Goal: Information Seeking & Learning: Learn about a topic

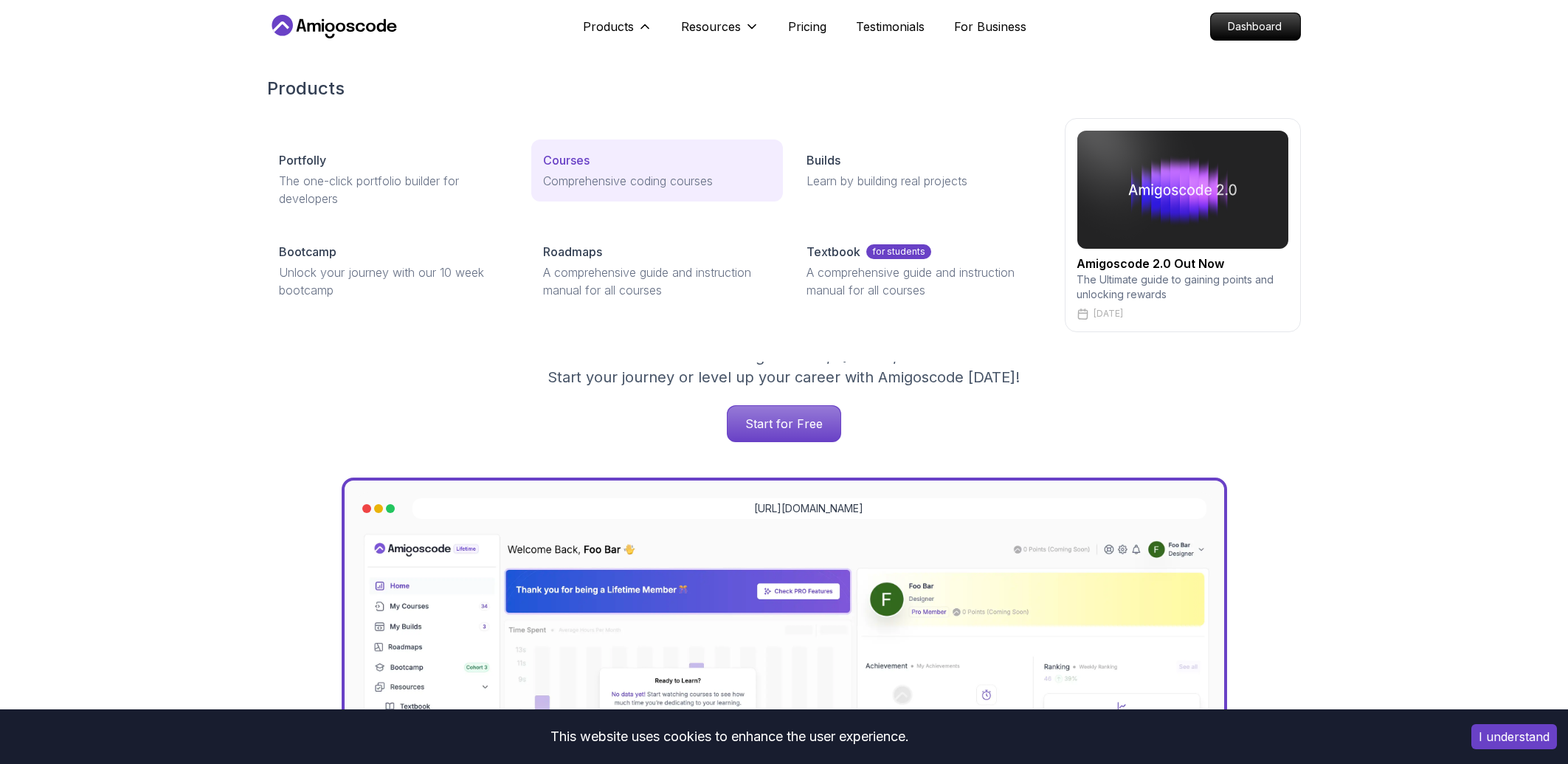
click at [606, 171] on link "Courses Comprehensive coding courses" at bounding box center [657, 170] width 252 height 62
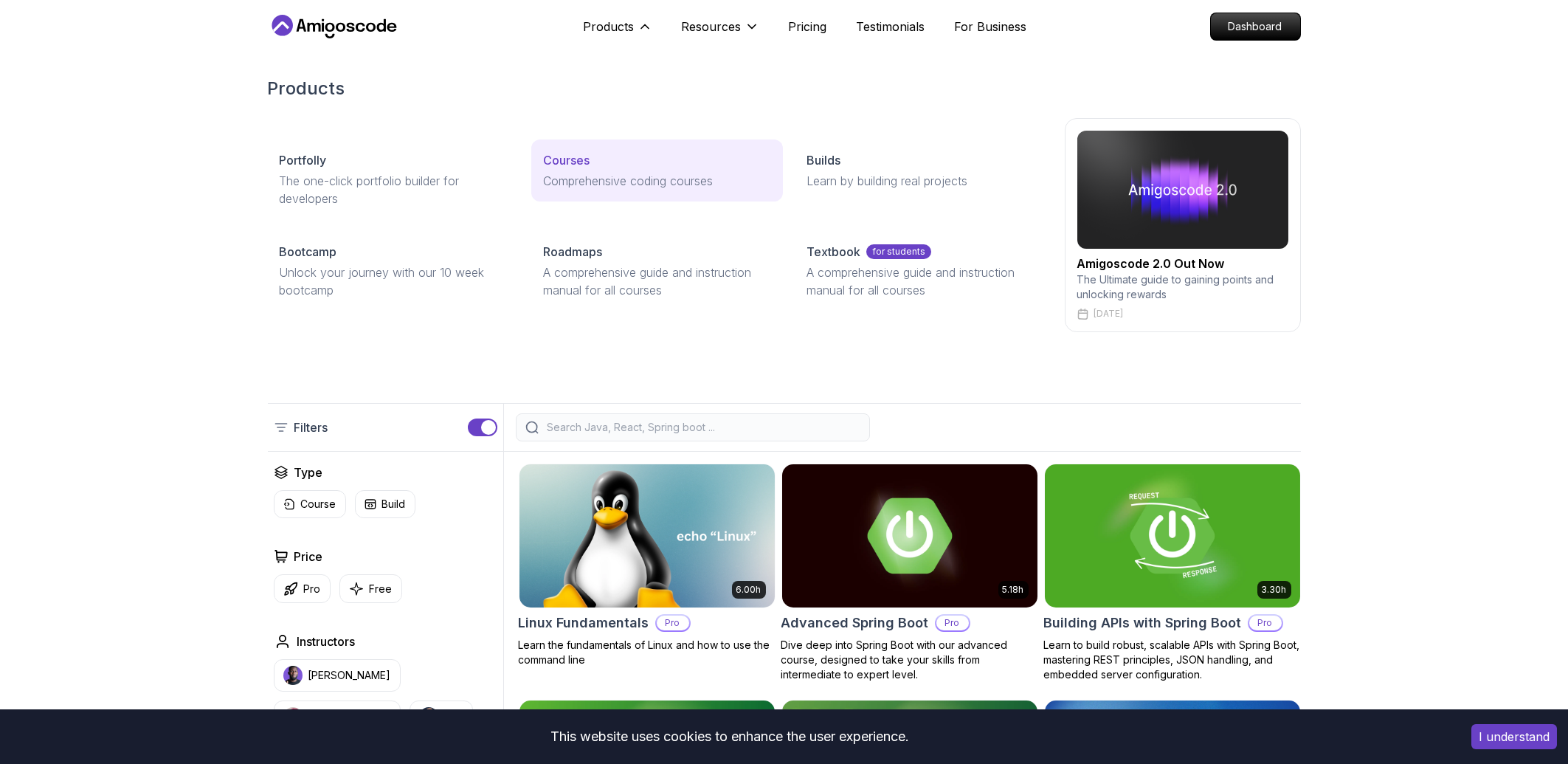
click at [582, 184] on p "Comprehensive coding courses" at bounding box center [657, 180] width 228 height 18
click at [594, 175] on p "Comprehensive coding courses" at bounding box center [657, 180] width 228 height 18
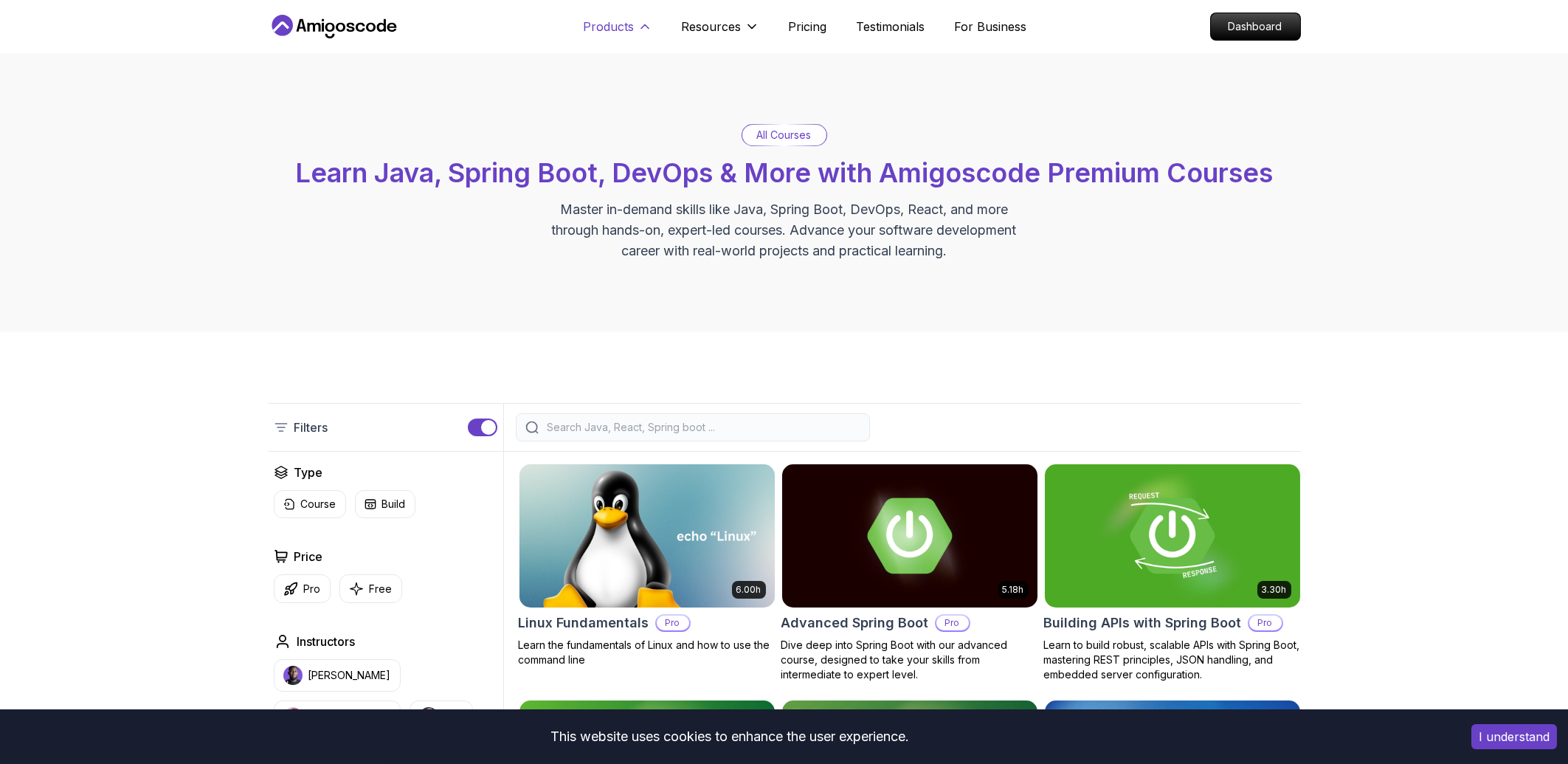
click at [623, 25] on p "Products" at bounding box center [609, 26] width 51 height 18
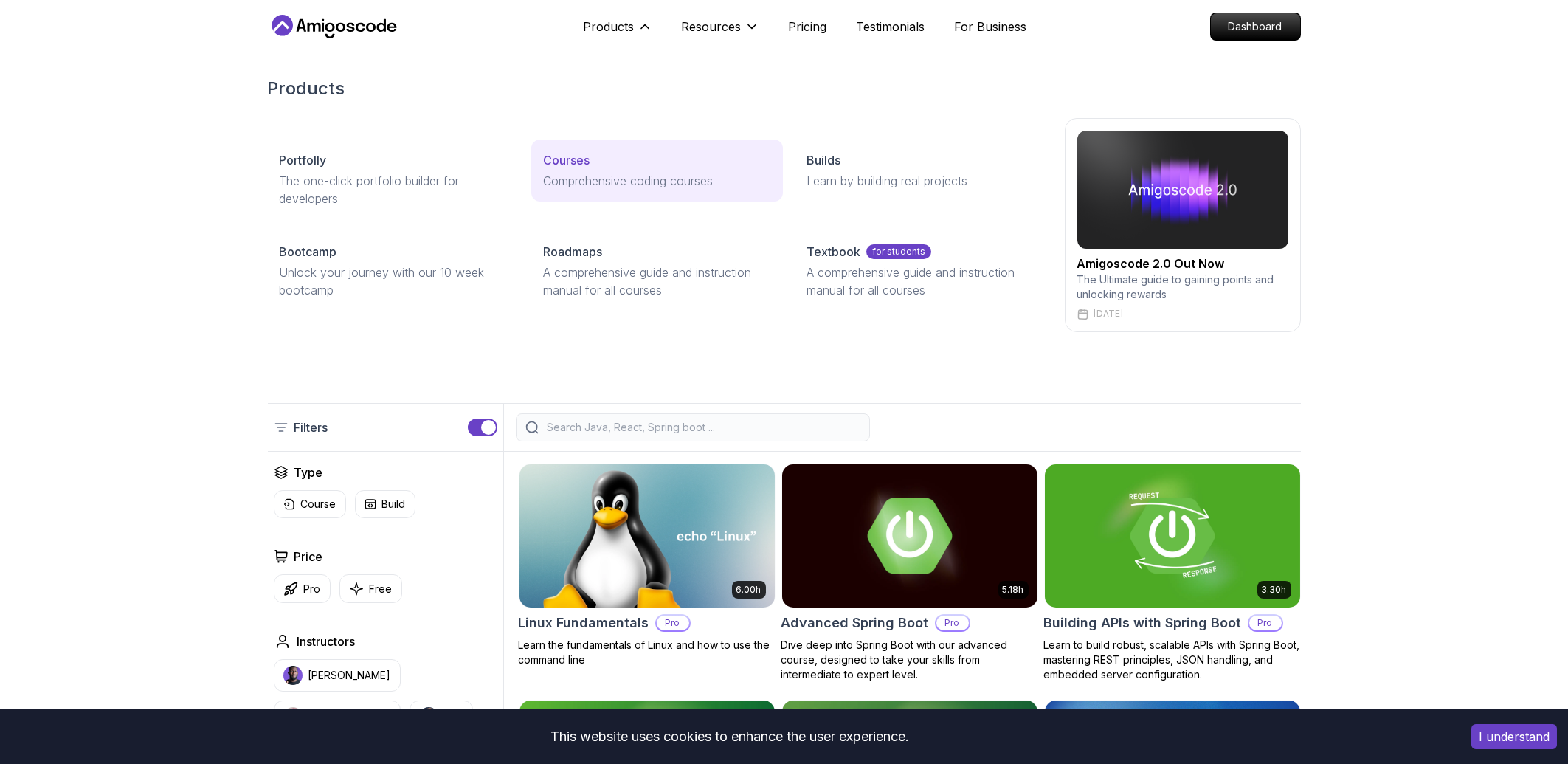
click at [602, 181] on p "Comprehensive coding courses" at bounding box center [657, 180] width 228 height 18
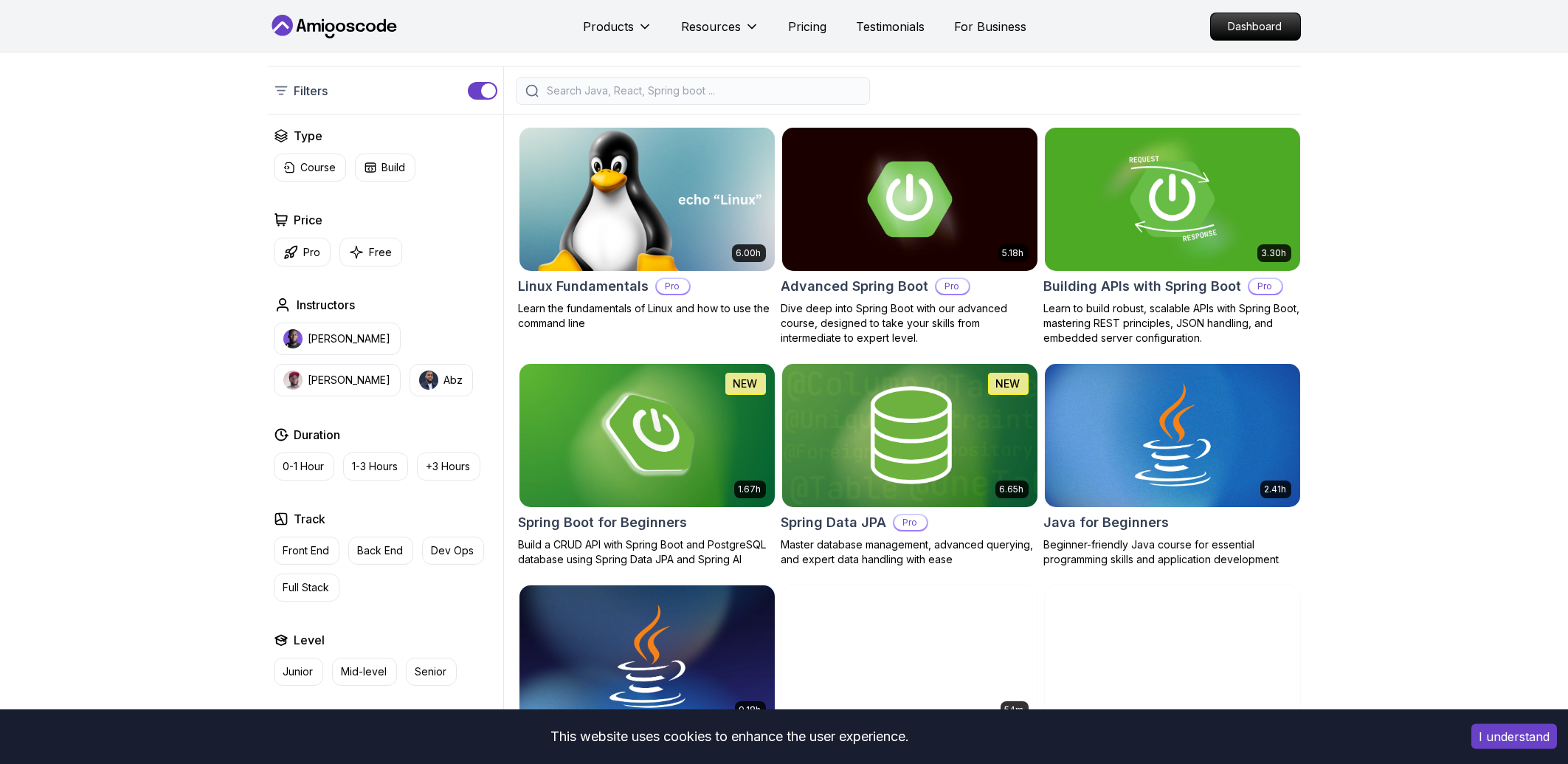
scroll to position [297, 0]
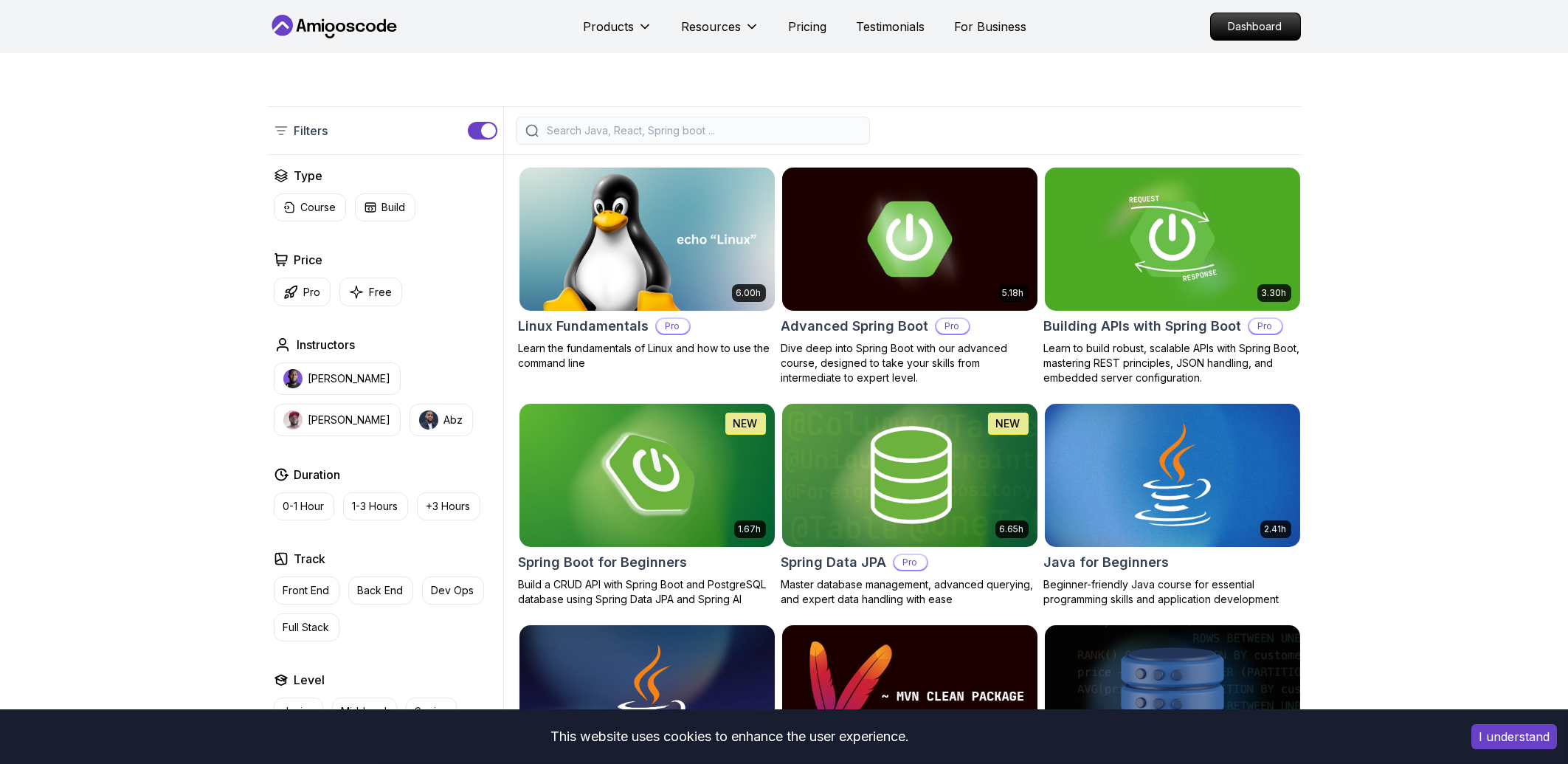
click at [655, 134] on input "search" at bounding box center [703, 131] width 316 height 15
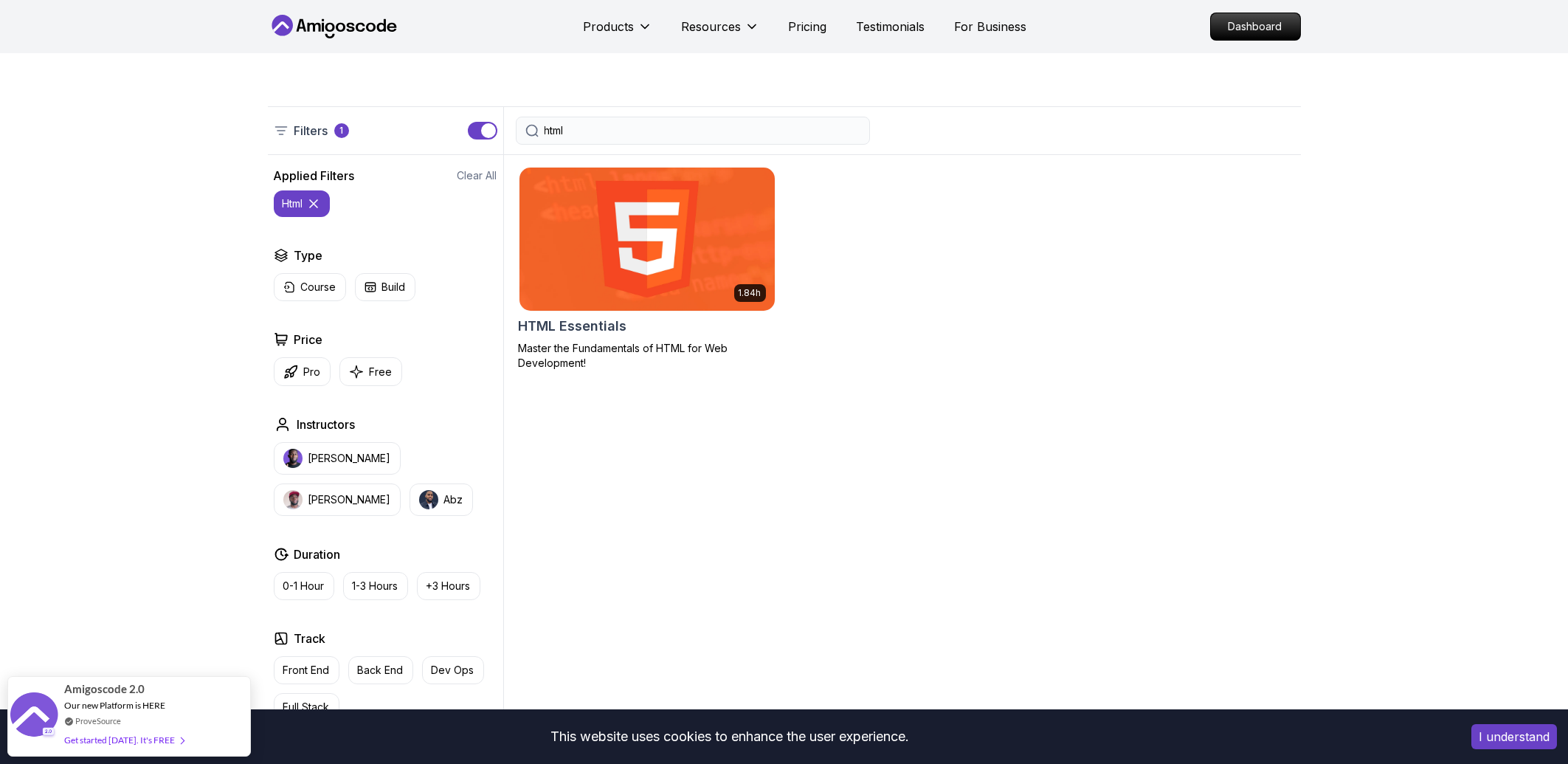
type input "html"
click at [578, 269] on img at bounding box center [646, 239] width 268 height 150
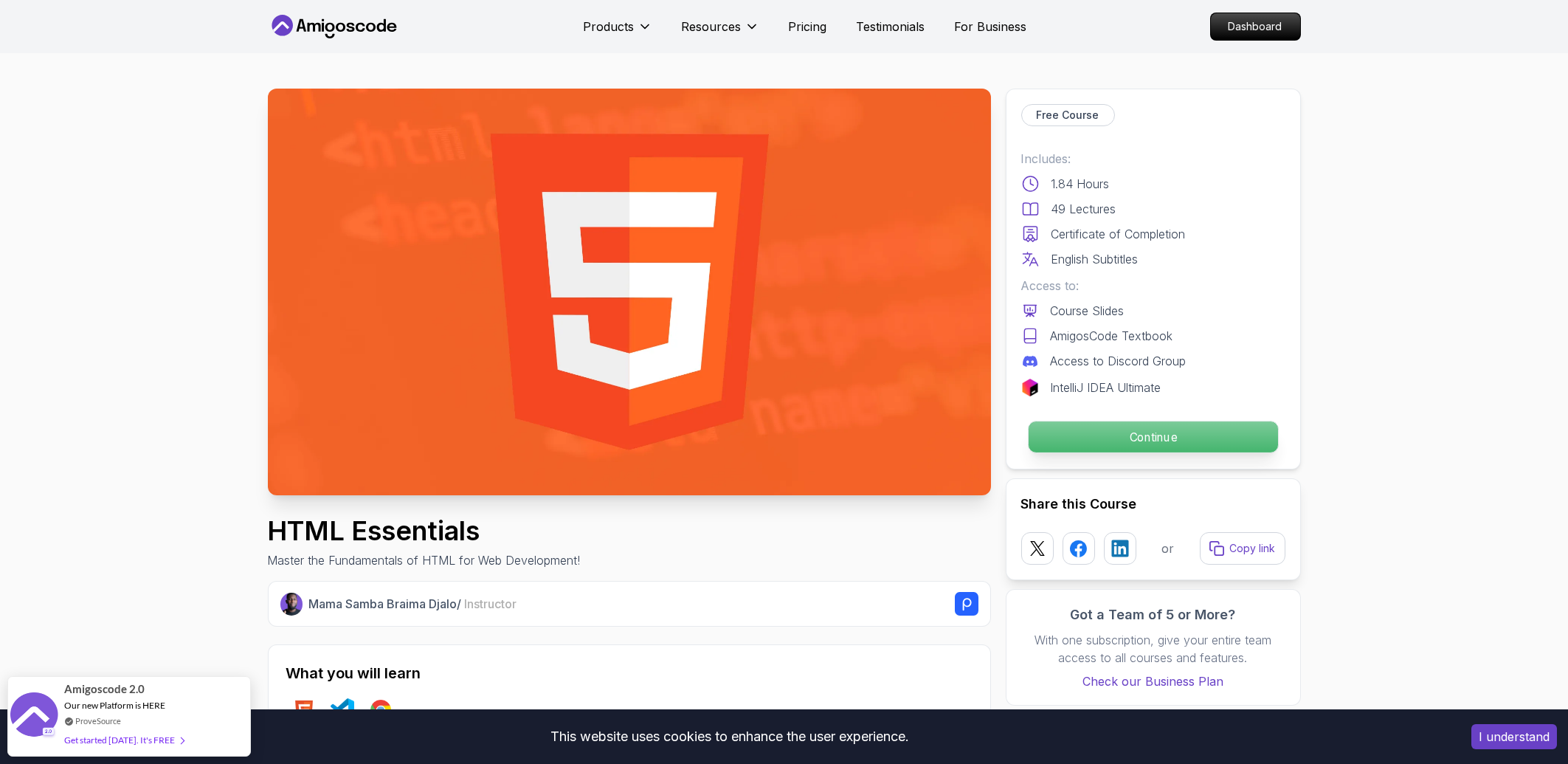
click at [1108, 425] on p "Continue" at bounding box center [1152, 437] width 250 height 31
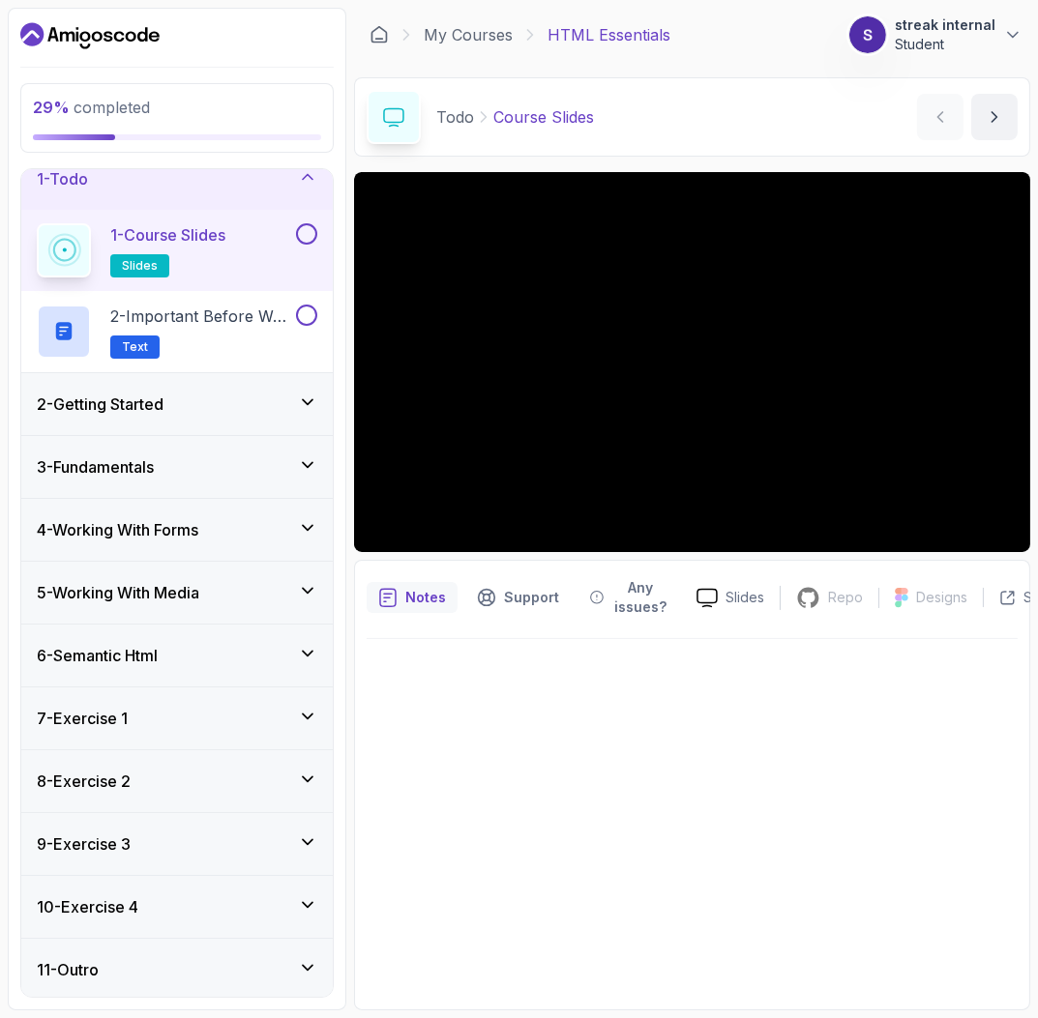
scroll to position [26, 0]
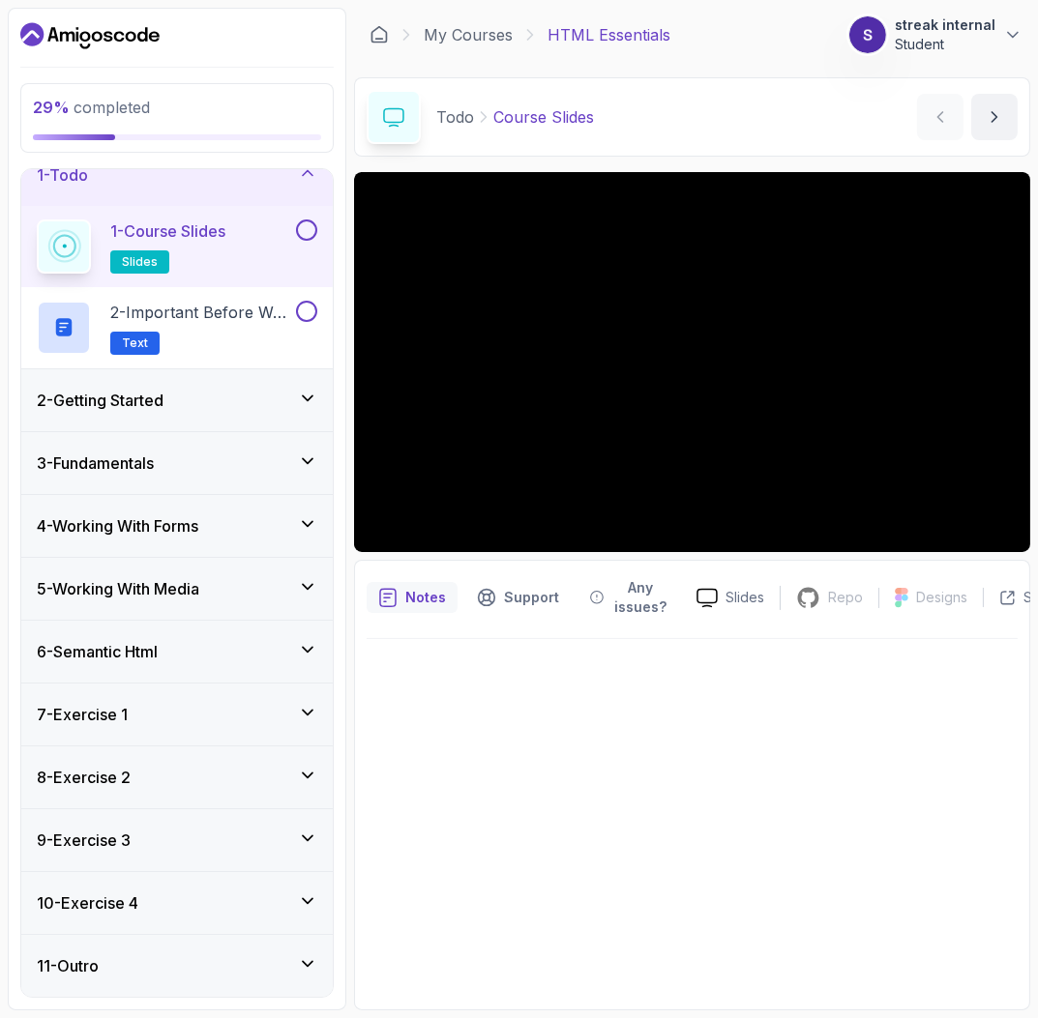
click at [199, 591] on h3 "5 - Working With Media" at bounding box center [118, 588] width 162 height 23
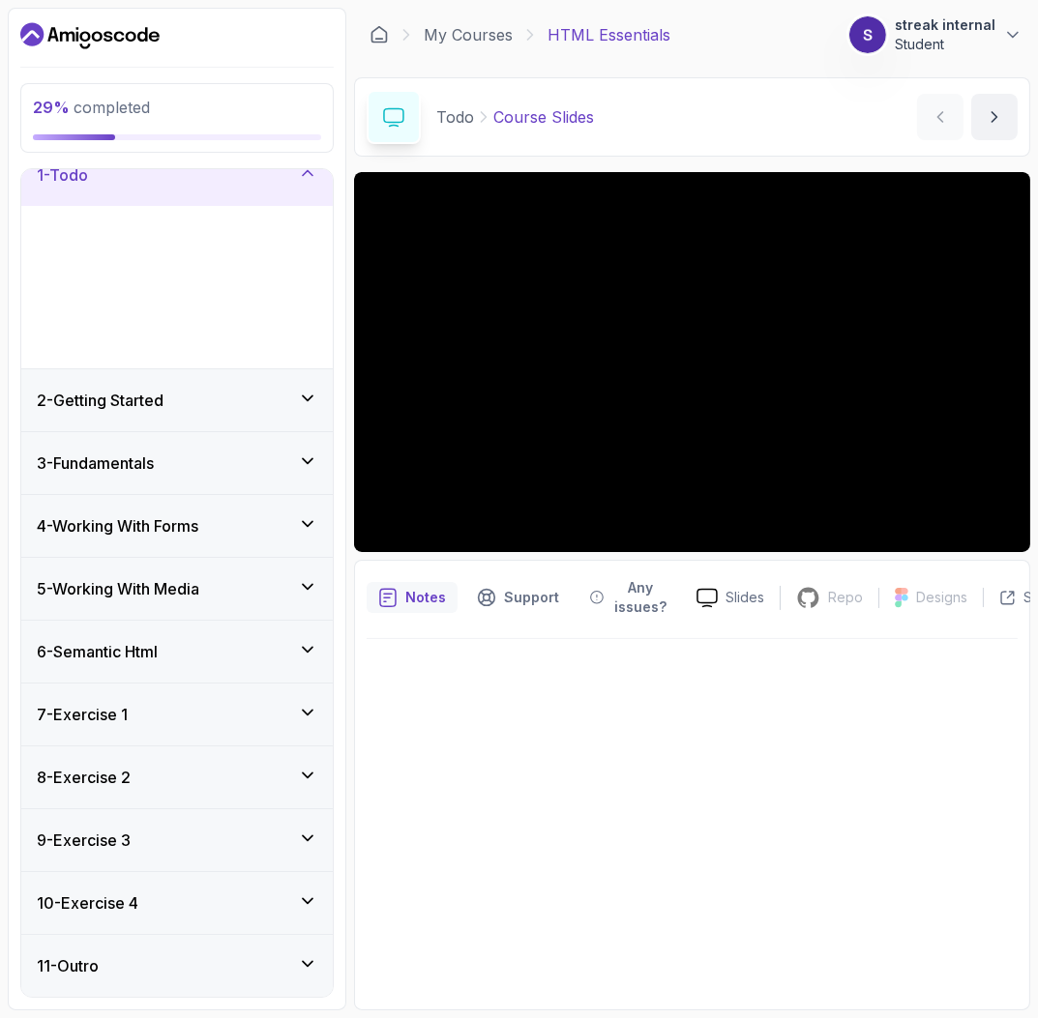
scroll to position [0, 0]
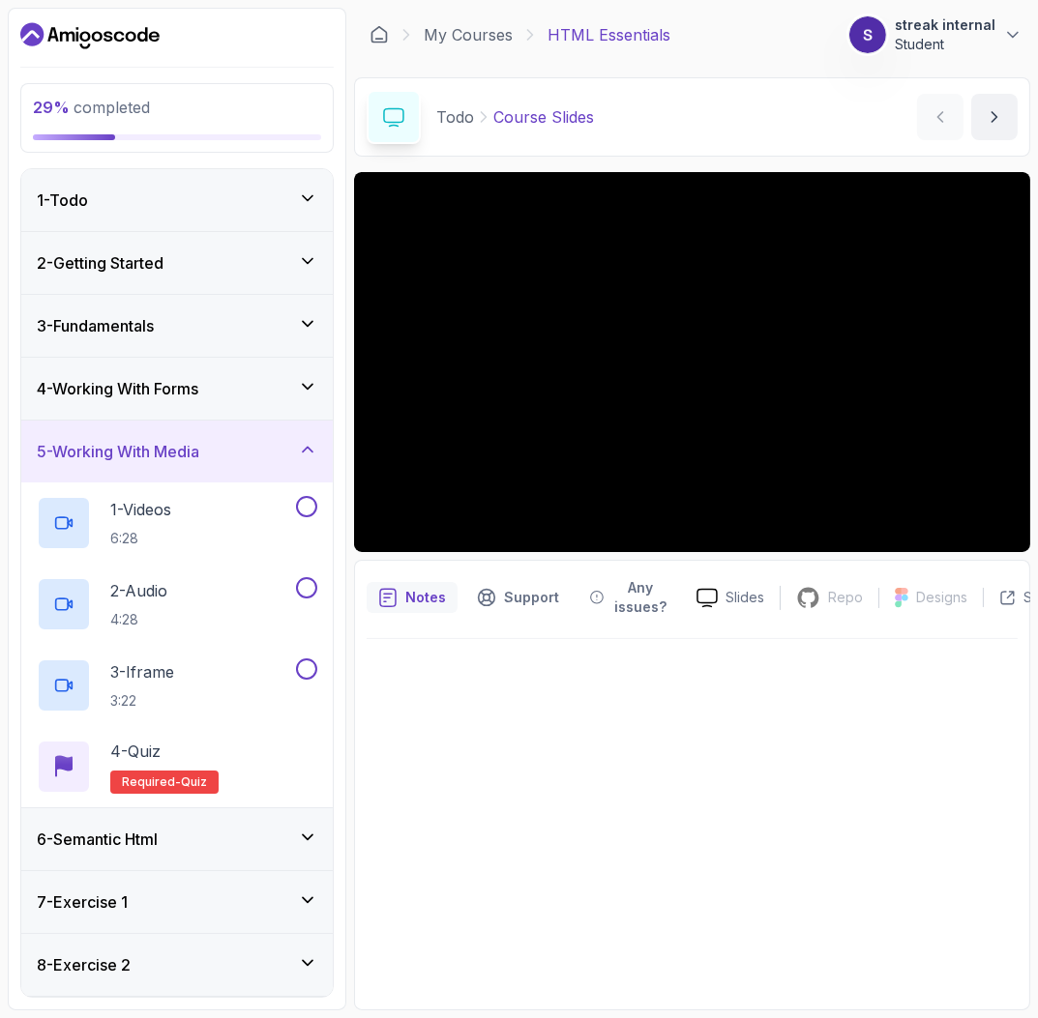
click at [156, 387] on h3 "4 - Working With Forms" at bounding box center [118, 388] width 162 height 23
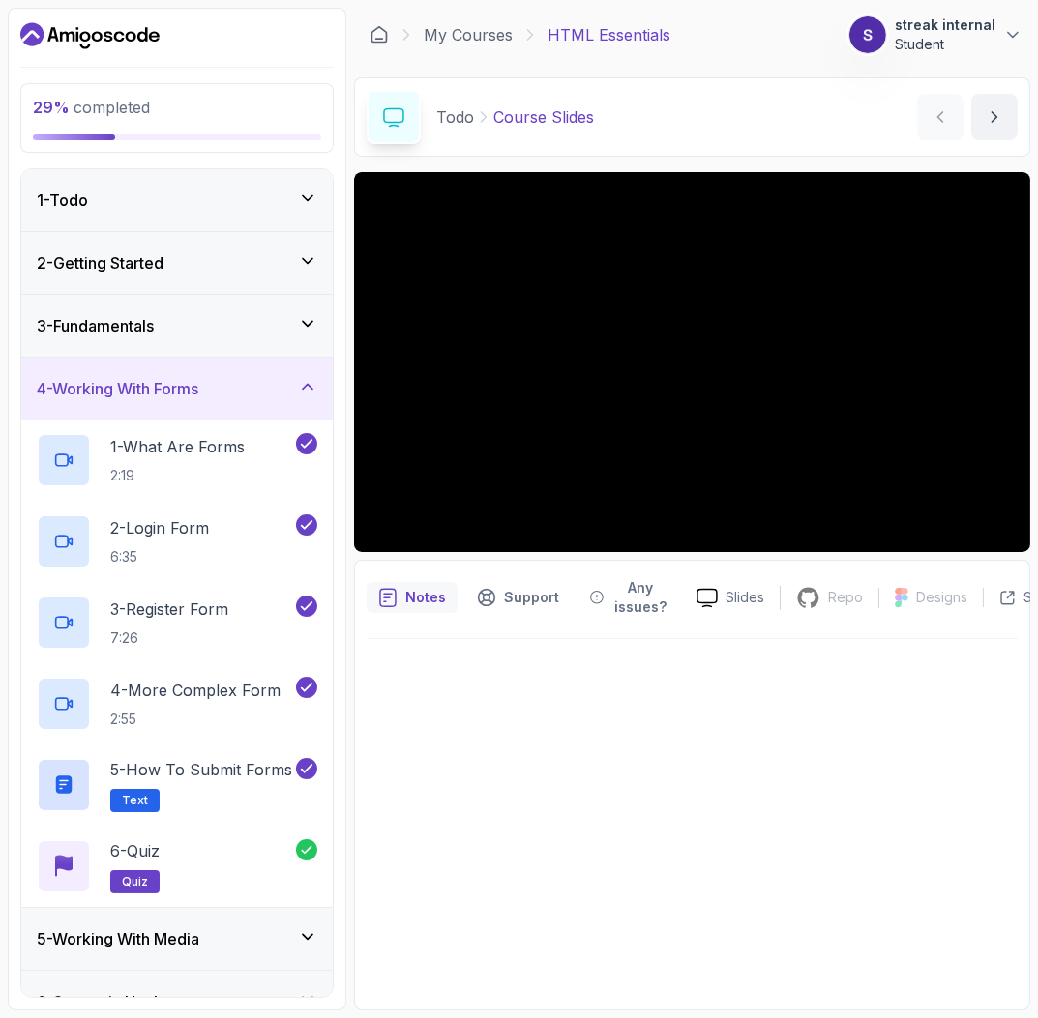
click at [161, 398] on h3 "4 - Working With Forms" at bounding box center [118, 388] width 162 height 23
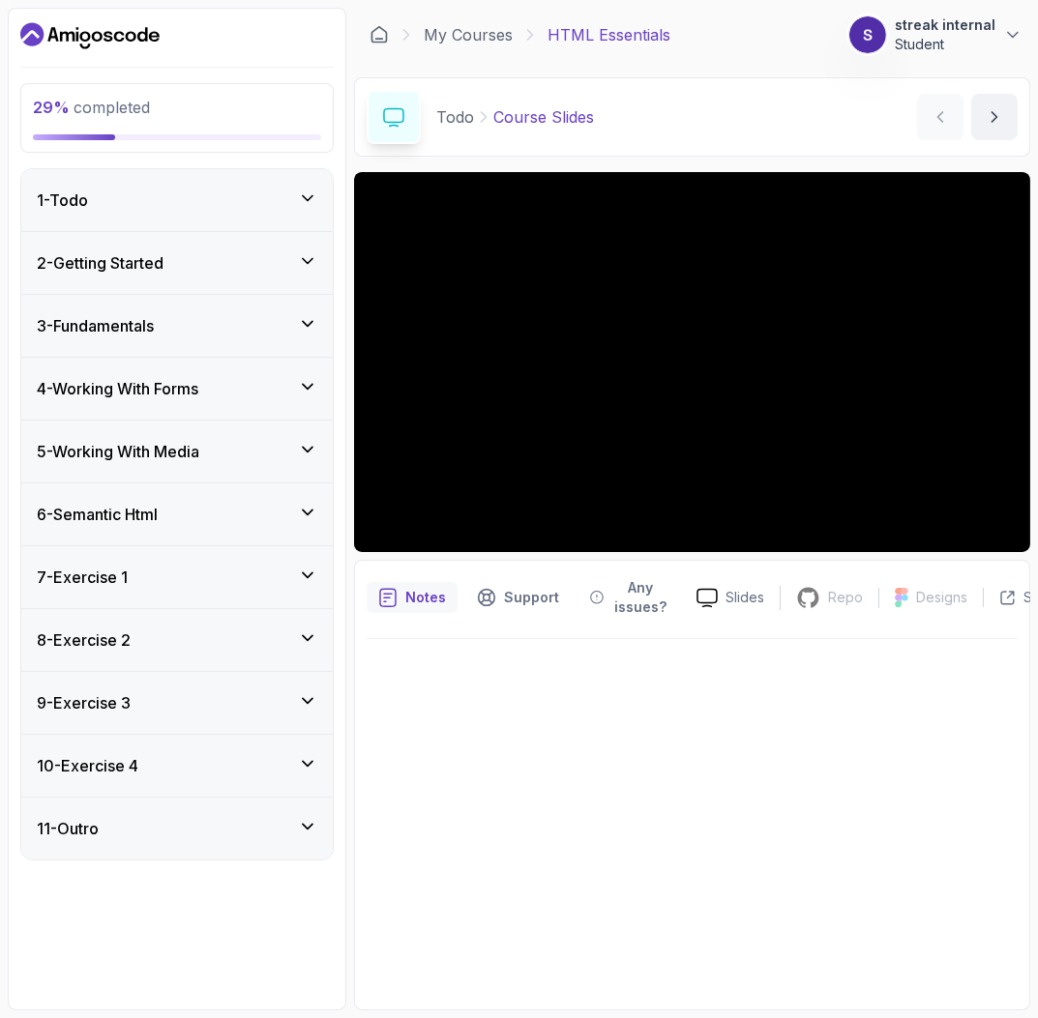
click at [172, 453] on h3 "5 - Working With Media" at bounding box center [118, 451] width 162 height 23
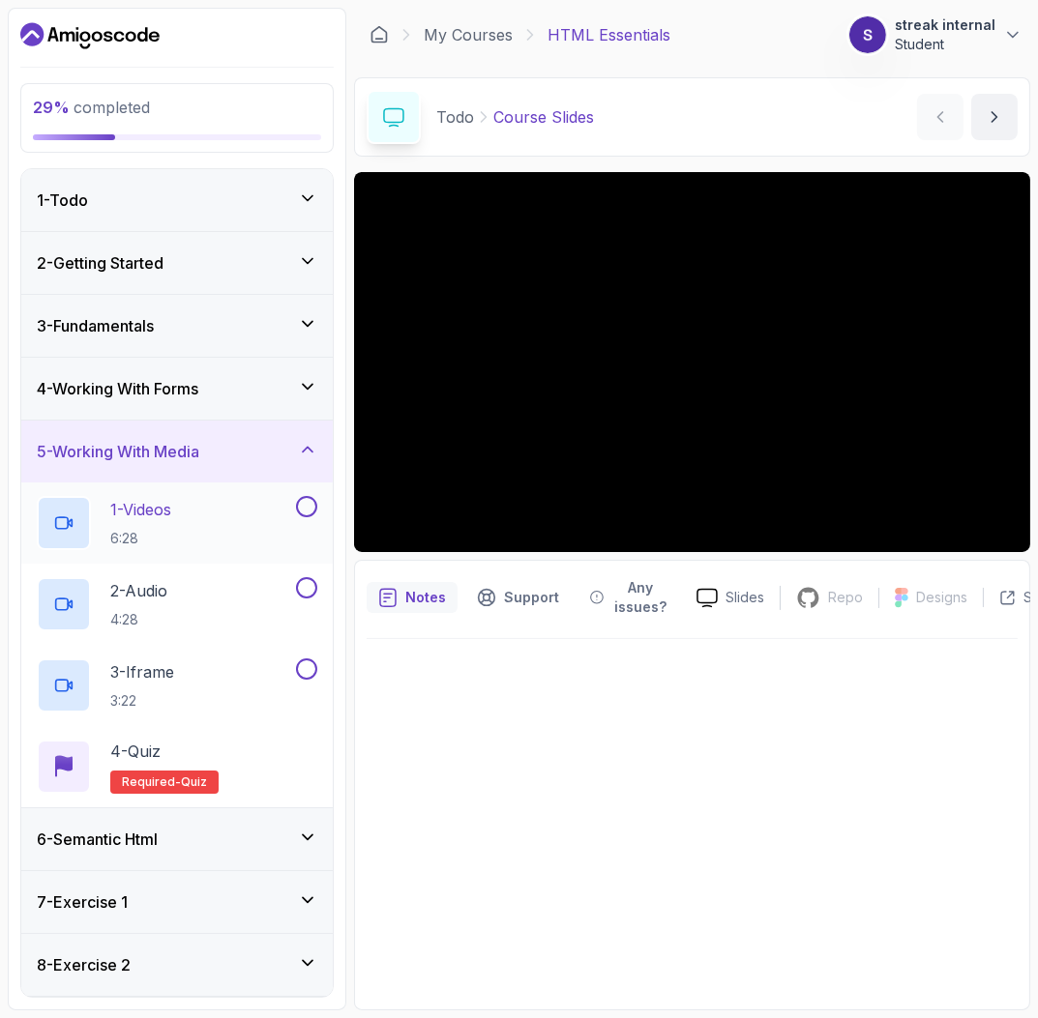
click at [221, 517] on div "1 - Videos 6:28" at bounding box center [164, 523] width 255 height 54
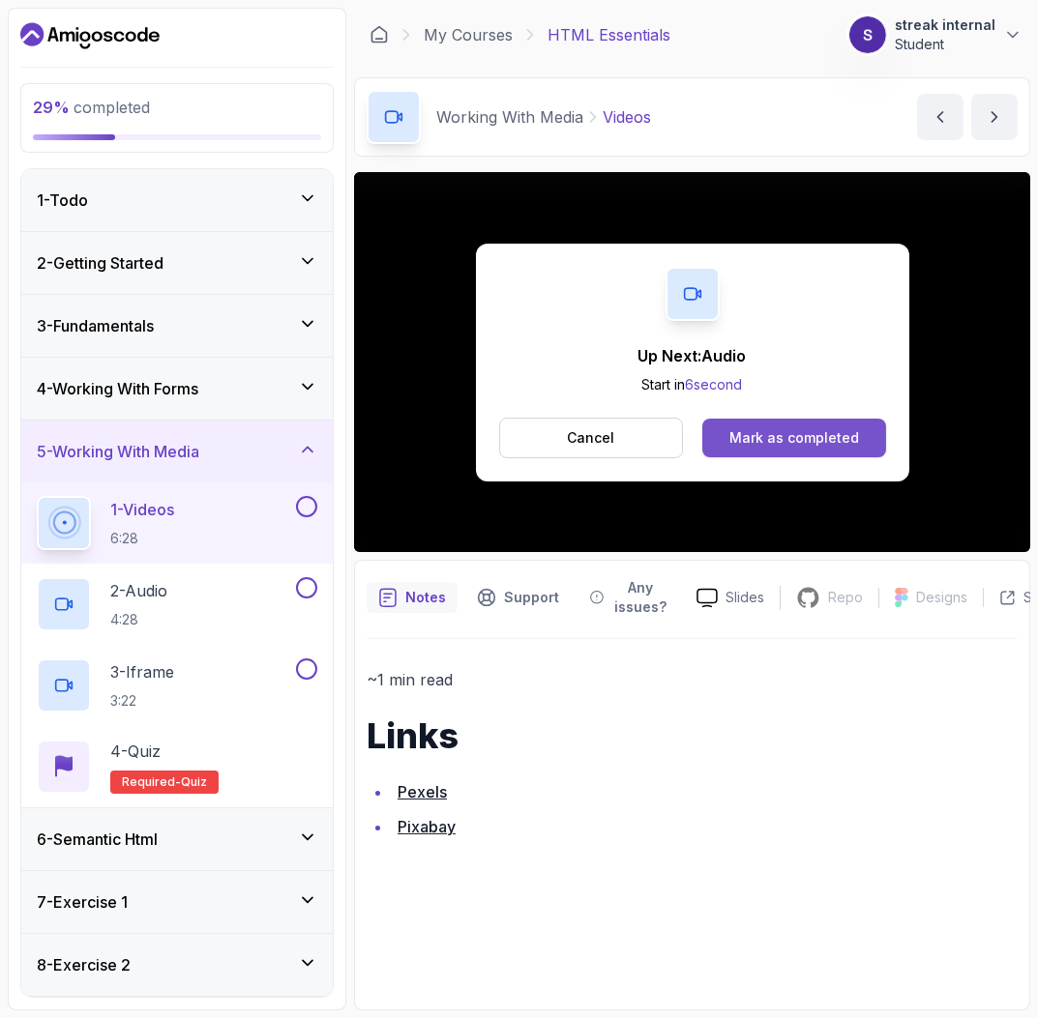
click at [803, 434] on div "Mark as completed" at bounding box center [794, 437] width 130 height 19
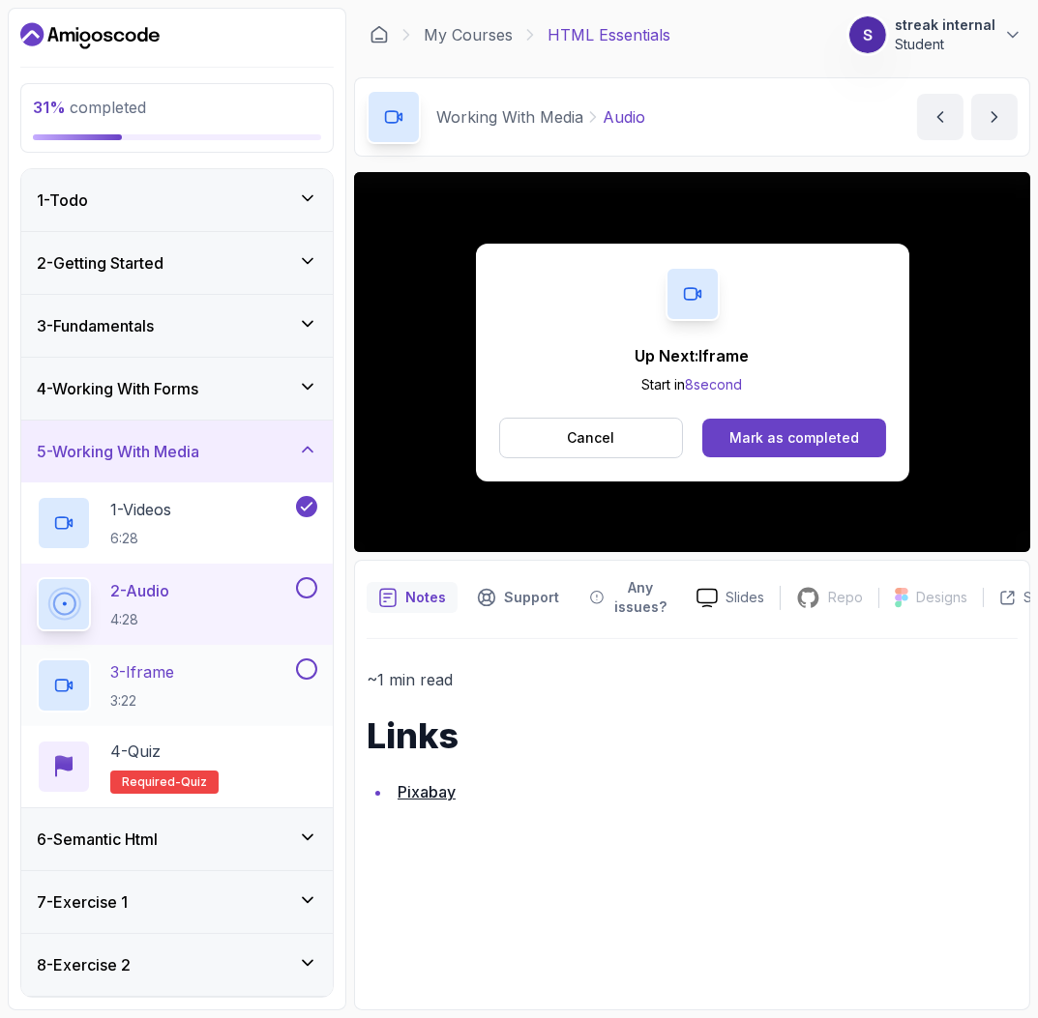
click at [174, 666] on p "3 - Iframe" at bounding box center [142, 672] width 64 height 23
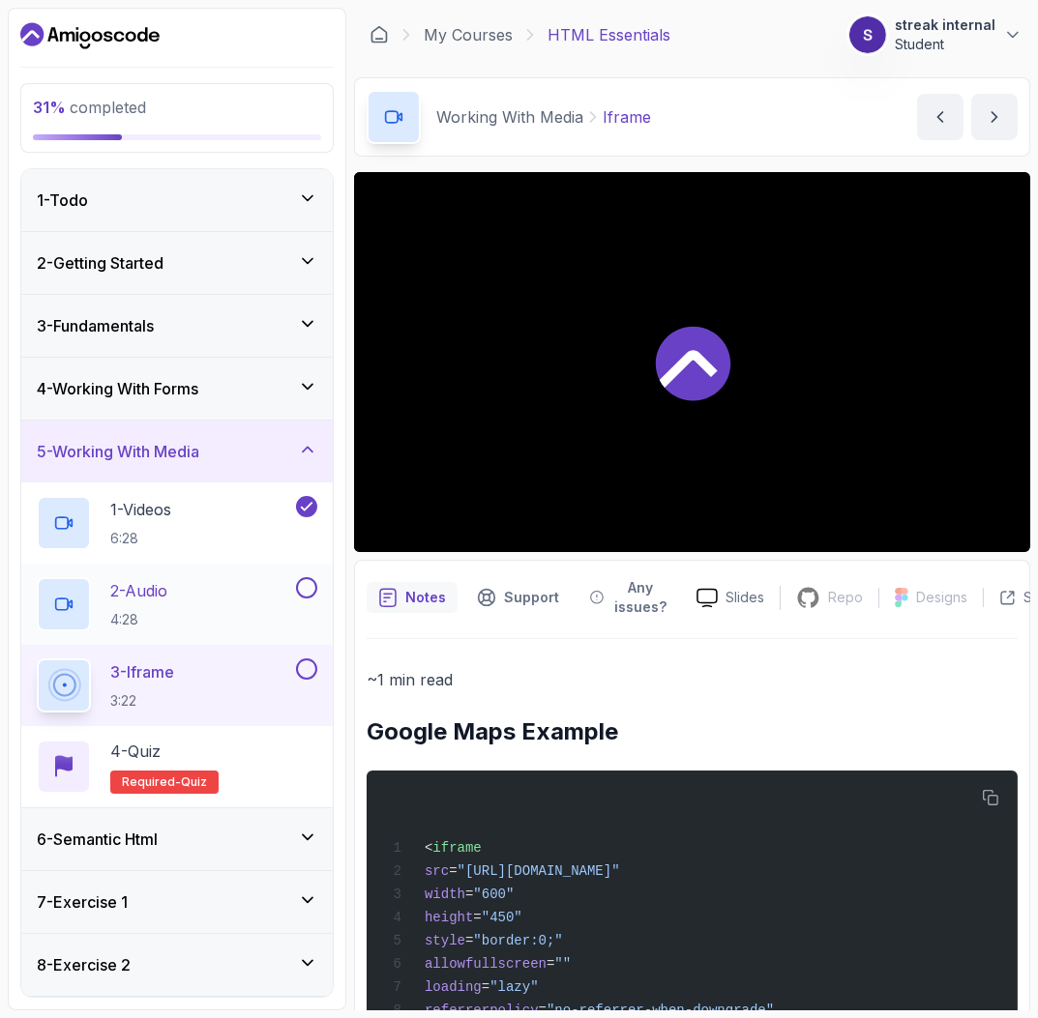
click at [307, 586] on button at bounding box center [306, 587] width 21 height 21
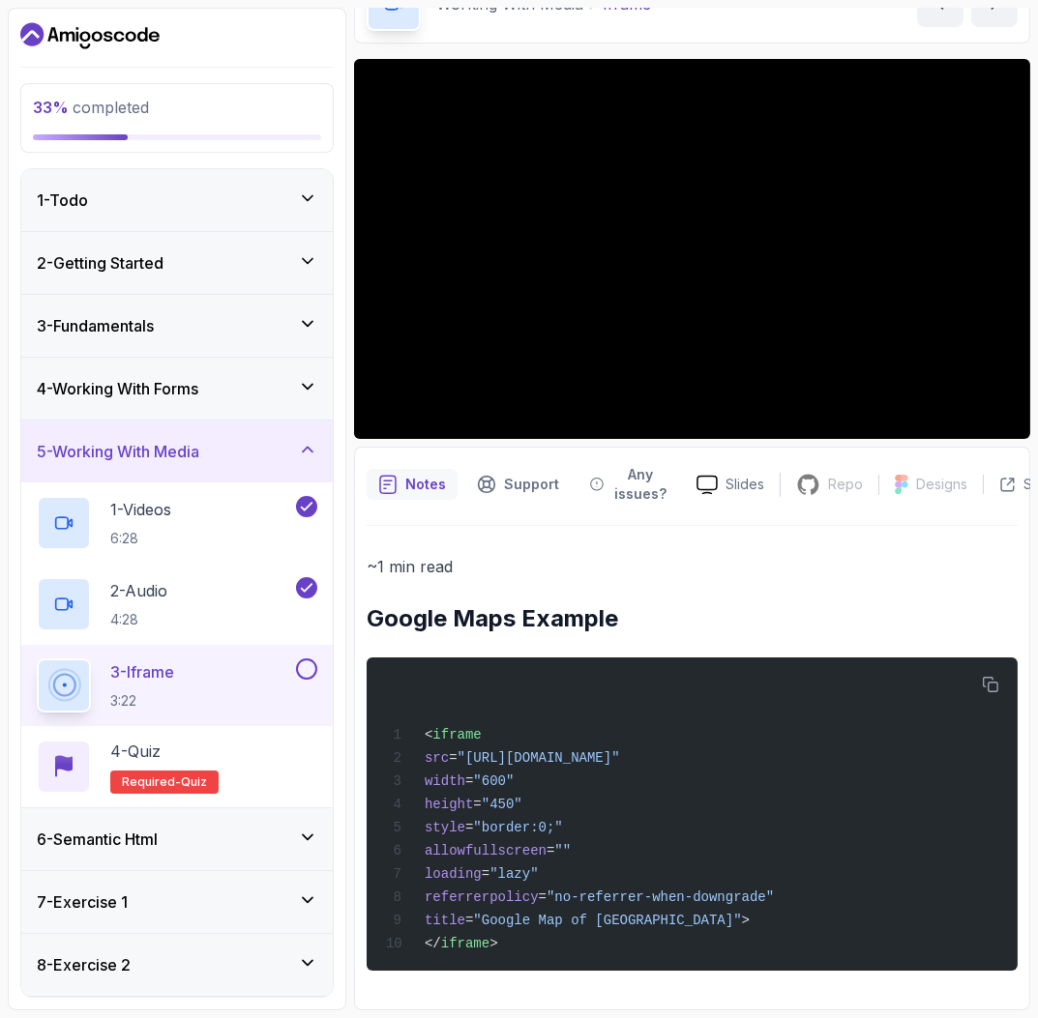
scroll to position [132, 0]
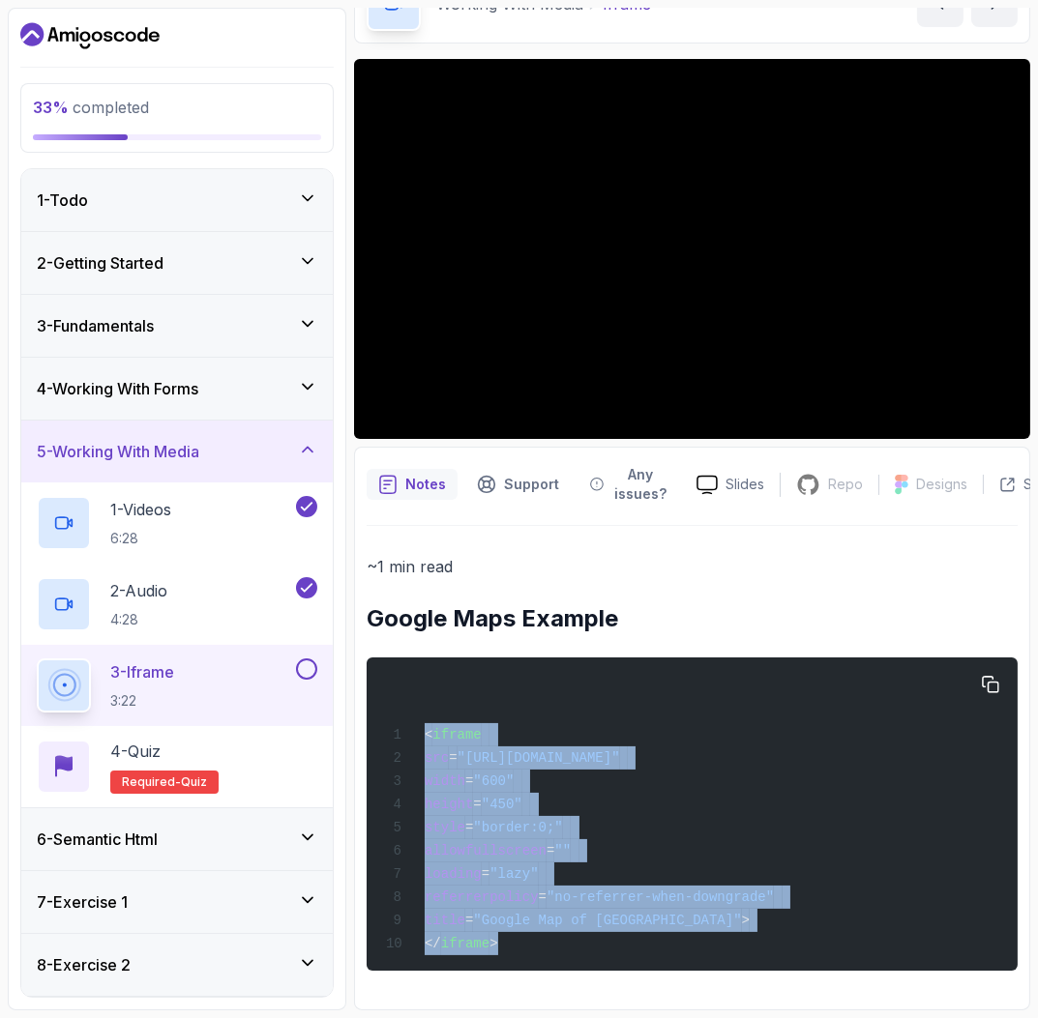
drag, startPoint x: 601, startPoint y: 934, endPoint x: 406, endPoint y: 707, distance: 299.1
click at [406, 707] on div "< iframe src = "https://www.google.com/maps/embed?pb=!1m18!1m12!1m3!1d2624.9991…" at bounding box center [692, 814] width 620 height 290
copy code "< iframe src = "https://www.google.com/maps/embed?pb=!1m18!1m12!1m3!1d2624.9991…"
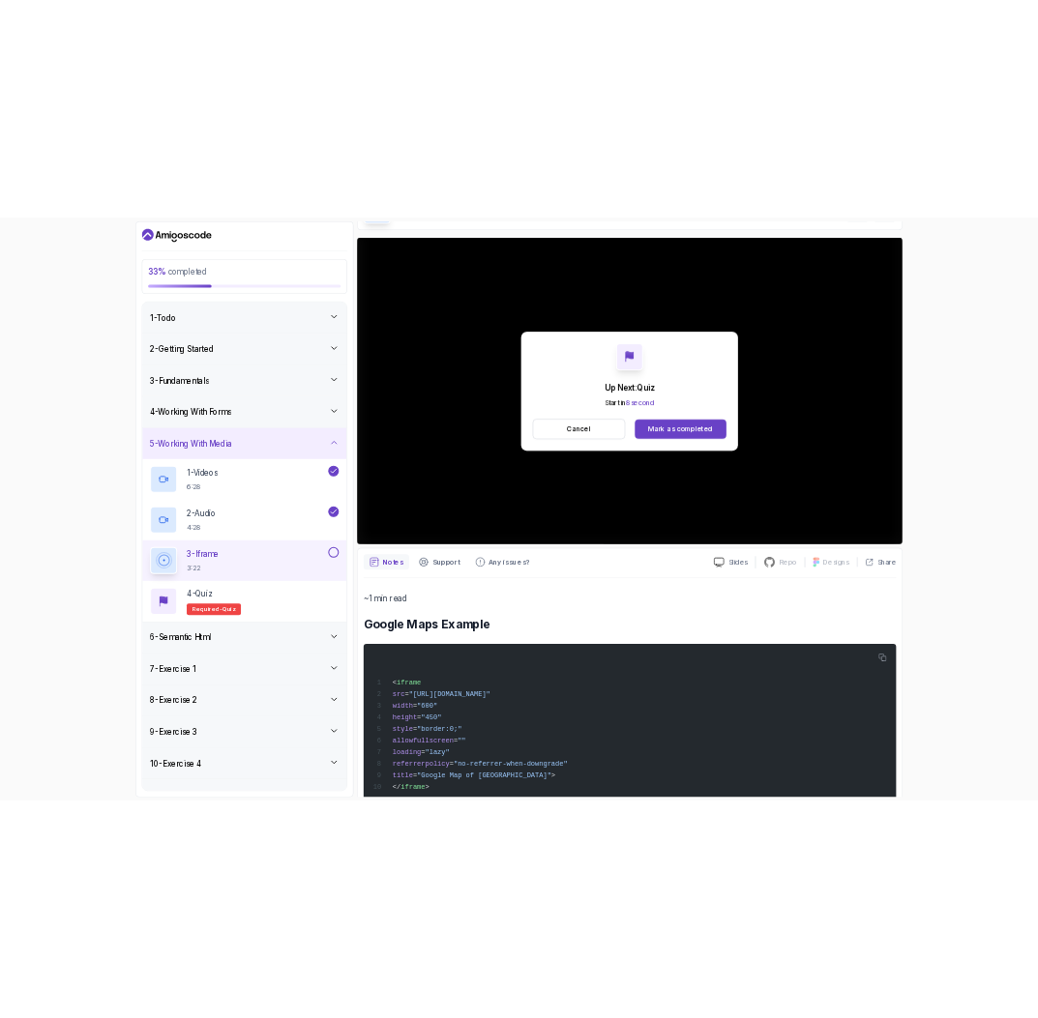
scroll to position [10, 0]
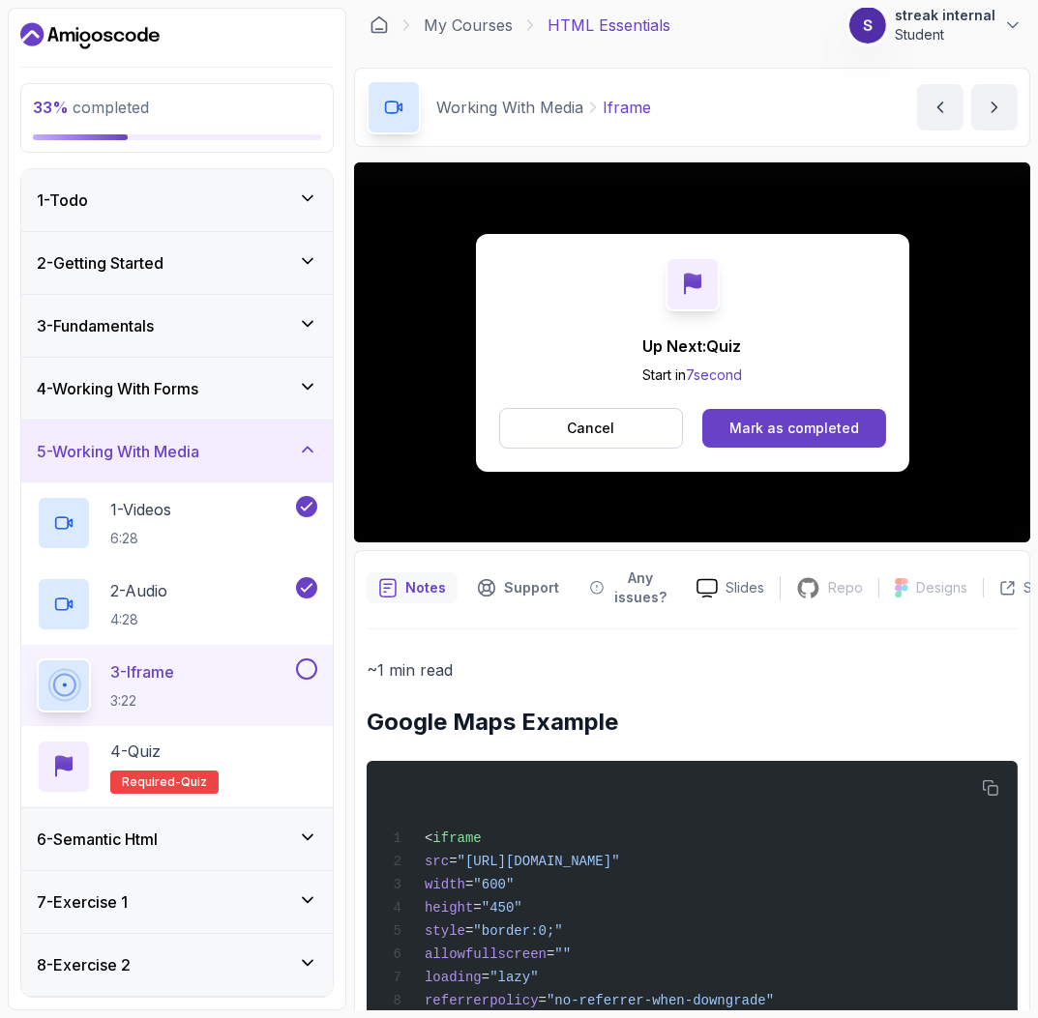
click at [767, 404] on div "Up Next: Quiz Start in 7 second Cancel Mark as completed" at bounding box center [692, 353] width 433 height 238
click at [762, 423] on div "Mark as completed" at bounding box center [794, 428] width 130 height 19
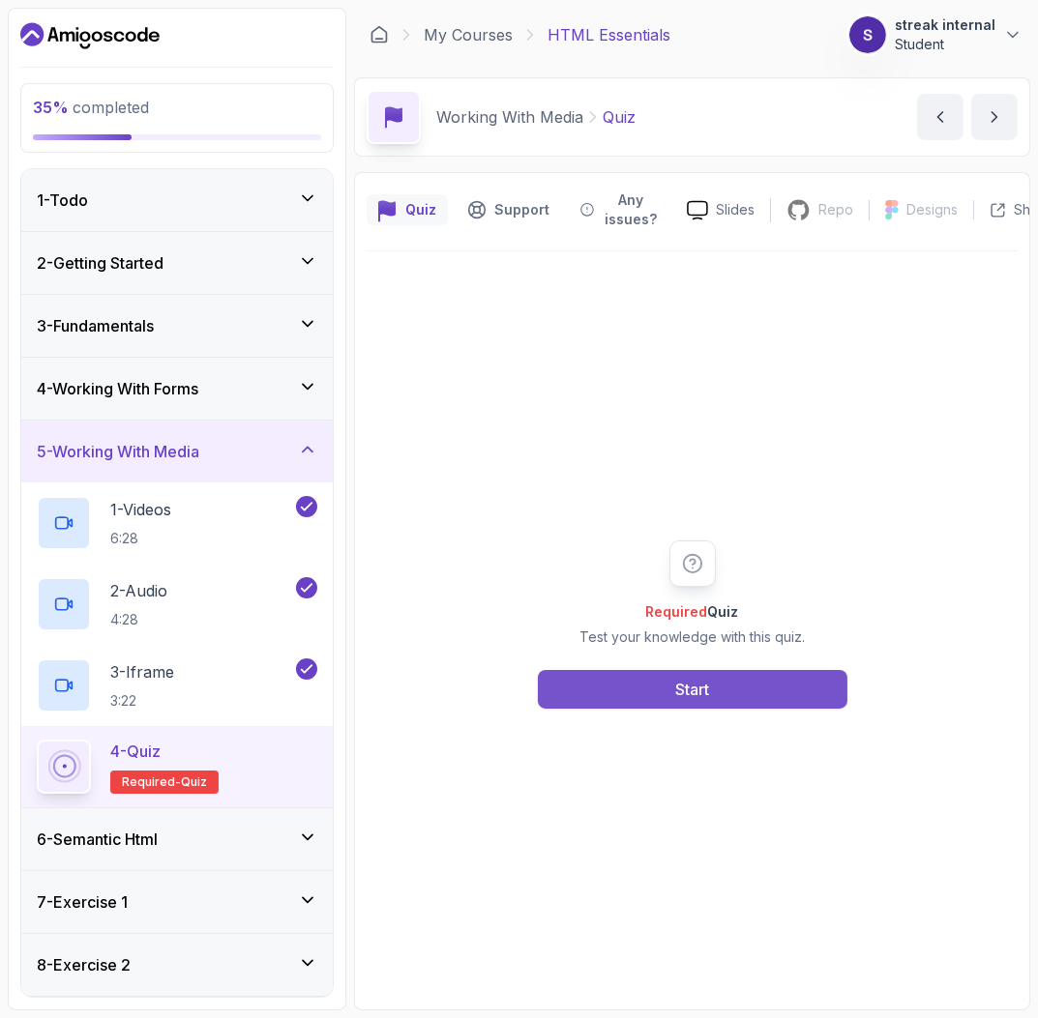
click at [766, 694] on button "Start" at bounding box center [692, 689] width 309 height 39
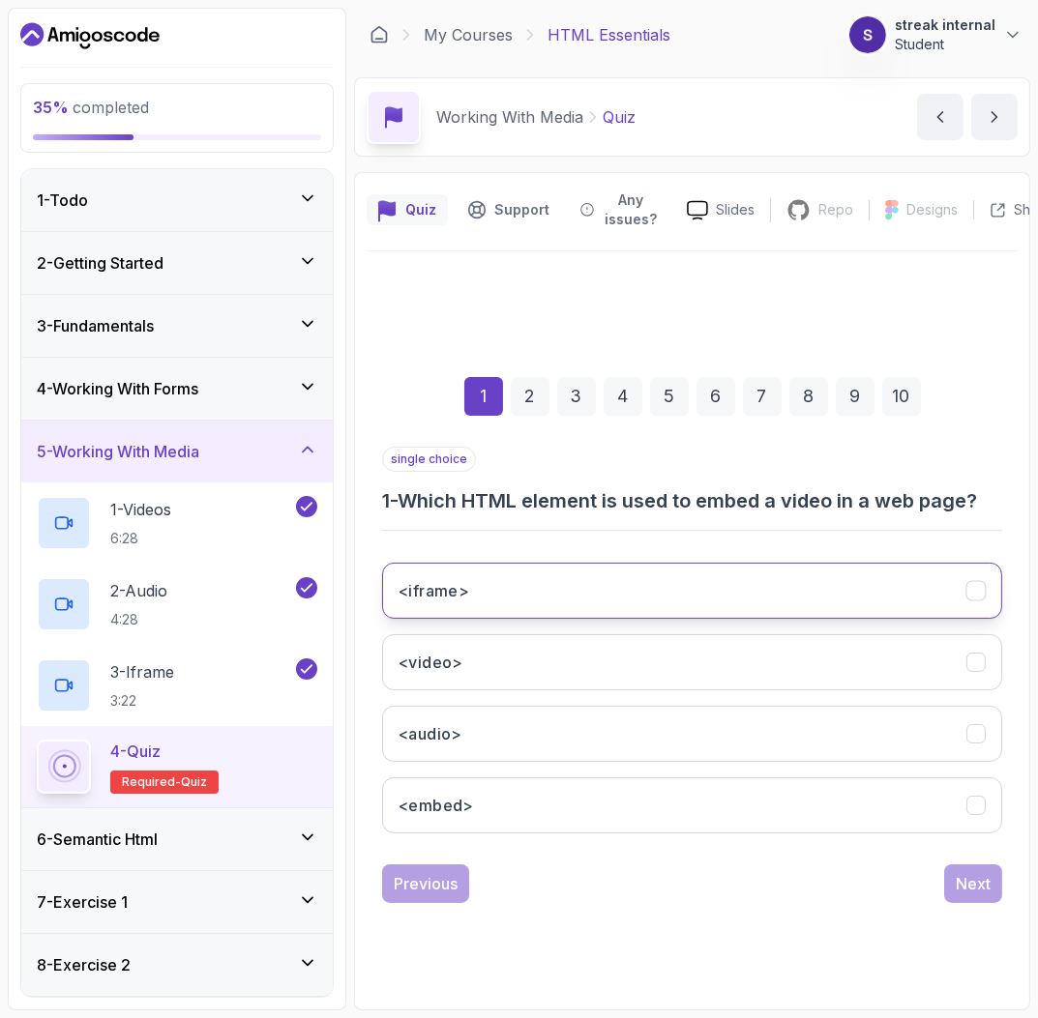
click at [623, 574] on button "<iframe>" at bounding box center [692, 591] width 620 height 56
click at [1000, 879] on button "Next" at bounding box center [973, 884] width 58 height 39
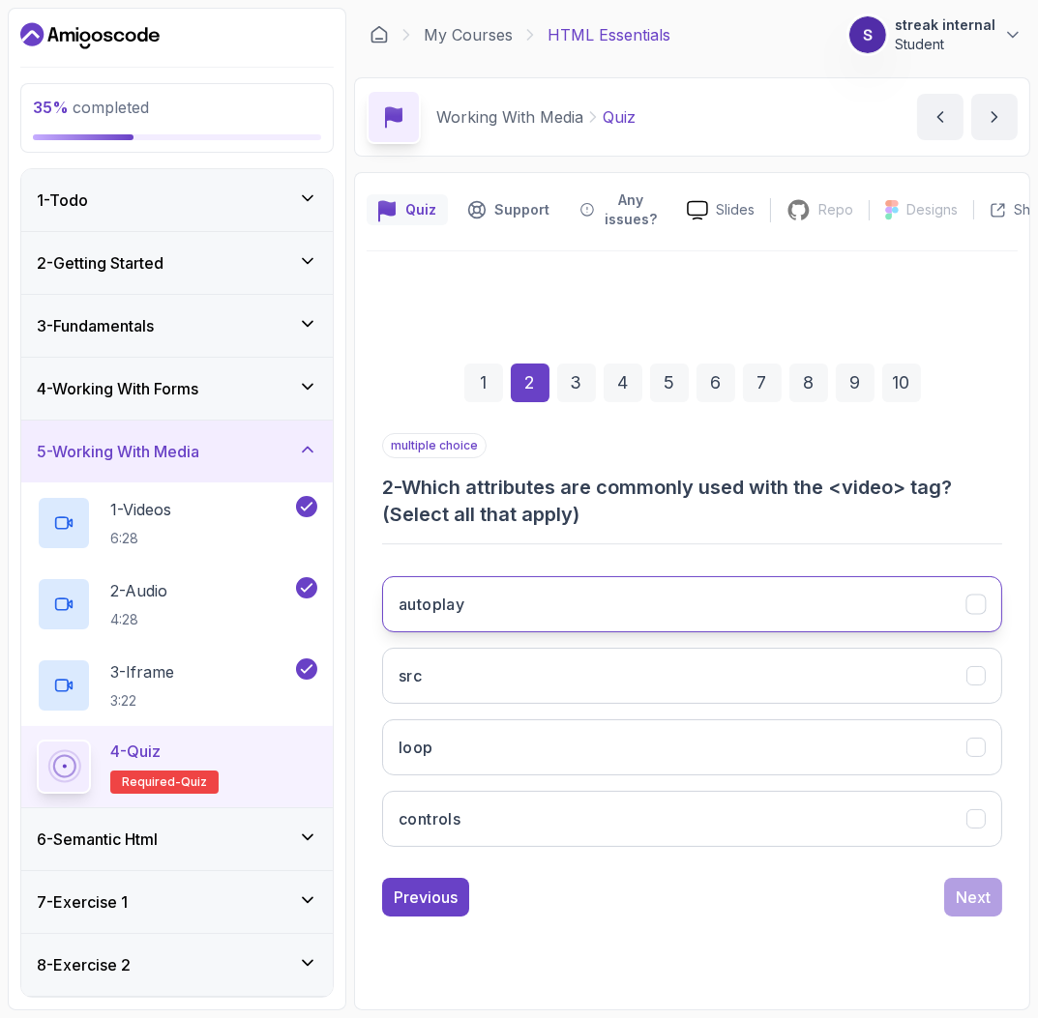
click at [665, 610] on button "autoplay" at bounding box center [692, 604] width 620 height 56
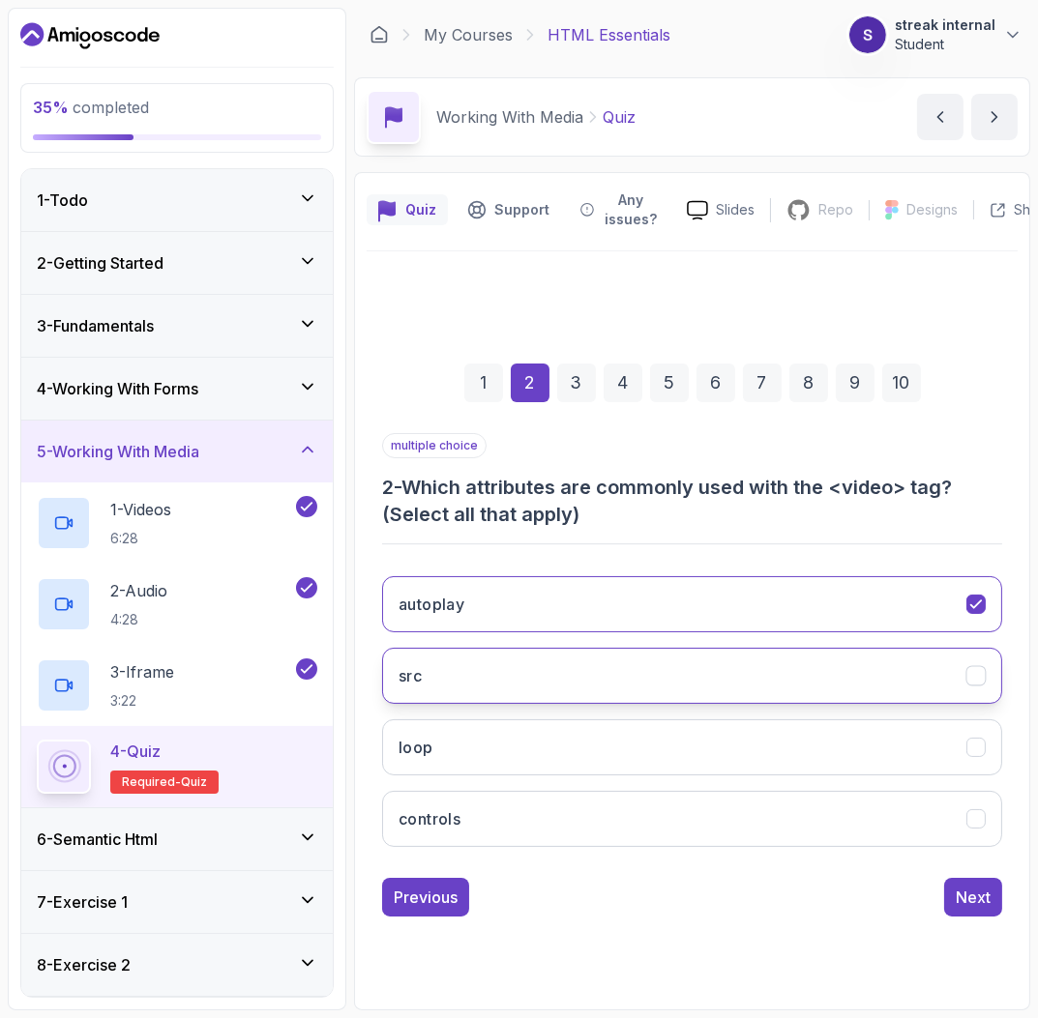
click at [669, 683] on button "src" at bounding box center [692, 676] width 620 height 56
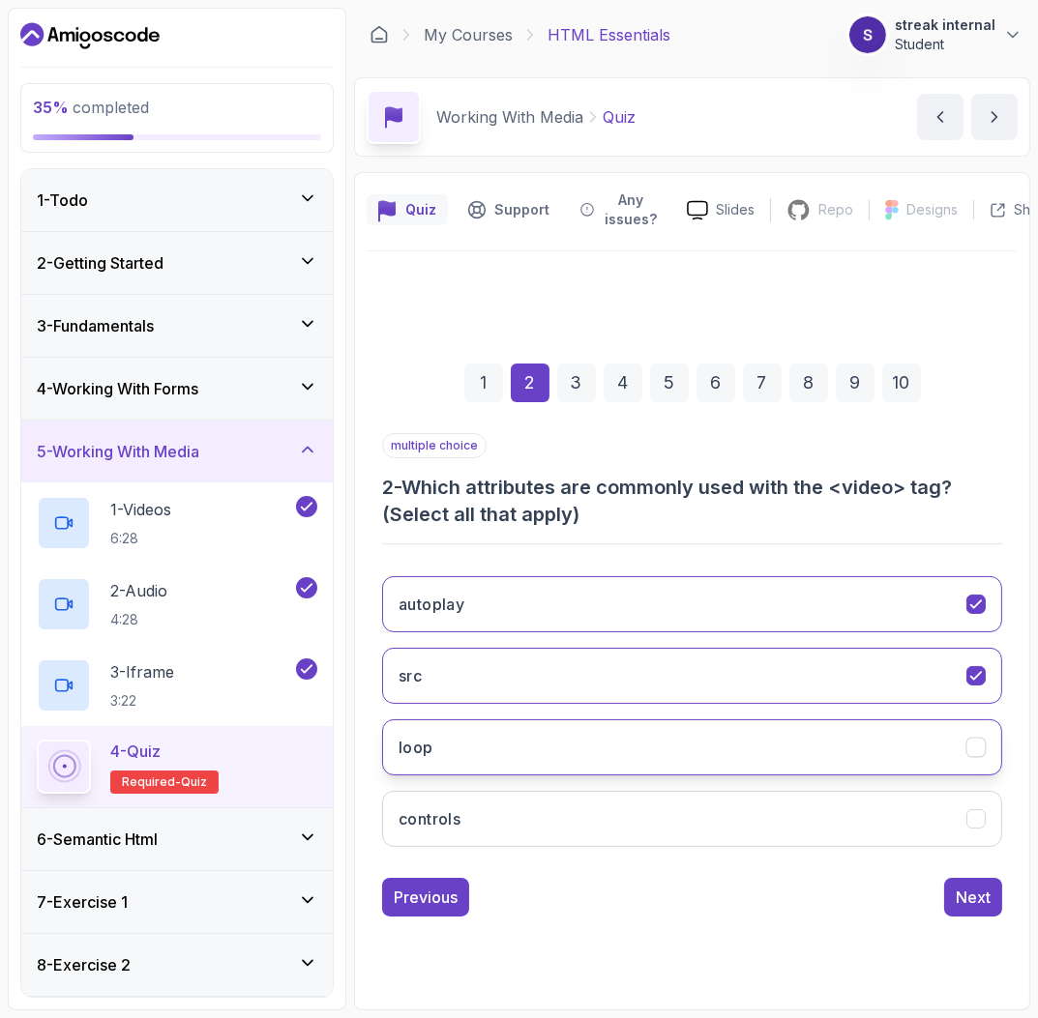
click at [689, 742] on button "loop" at bounding box center [692, 748] width 620 height 56
drag, startPoint x: 834, startPoint y: 828, endPoint x: 968, endPoint y: 862, distance: 138.6
click at [836, 828] on button "controls" at bounding box center [692, 819] width 620 height 56
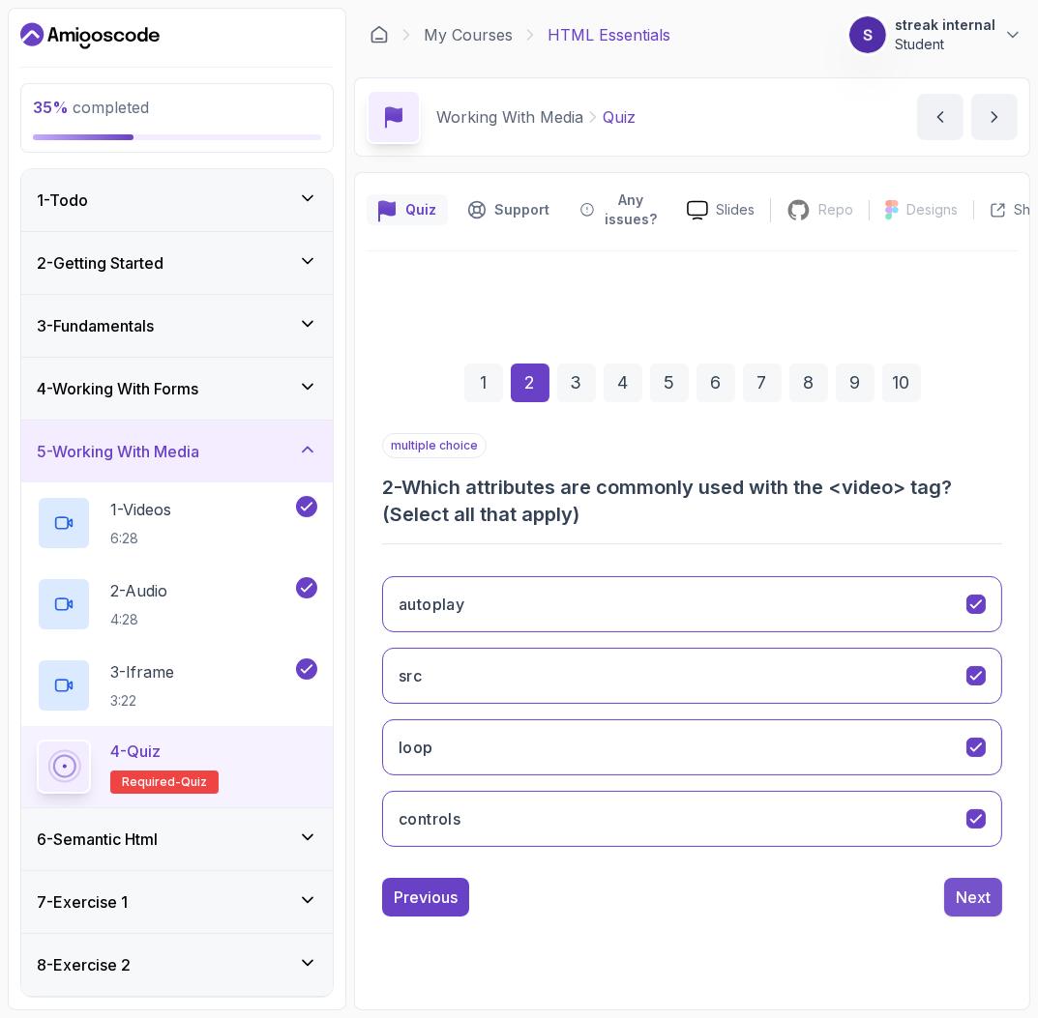
click at [997, 891] on button "Next" at bounding box center [973, 897] width 58 height 39
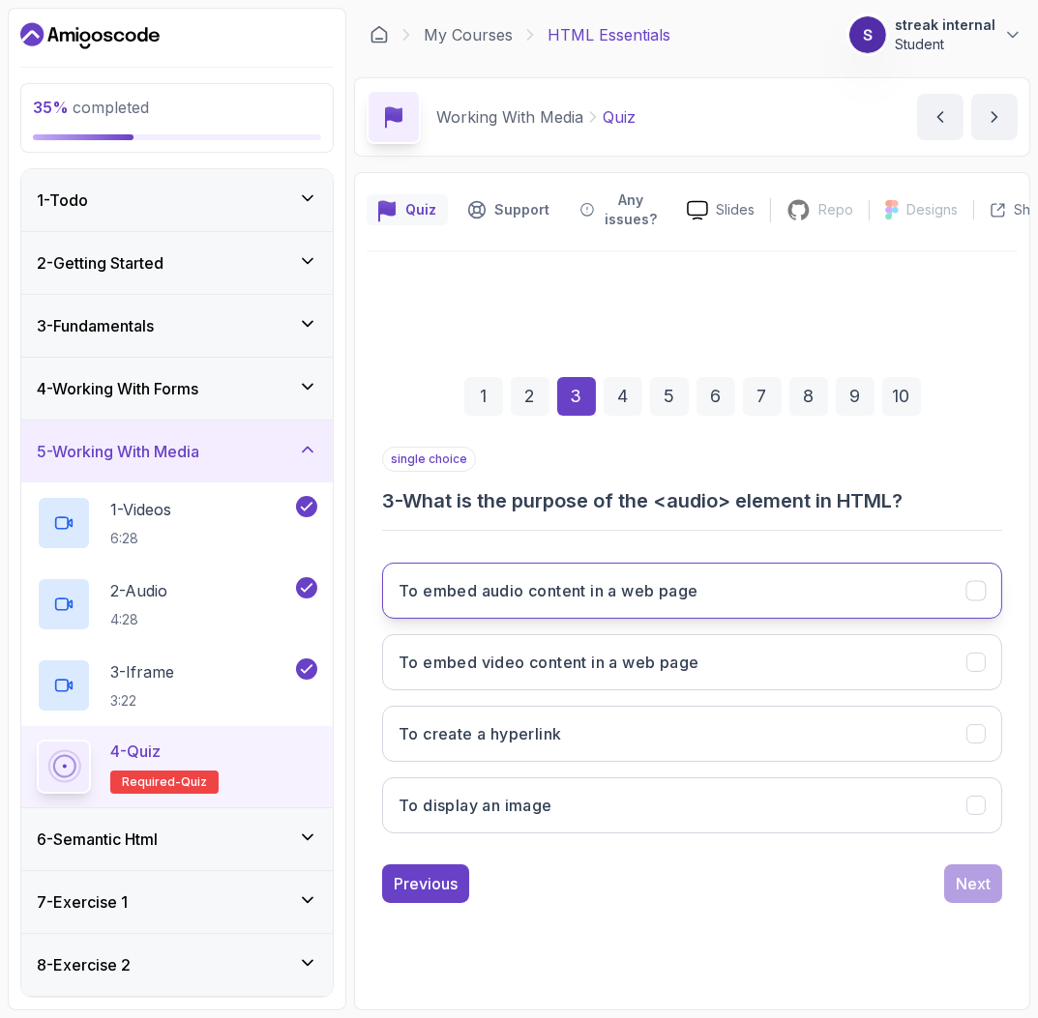
drag, startPoint x: 599, startPoint y: 600, endPoint x: 567, endPoint y: 608, distance: 33.1
click at [593, 603] on button "To embed audio content in a web page" at bounding box center [692, 591] width 620 height 56
click at [983, 887] on div "Next" at bounding box center [973, 883] width 35 height 23
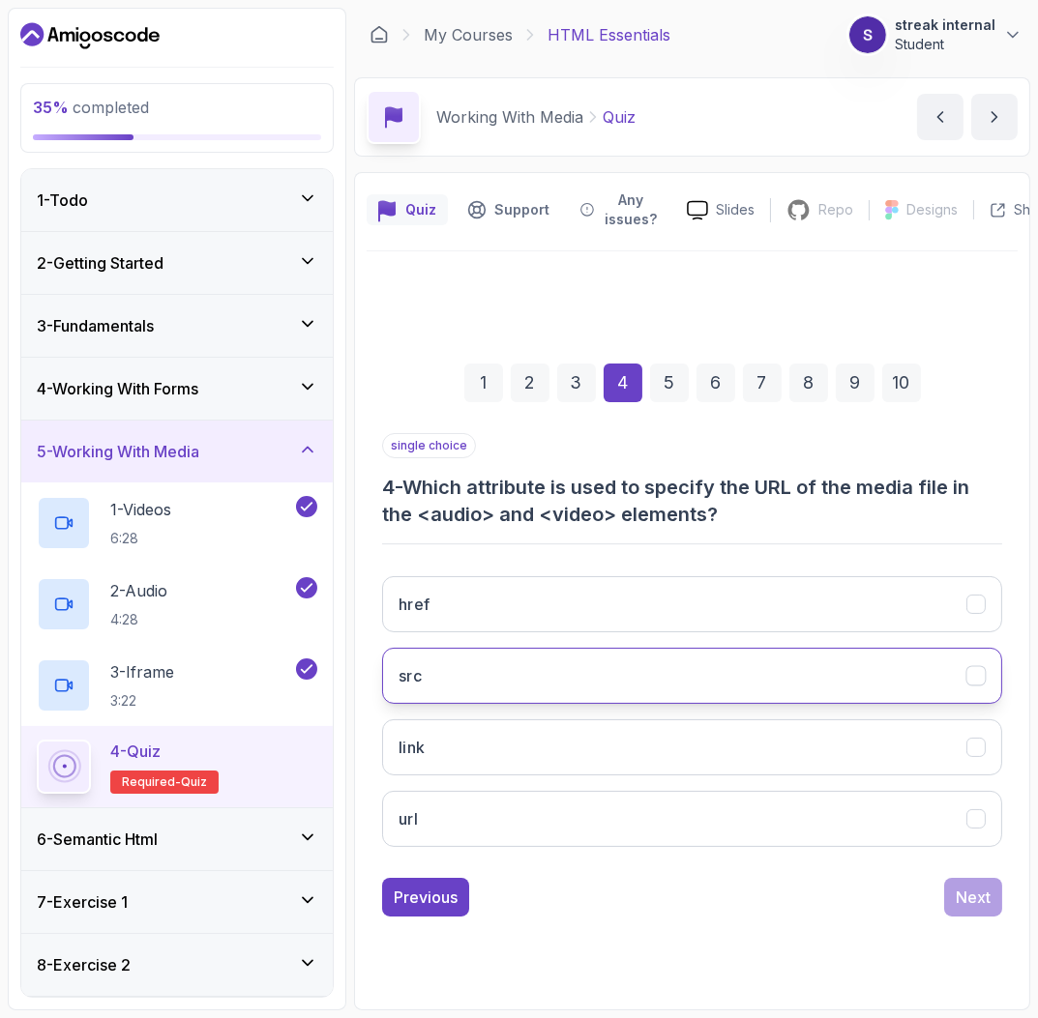
click at [759, 652] on button "src" at bounding box center [692, 676] width 620 height 56
click at [990, 914] on button "Next" at bounding box center [973, 897] width 58 height 39
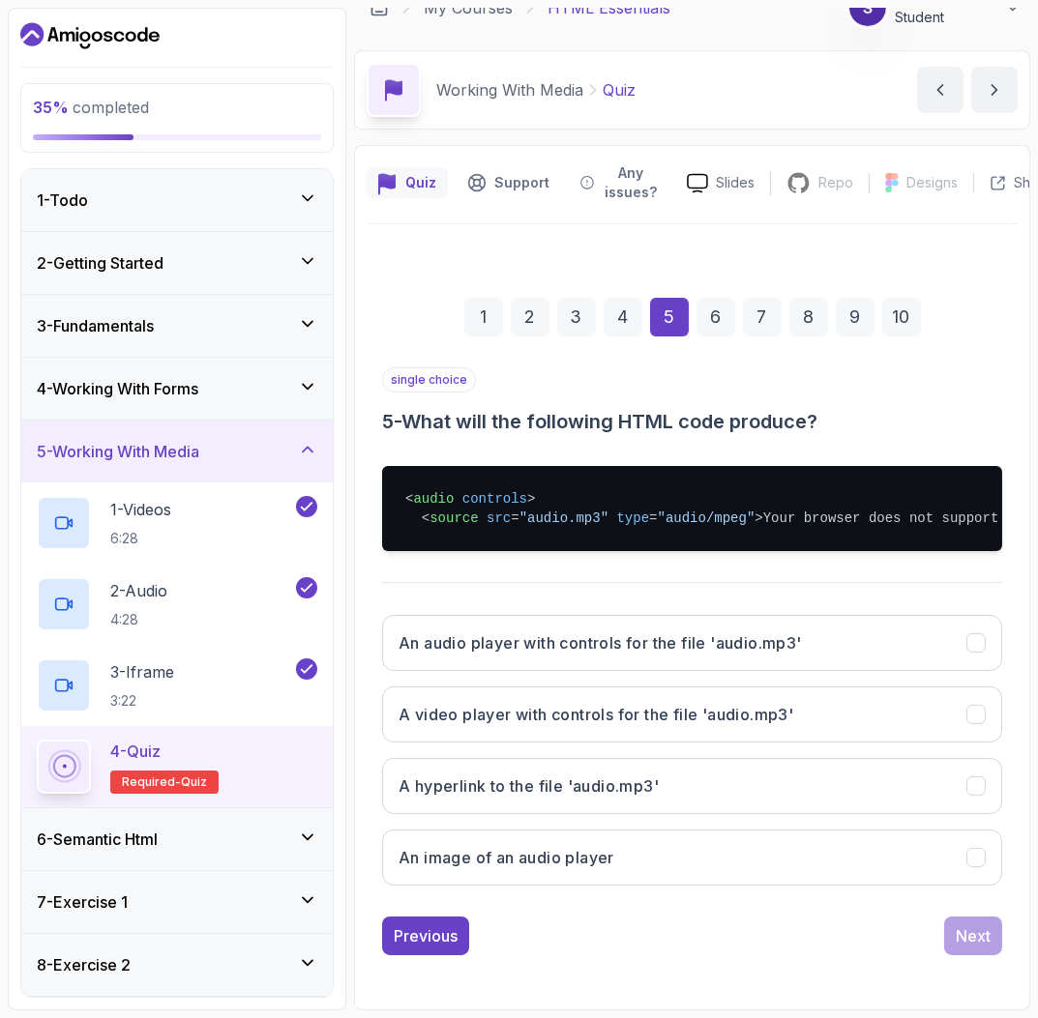
scroll to position [67, 0]
click at [790, 639] on h3 "An audio player with controls for the file 'audio.mp3'" at bounding box center [599, 643] width 403 height 23
click at [975, 945] on div "Next" at bounding box center [973, 936] width 35 height 23
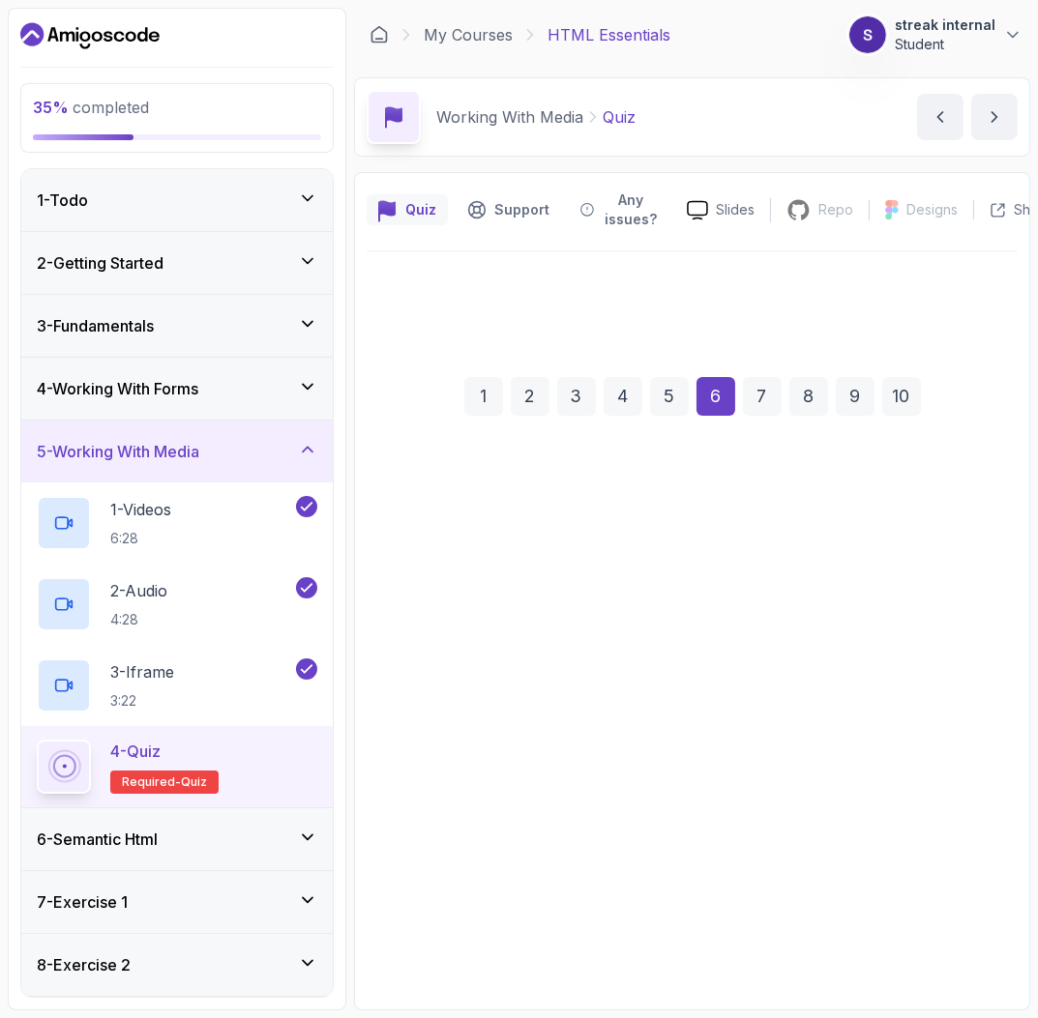
scroll to position [0, 0]
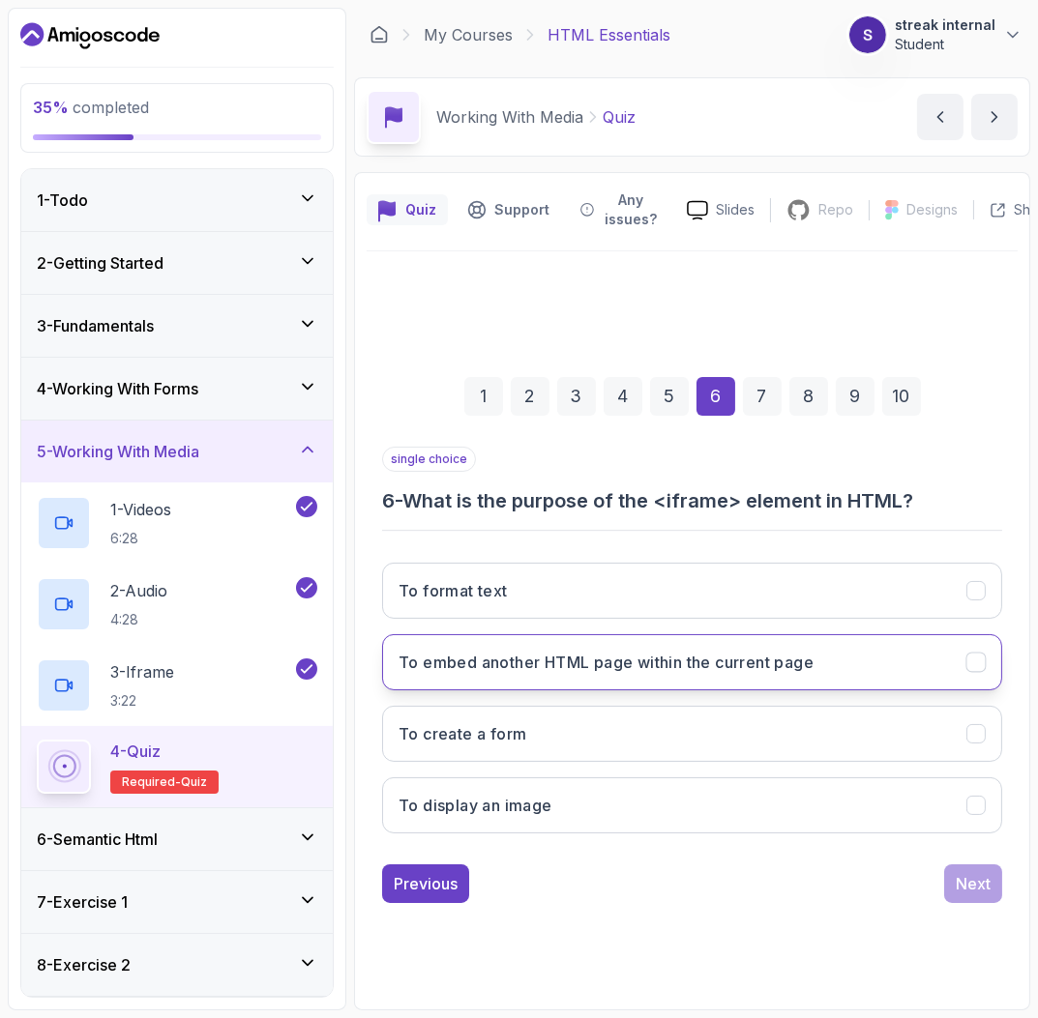
click at [837, 679] on button "To embed another HTML page within the current page" at bounding box center [692, 662] width 620 height 56
click at [959, 898] on button "Next" at bounding box center [973, 884] width 58 height 39
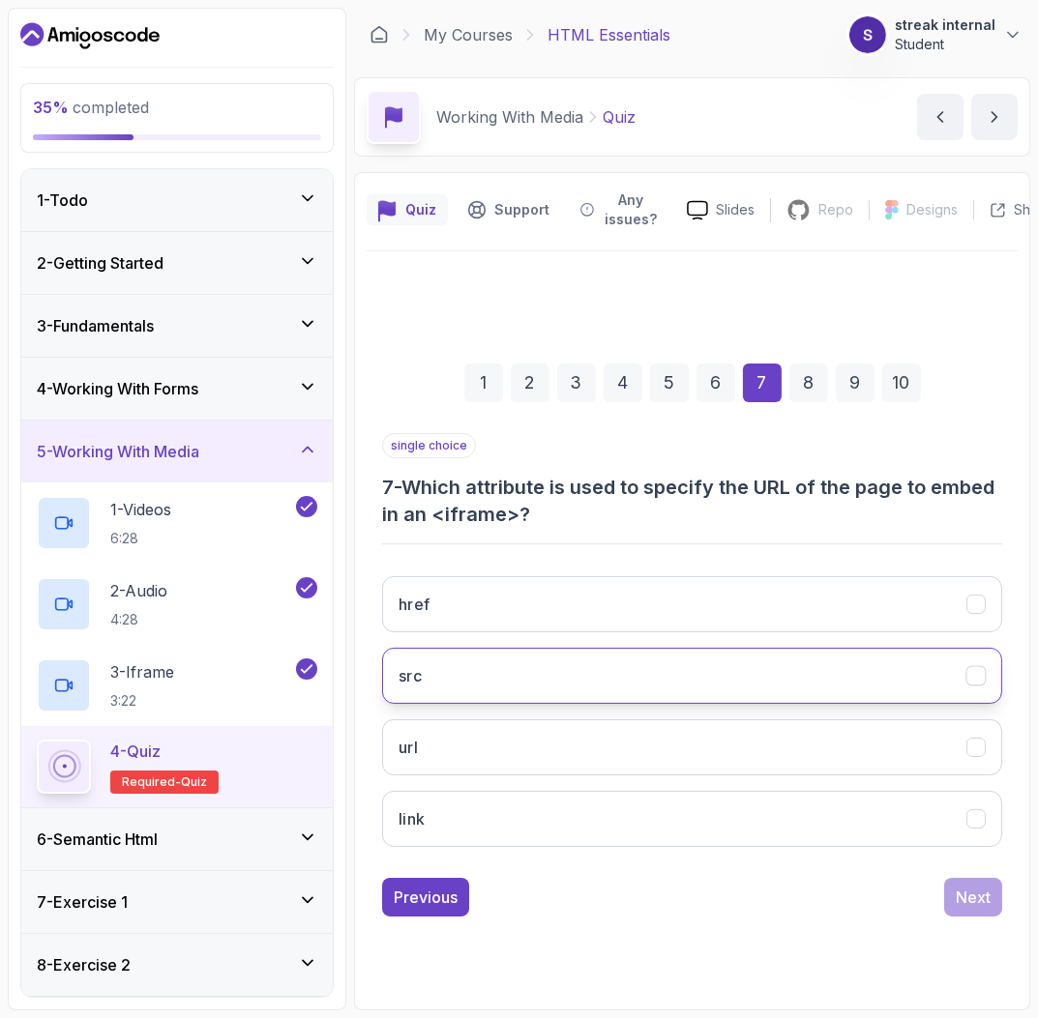
click at [778, 663] on button "src" at bounding box center [692, 676] width 620 height 56
click at [975, 905] on div "Next" at bounding box center [973, 897] width 35 height 23
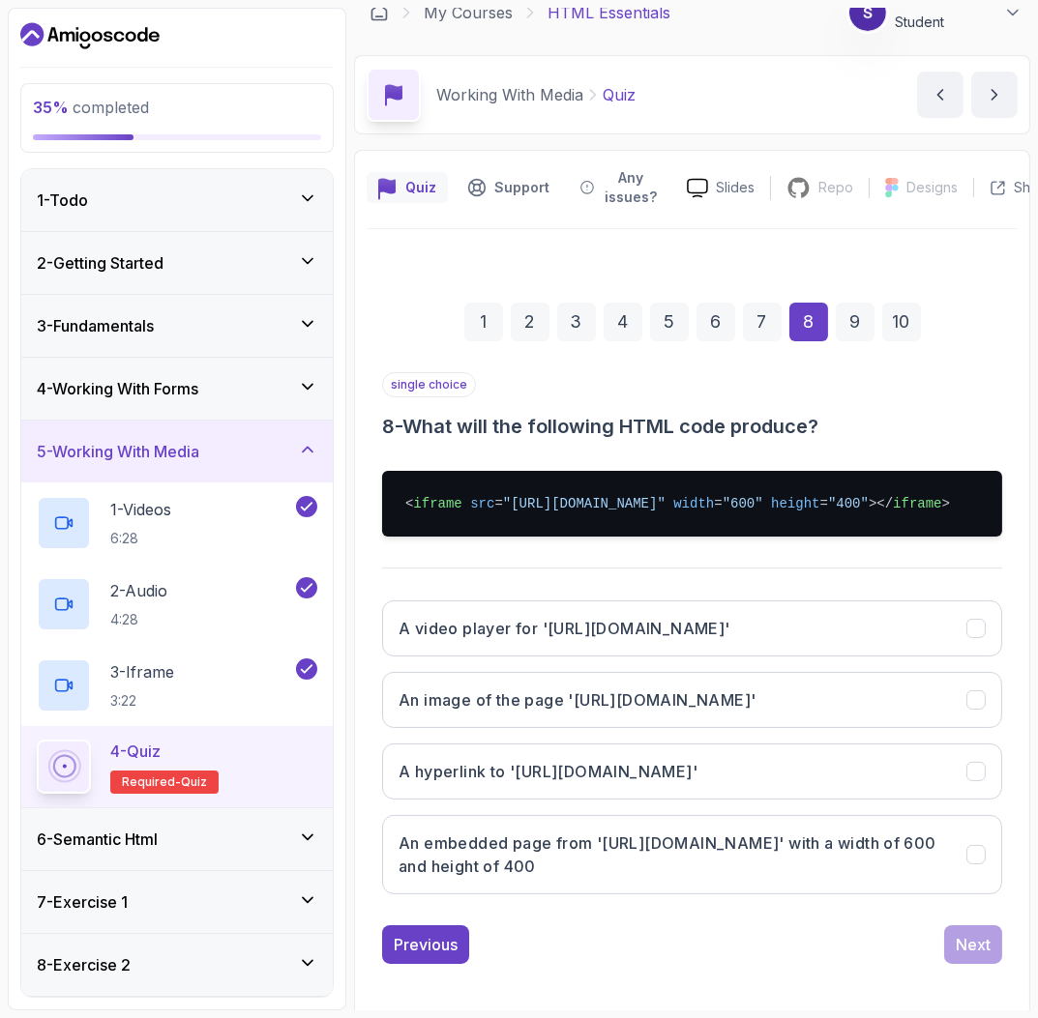
scroll to position [32, 0]
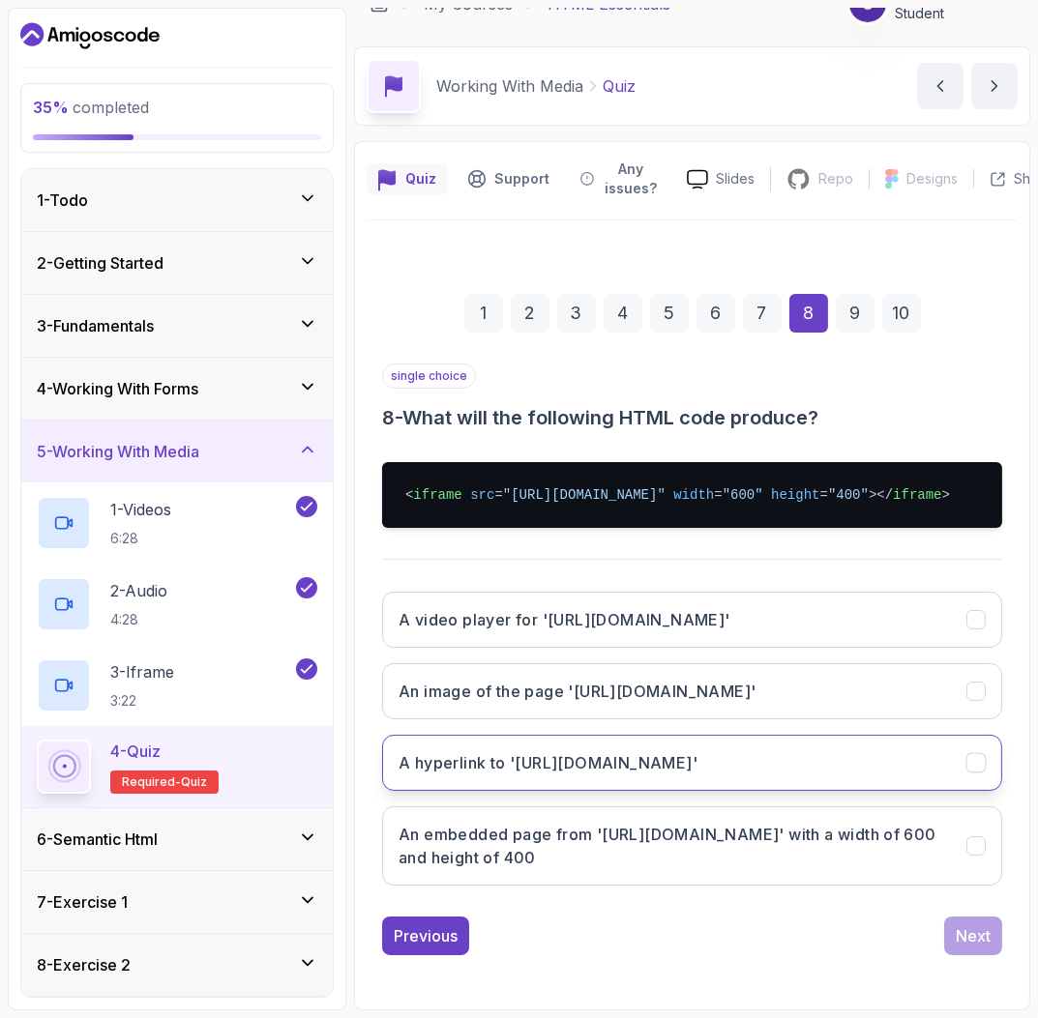
drag, startPoint x: 832, startPoint y: 737, endPoint x: 911, endPoint y: 757, distance: 81.9
click at [911, 757] on div "A video player for 'https://example.com' An image of the page 'https://example.…" at bounding box center [692, 738] width 620 height 325
click at [781, 743] on button "A hyperlink to 'https://example.com'" at bounding box center [692, 763] width 620 height 56
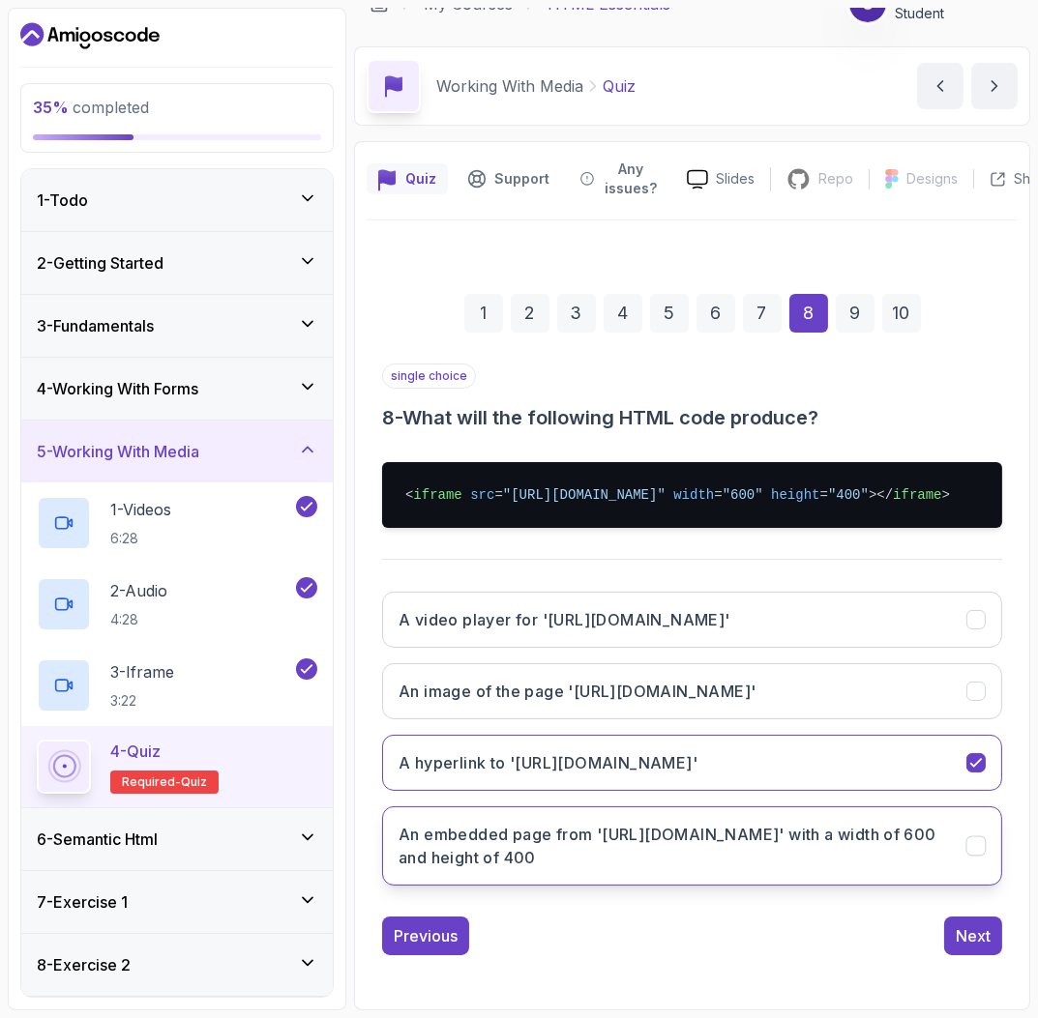
click at [851, 854] on h3 "An embedded page from 'https://example.com' with a width of 600 and height of 4…" at bounding box center [670, 846] width 545 height 46
click at [953, 925] on button "Next" at bounding box center [973, 936] width 58 height 39
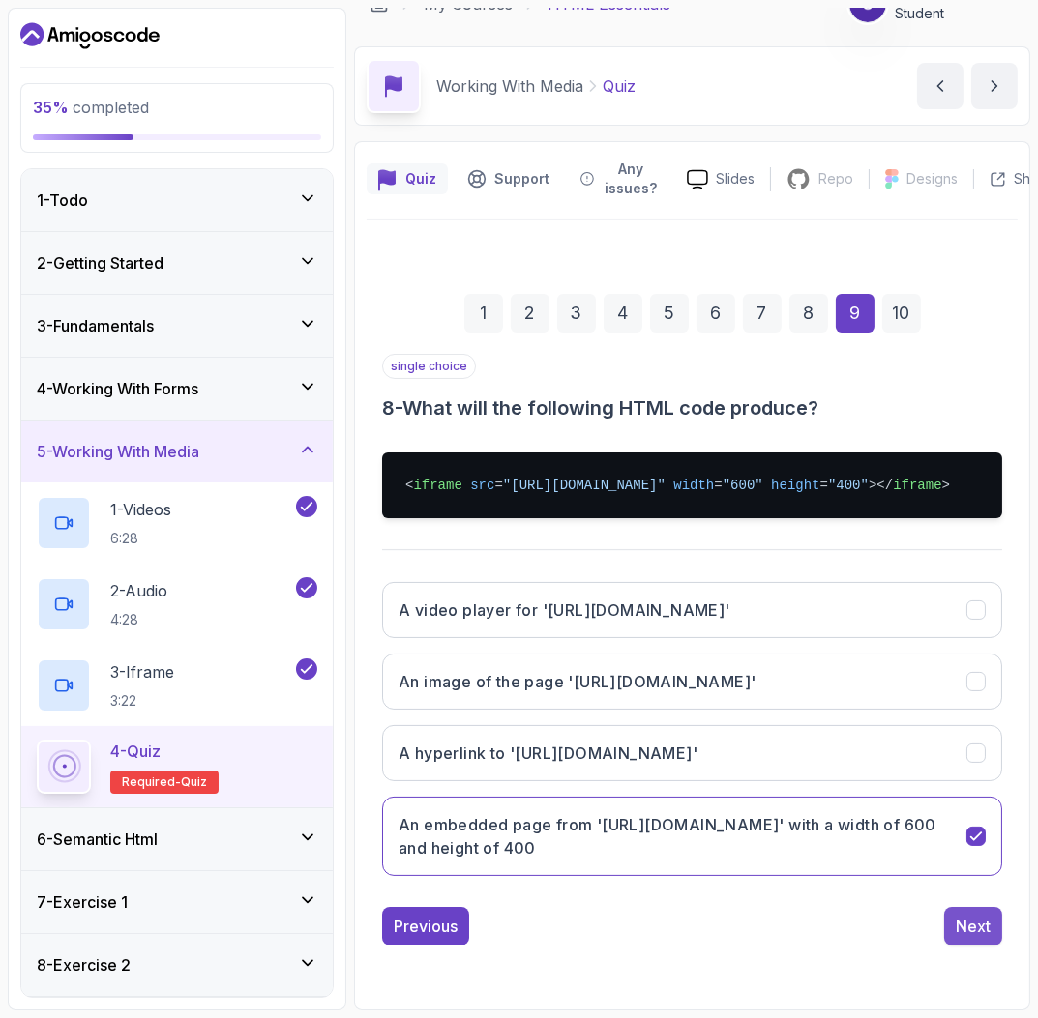
scroll to position [0, 0]
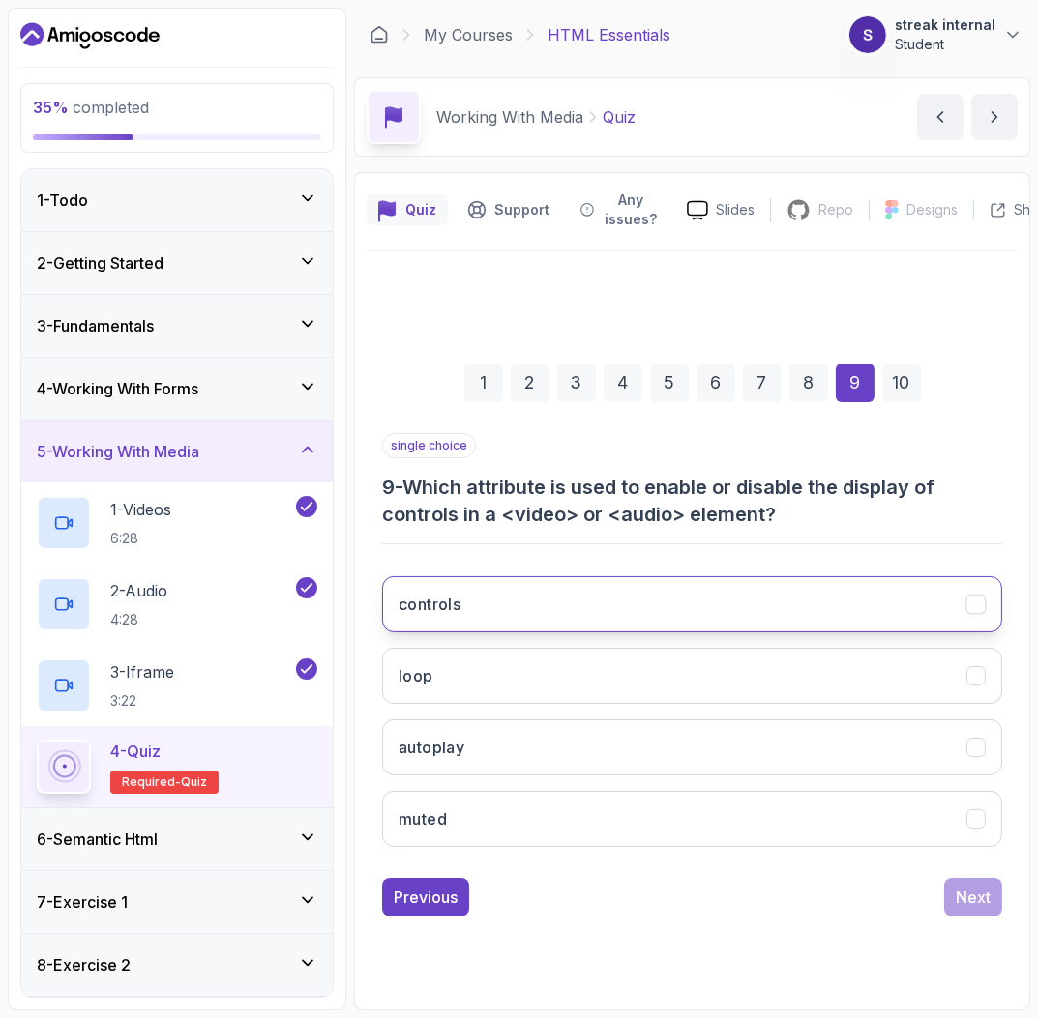
click at [649, 608] on button "controls" at bounding box center [692, 604] width 620 height 56
click at [1006, 913] on div "1 2 3 4 5 6 7 8 9 10 single choice 9 - Which attribute is used to enable or dis…" at bounding box center [692, 624] width 651 height 615
click at [993, 918] on div "1 2 3 4 5 6 7 8 9 10 single choice 9 - Which attribute is used to enable or dis…" at bounding box center [692, 624] width 651 height 615
click at [980, 895] on div "Next" at bounding box center [973, 897] width 35 height 23
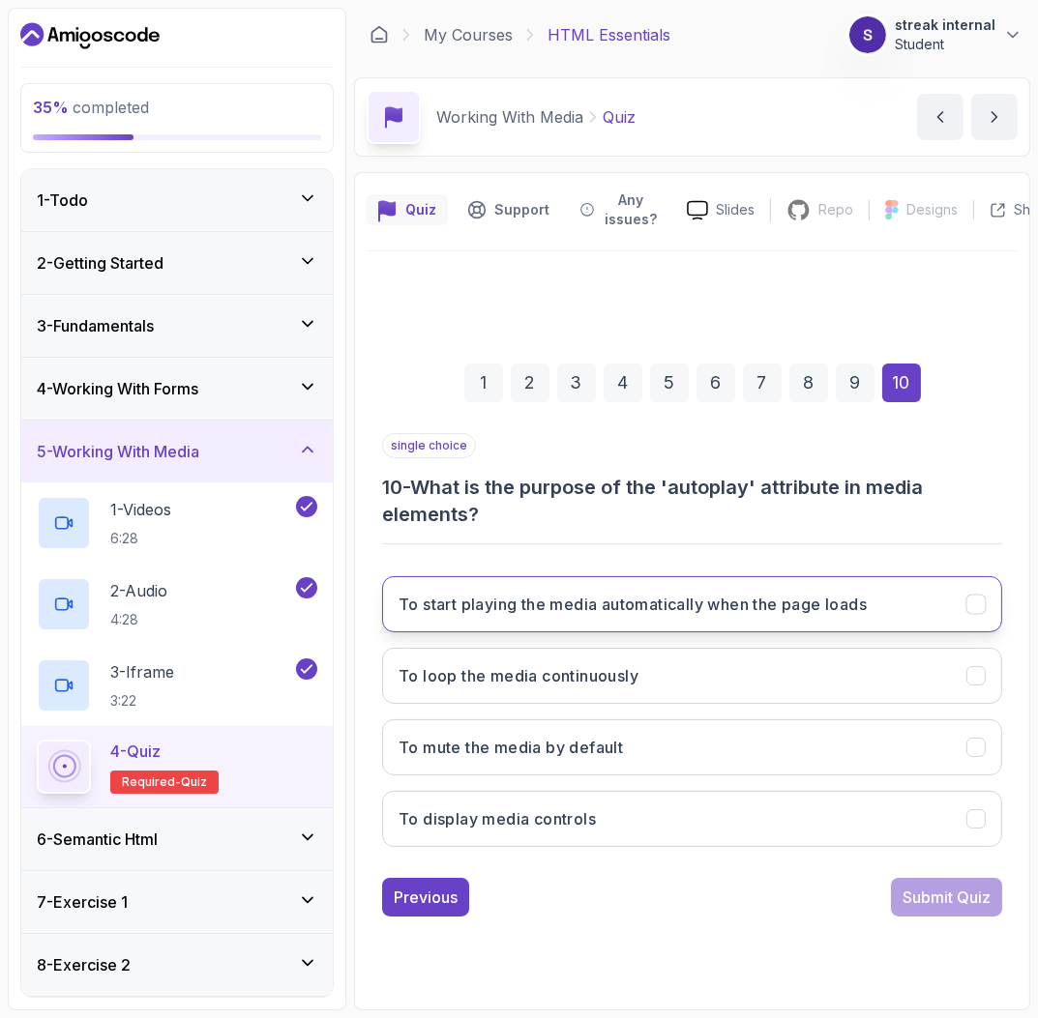
click at [815, 596] on h3 "To start playing the media automatically when the page loads" at bounding box center [632, 604] width 468 height 23
click at [943, 887] on div "Submit Quiz" at bounding box center [946, 897] width 88 height 23
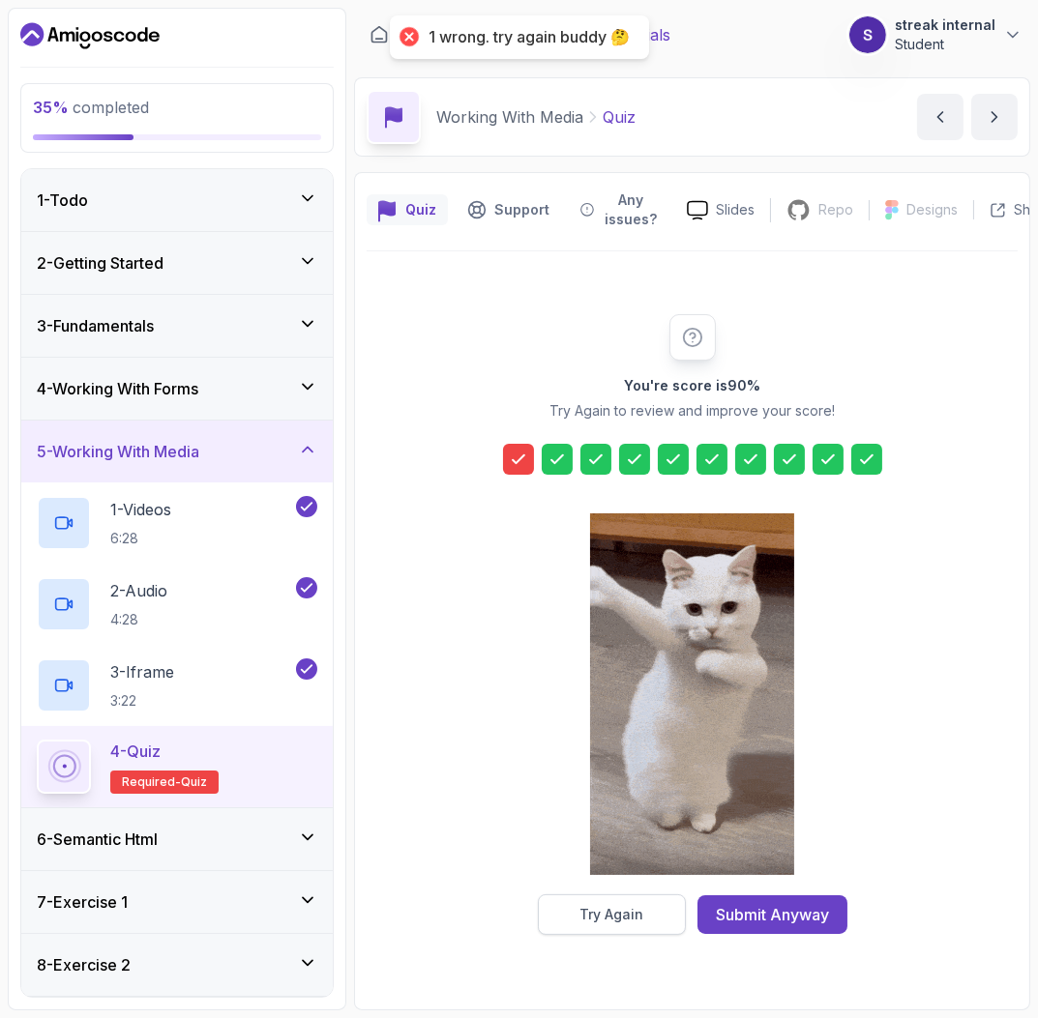
click at [667, 911] on button "Try Again" at bounding box center [612, 915] width 148 height 41
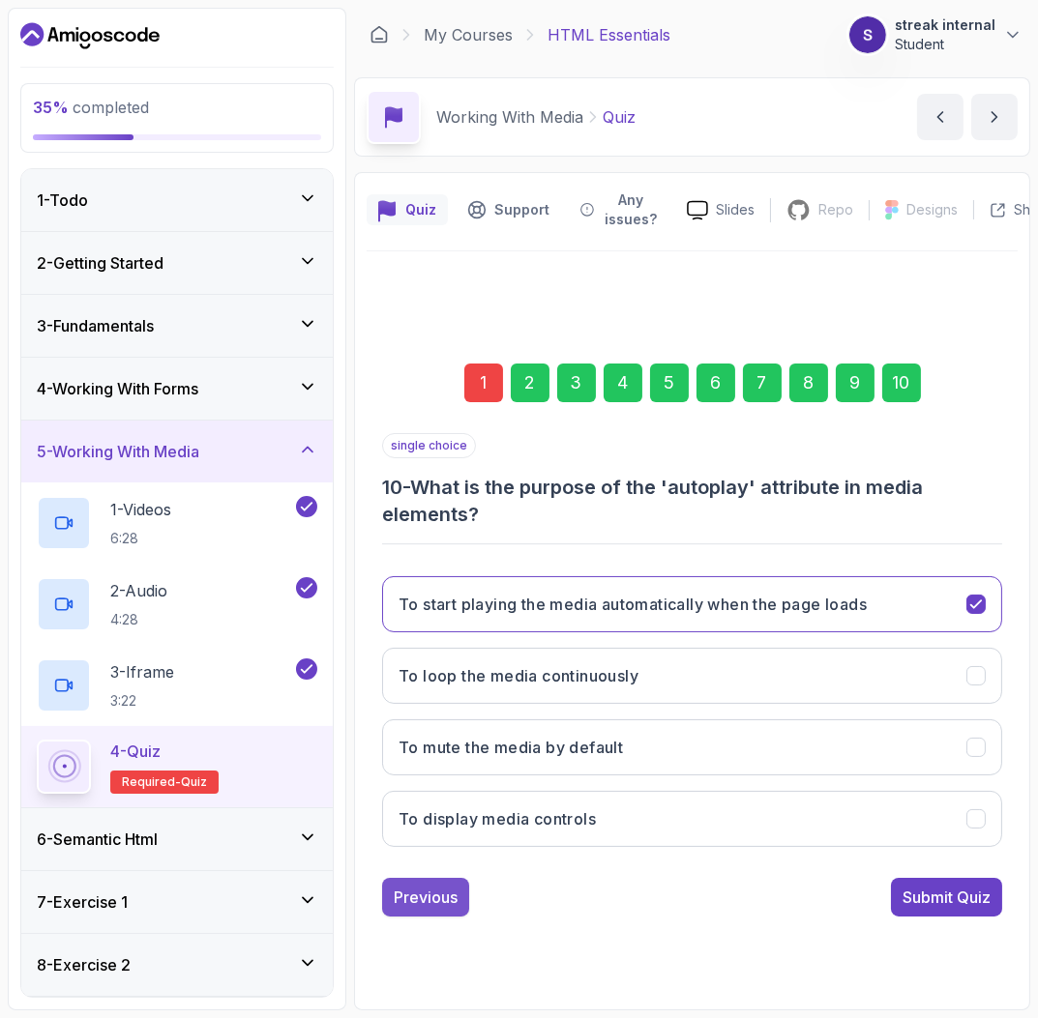
click at [454, 903] on div "Previous" at bounding box center [426, 897] width 64 height 23
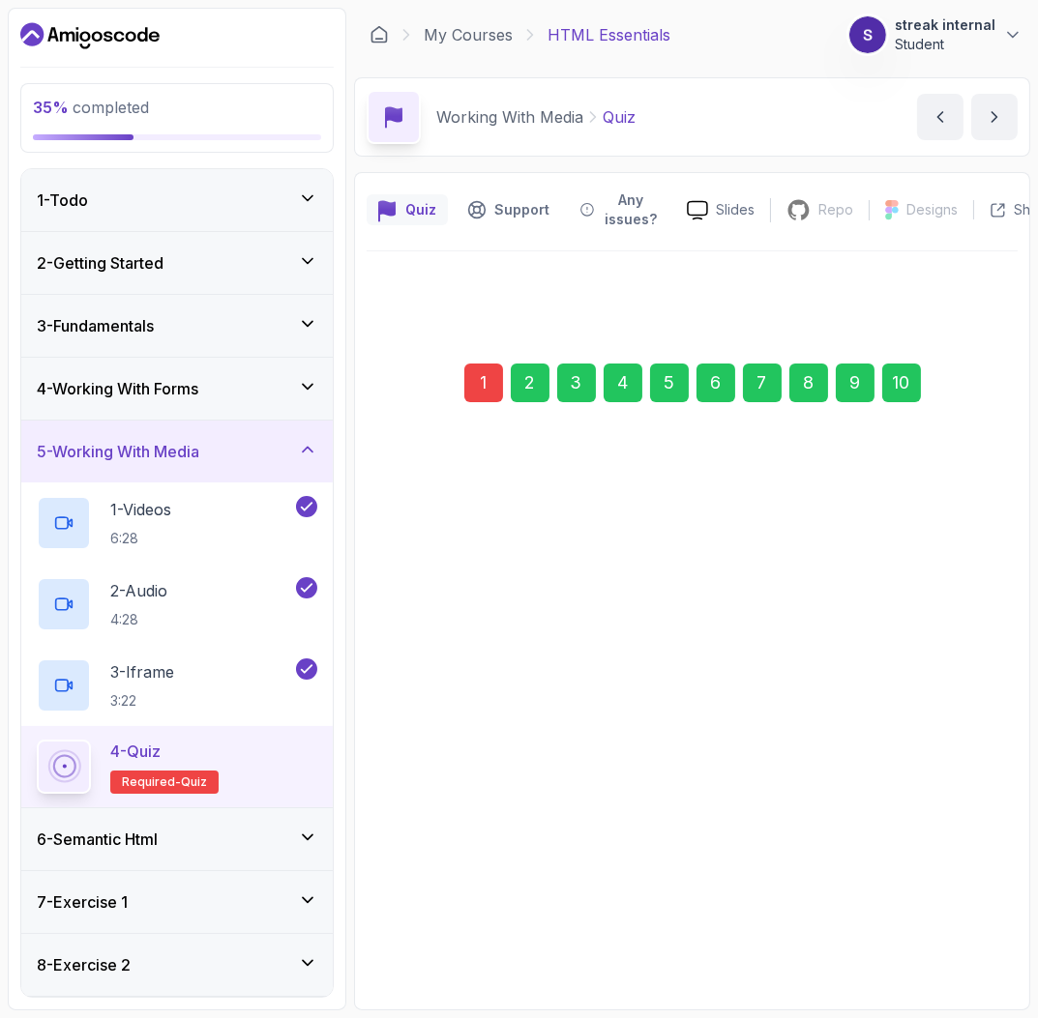
click at [454, 903] on div "Previous" at bounding box center [426, 896] width 64 height 23
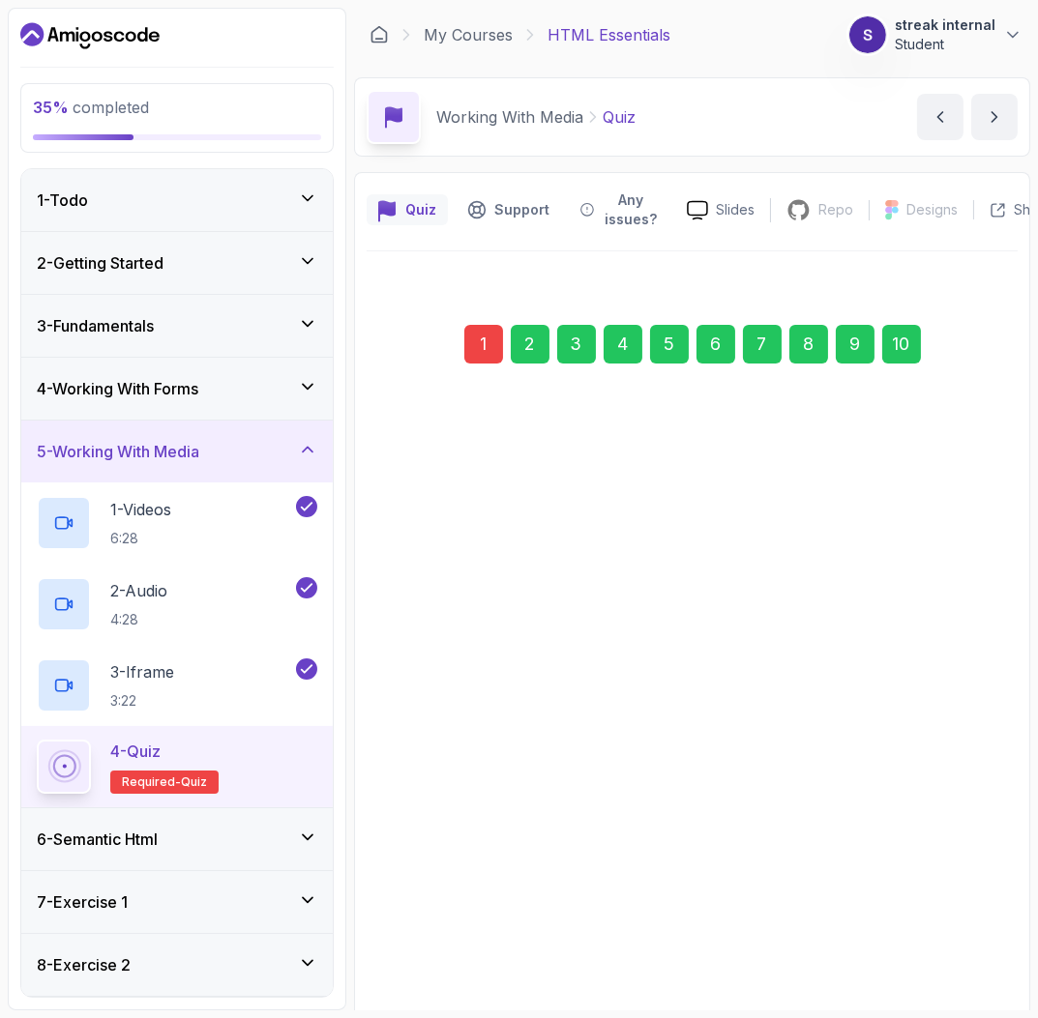
click at [454, 903] on button "A video player for 'https://example.com'" at bounding box center [692, 888] width 620 height 56
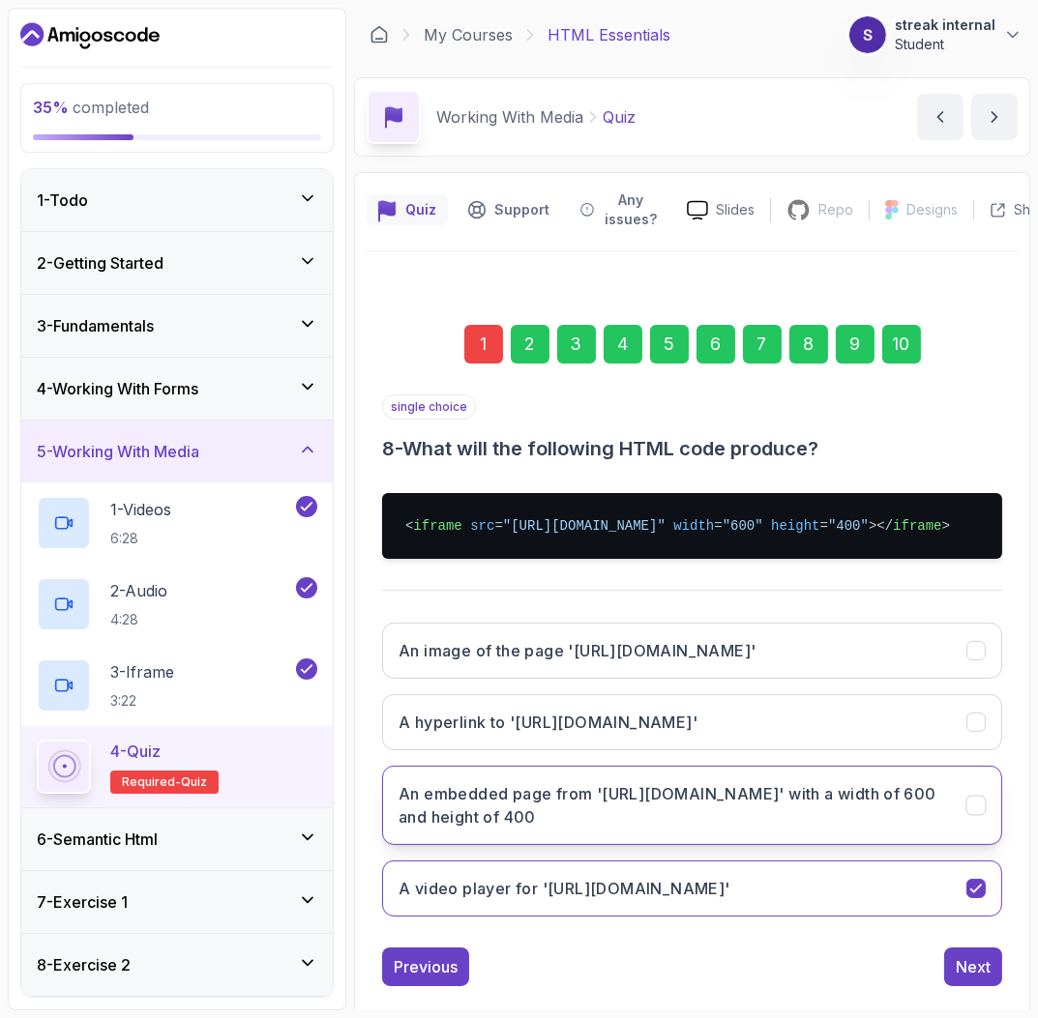
click at [485, 835] on button "An embedded page from 'https://example.com' with a width of 600 and height of 4…" at bounding box center [692, 805] width 620 height 79
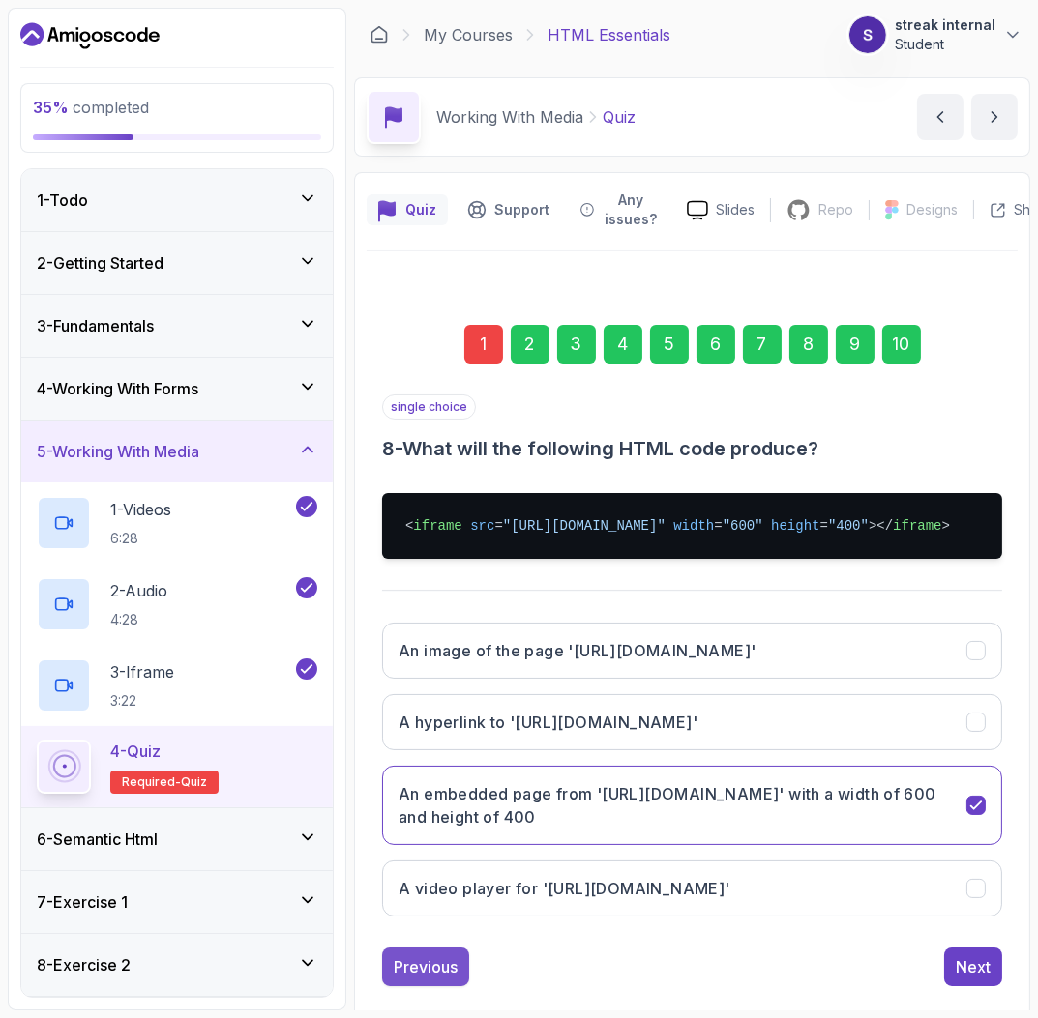
click at [456, 957] on div "Previous" at bounding box center [426, 967] width 64 height 23
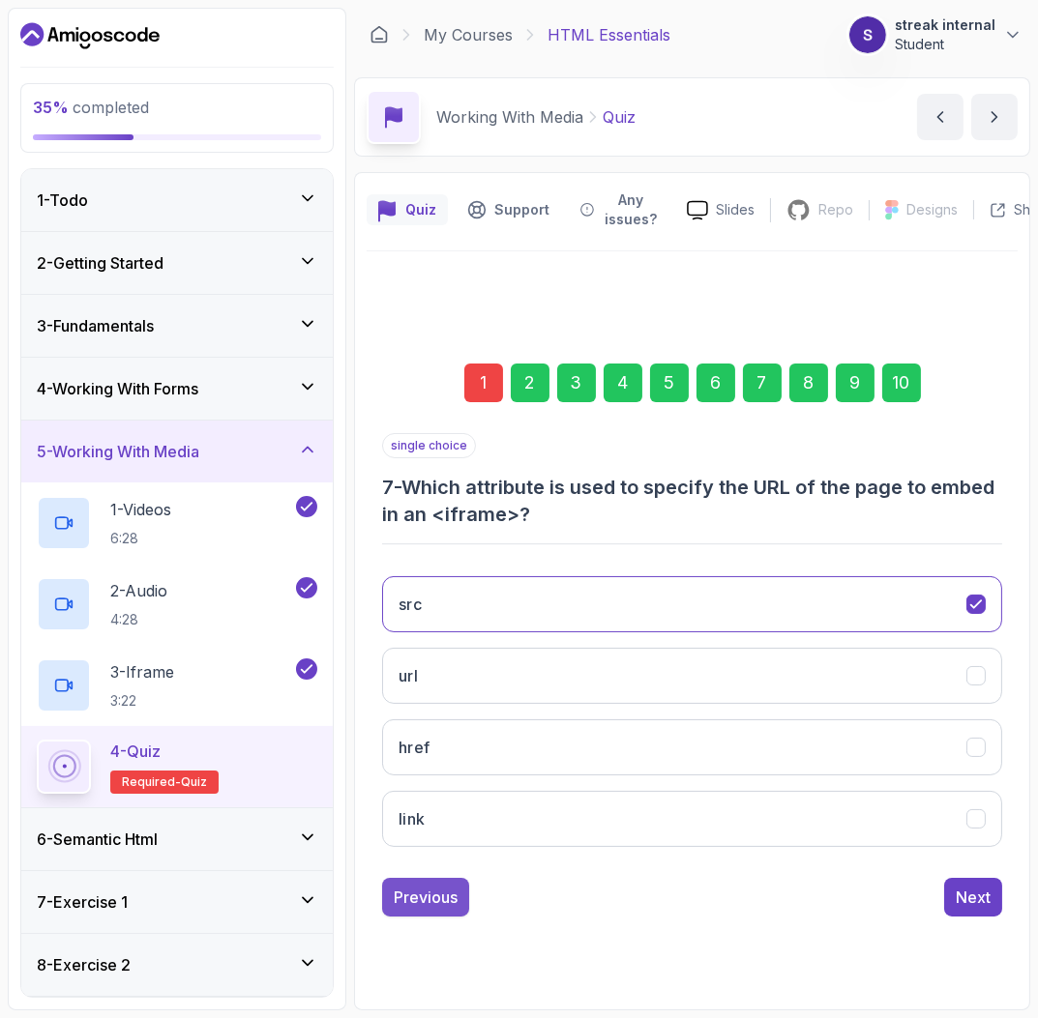
click at [447, 904] on div "Previous" at bounding box center [426, 897] width 64 height 23
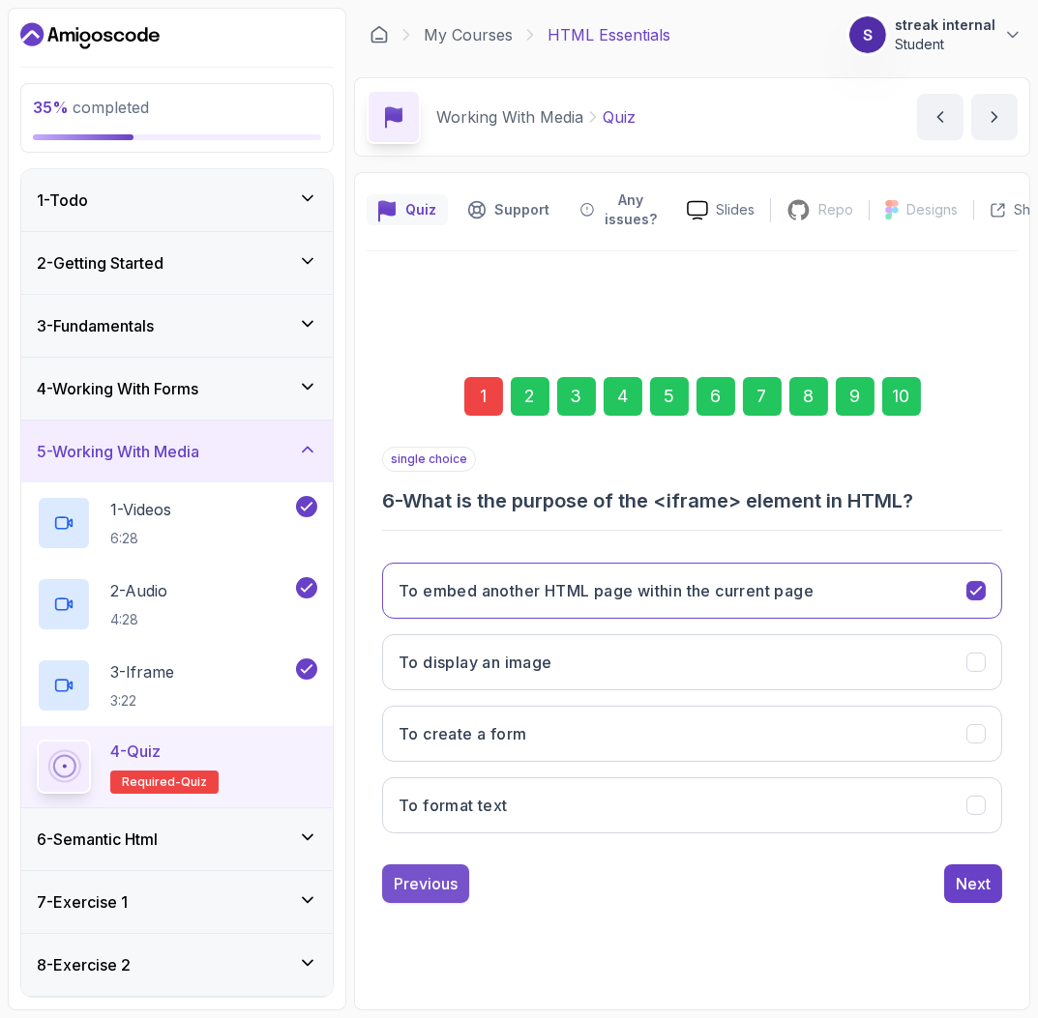
click at [427, 885] on div "Previous" at bounding box center [426, 883] width 64 height 23
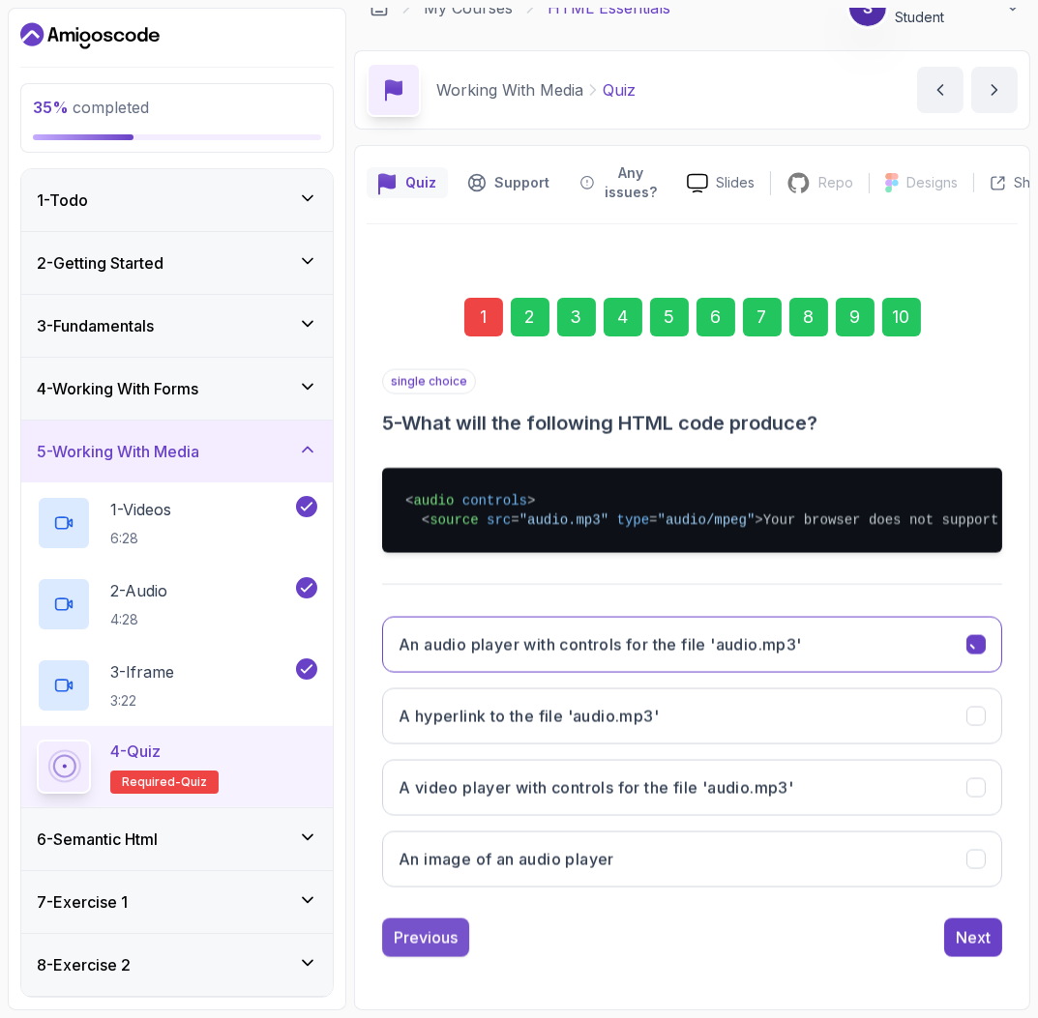
scroll to position [67, 0]
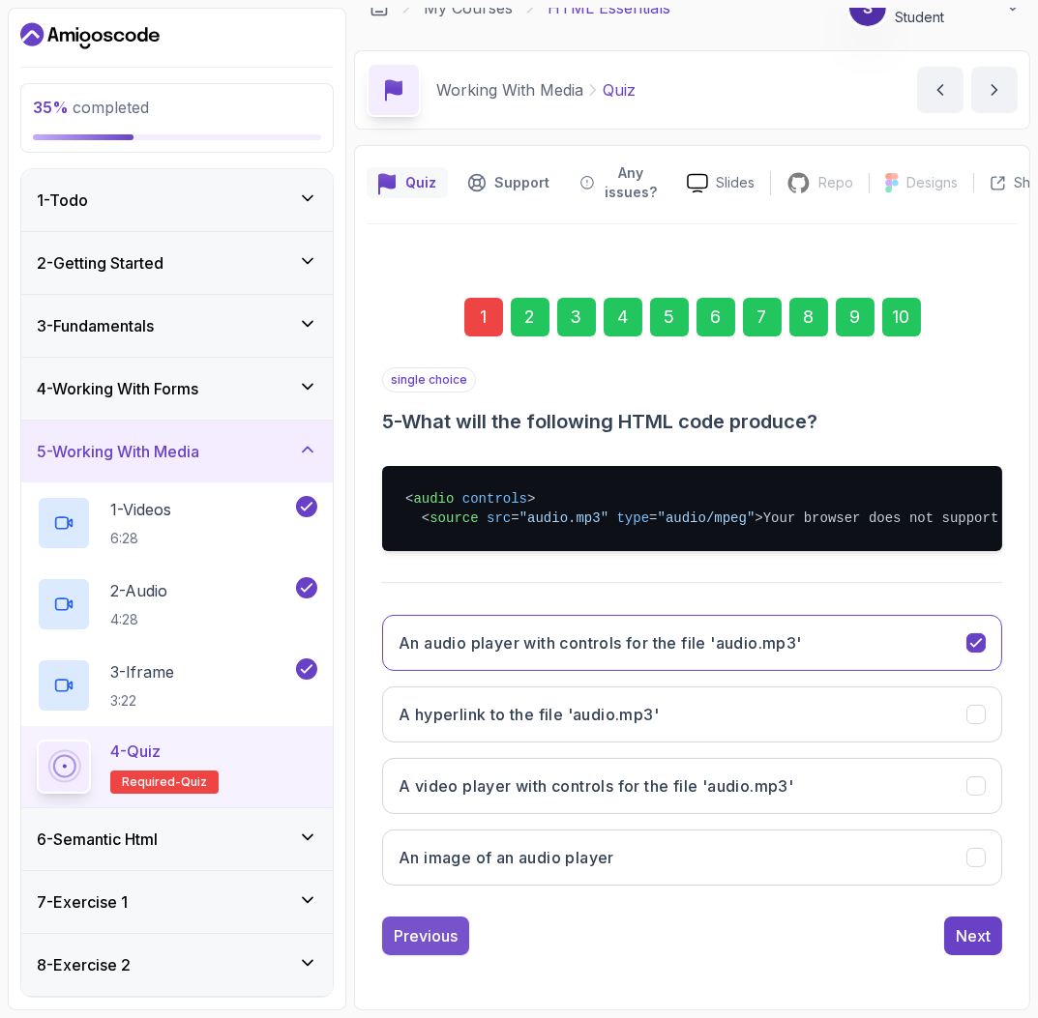
click at [439, 942] on div "Previous" at bounding box center [426, 936] width 64 height 23
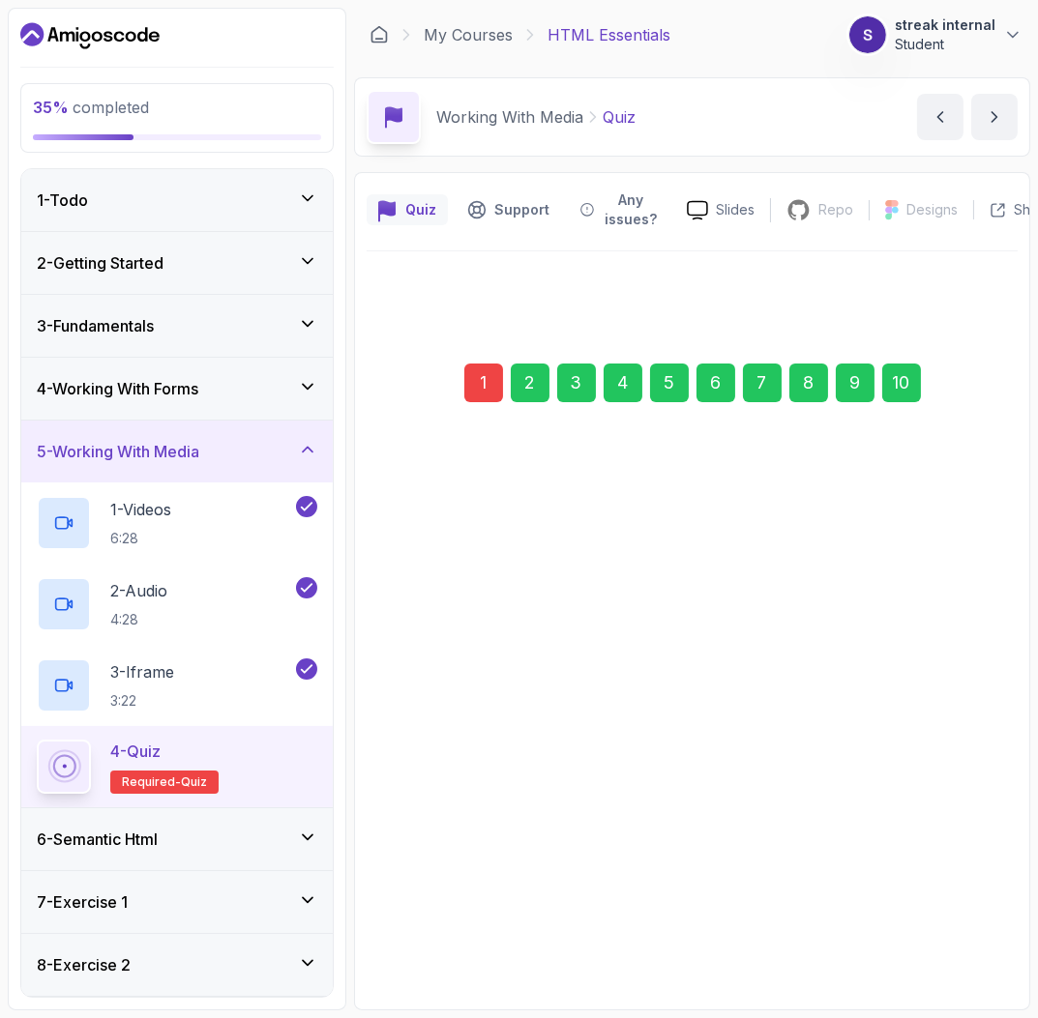
scroll to position [0, 0]
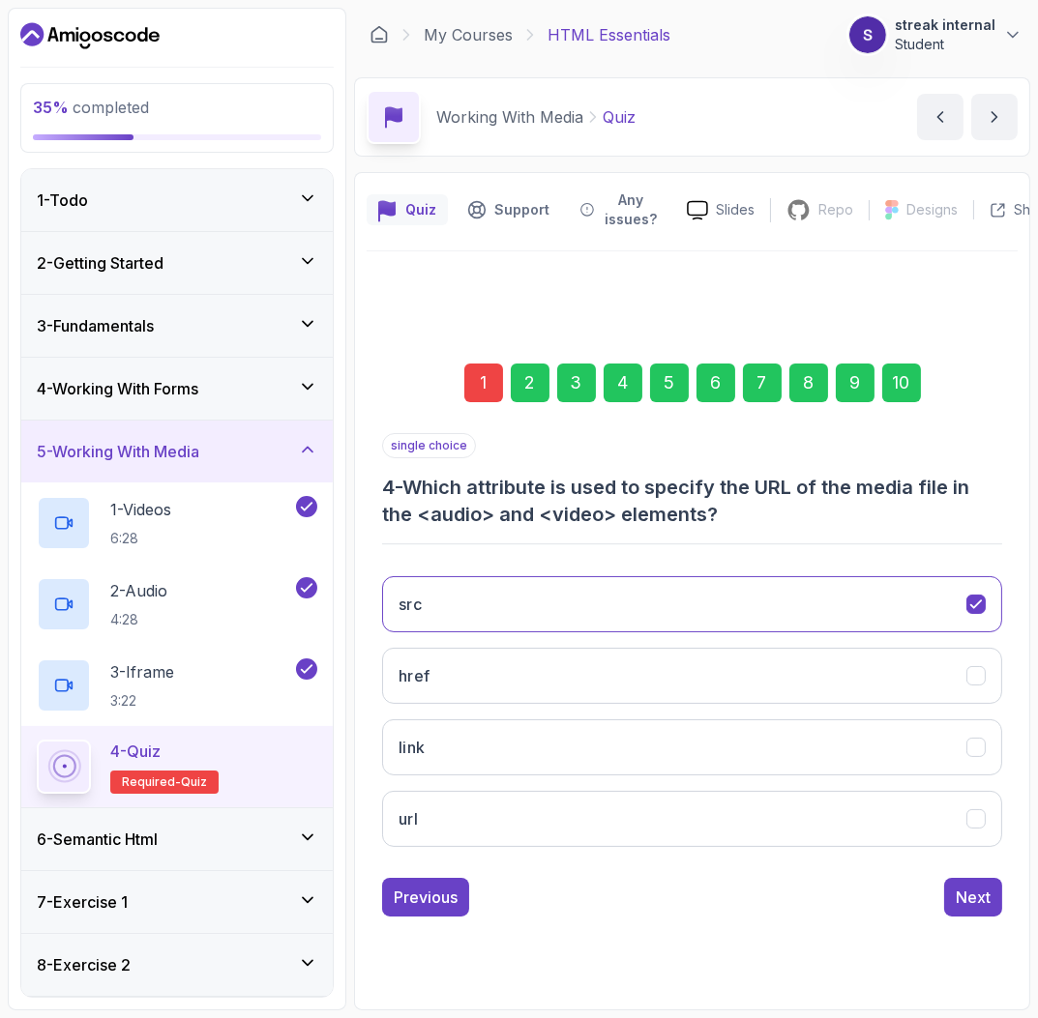
click at [441, 922] on div "1 2 3 4 5 6 7 8 9 10 single choice 4 - Which attribute is used to specify the U…" at bounding box center [692, 624] width 651 height 615
click at [435, 913] on button "Previous" at bounding box center [425, 897] width 87 height 39
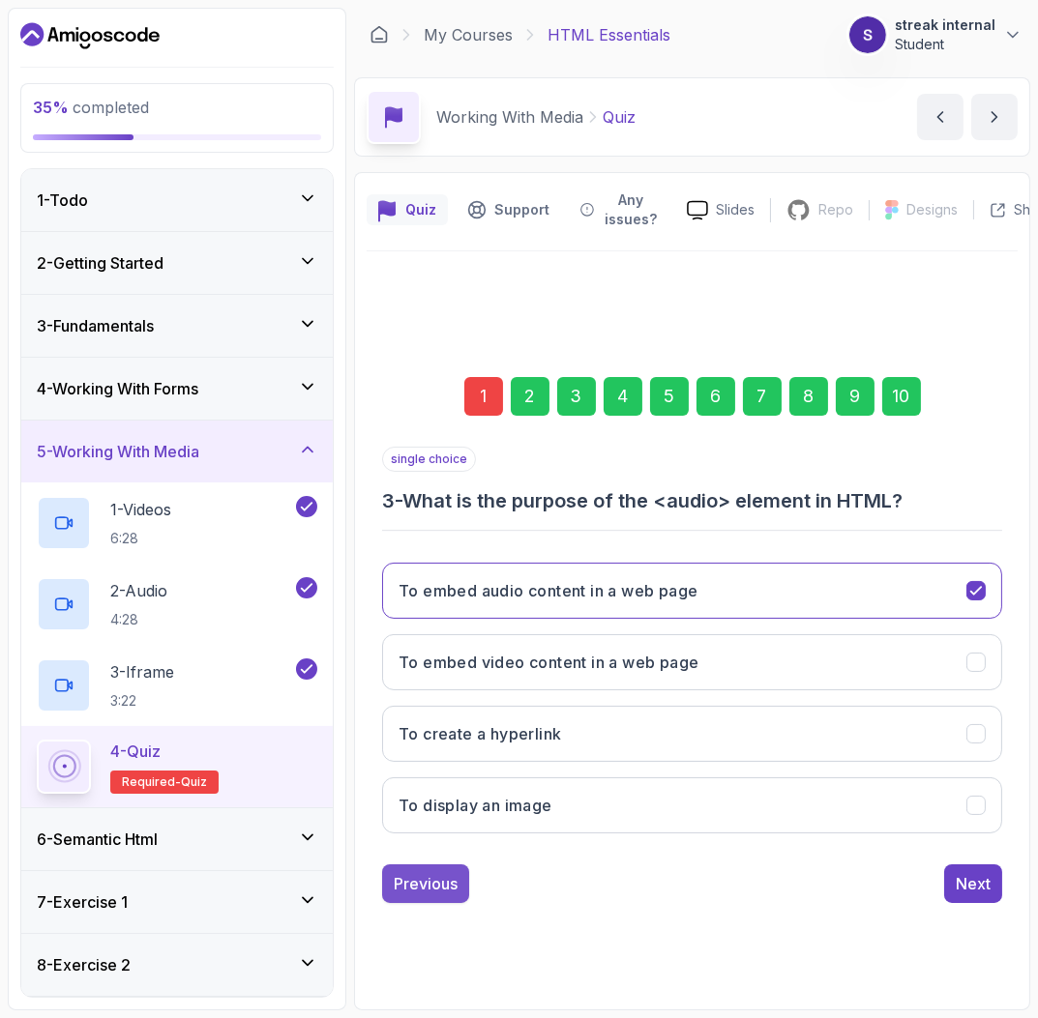
click at [436, 895] on div "Previous" at bounding box center [426, 883] width 64 height 23
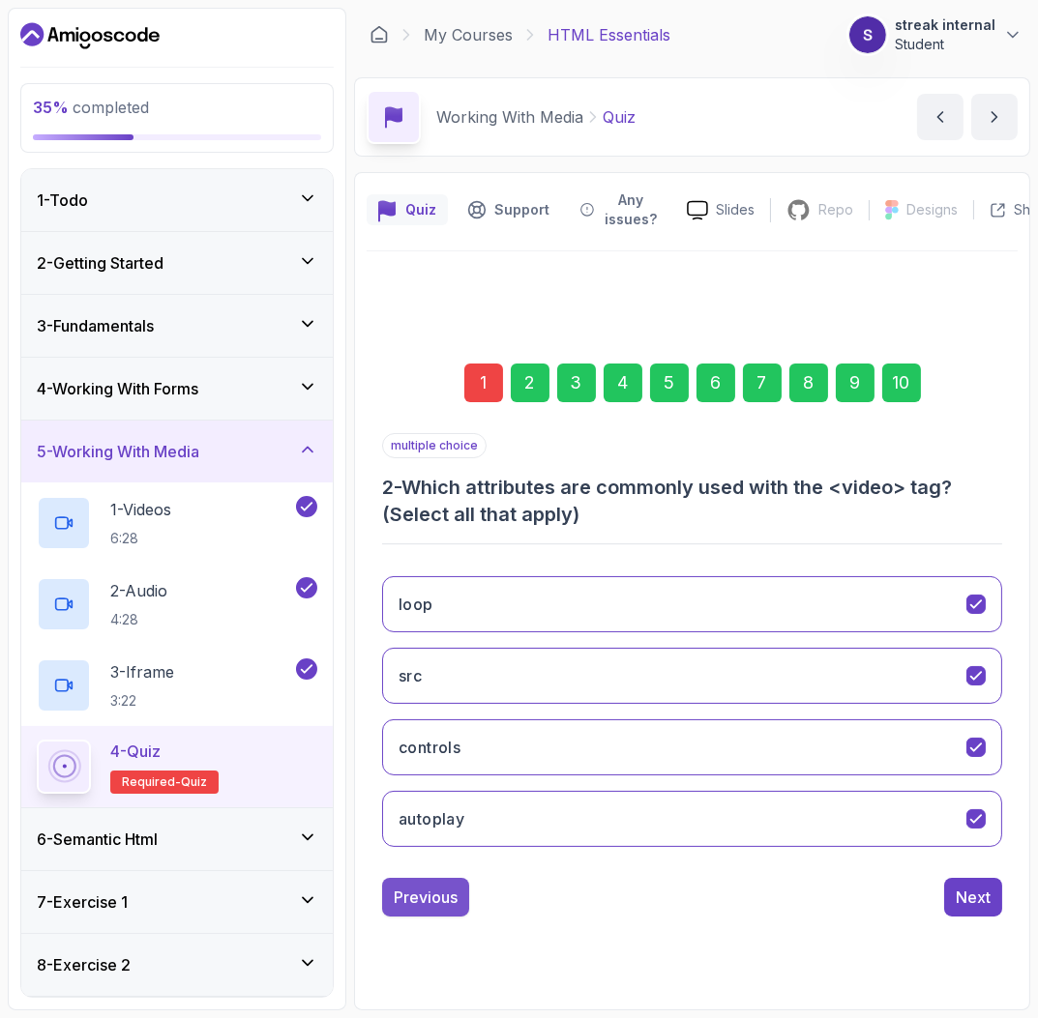
click at [436, 890] on div "Previous" at bounding box center [426, 897] width 64 height 23
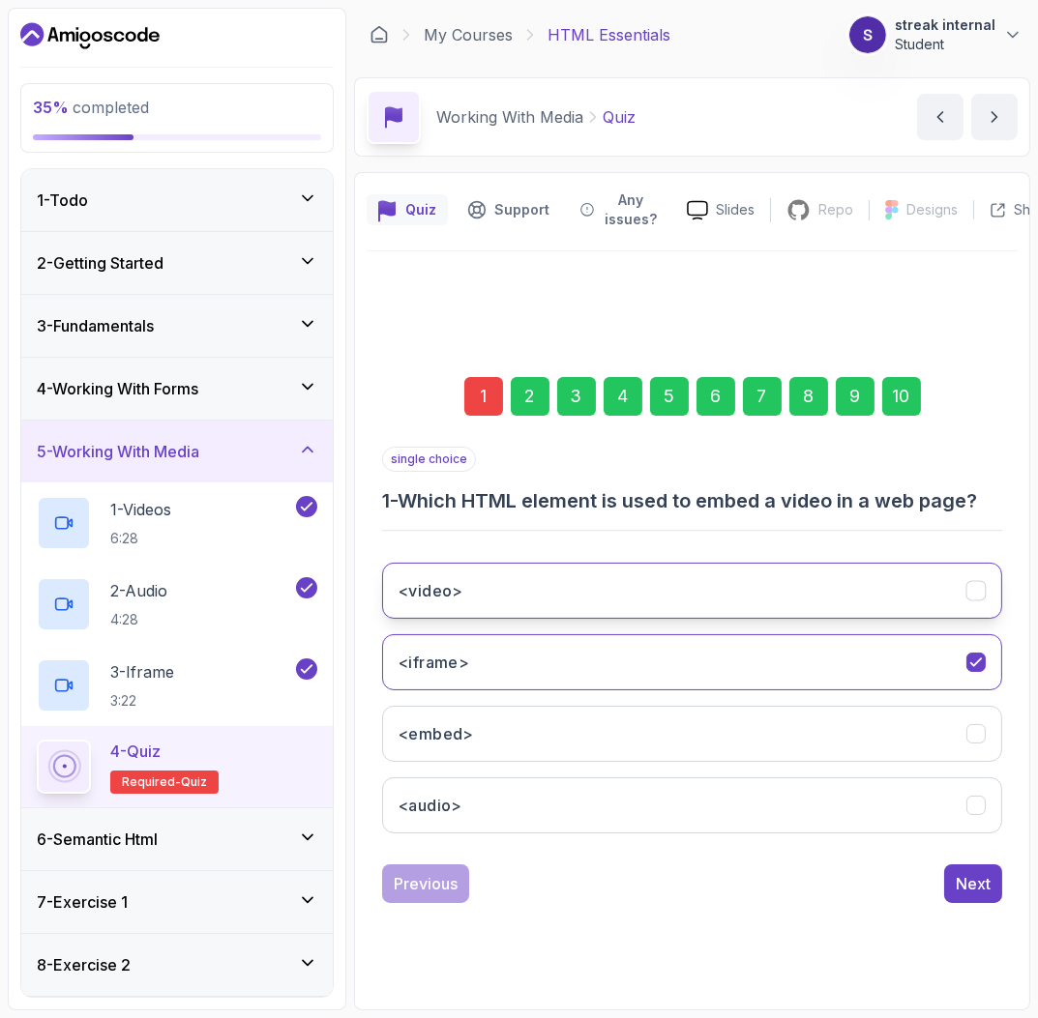
click at [474, 589] on button "<video>" at bounding box center [692, 591] width 620 height 56
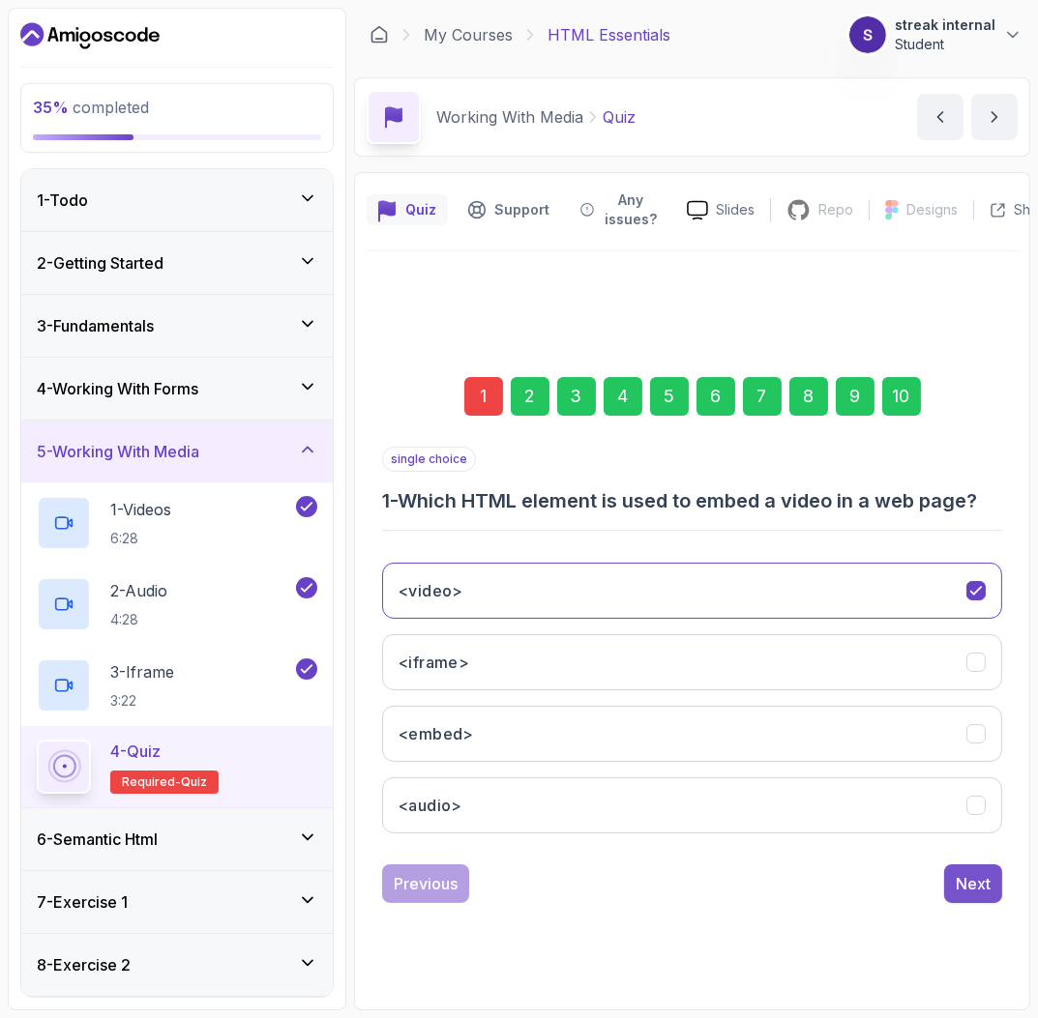
click at [950, 891] on button "Next" at bounding box center [973, 884] width 58 height 39
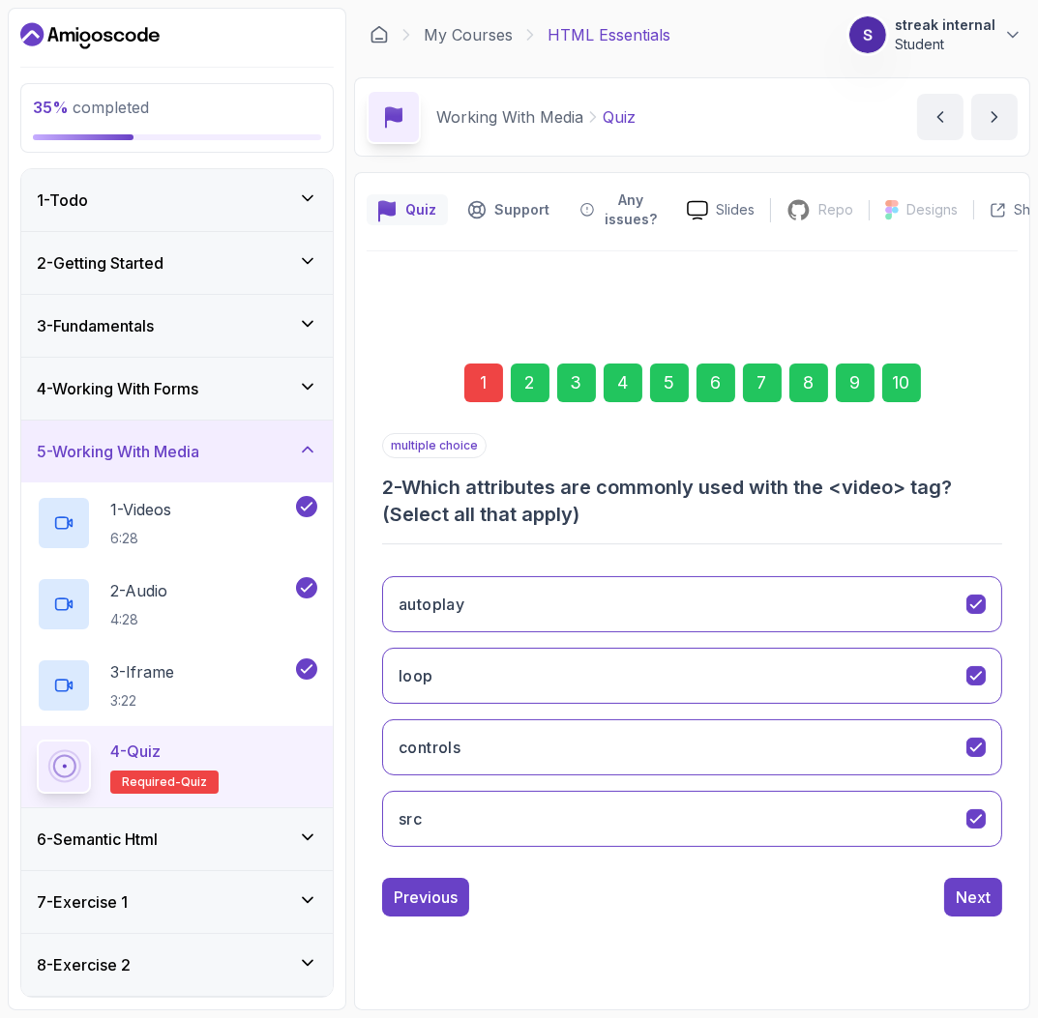
click at [893, 389] on div "10" at bounding box center [901, 383] width 39 height 39
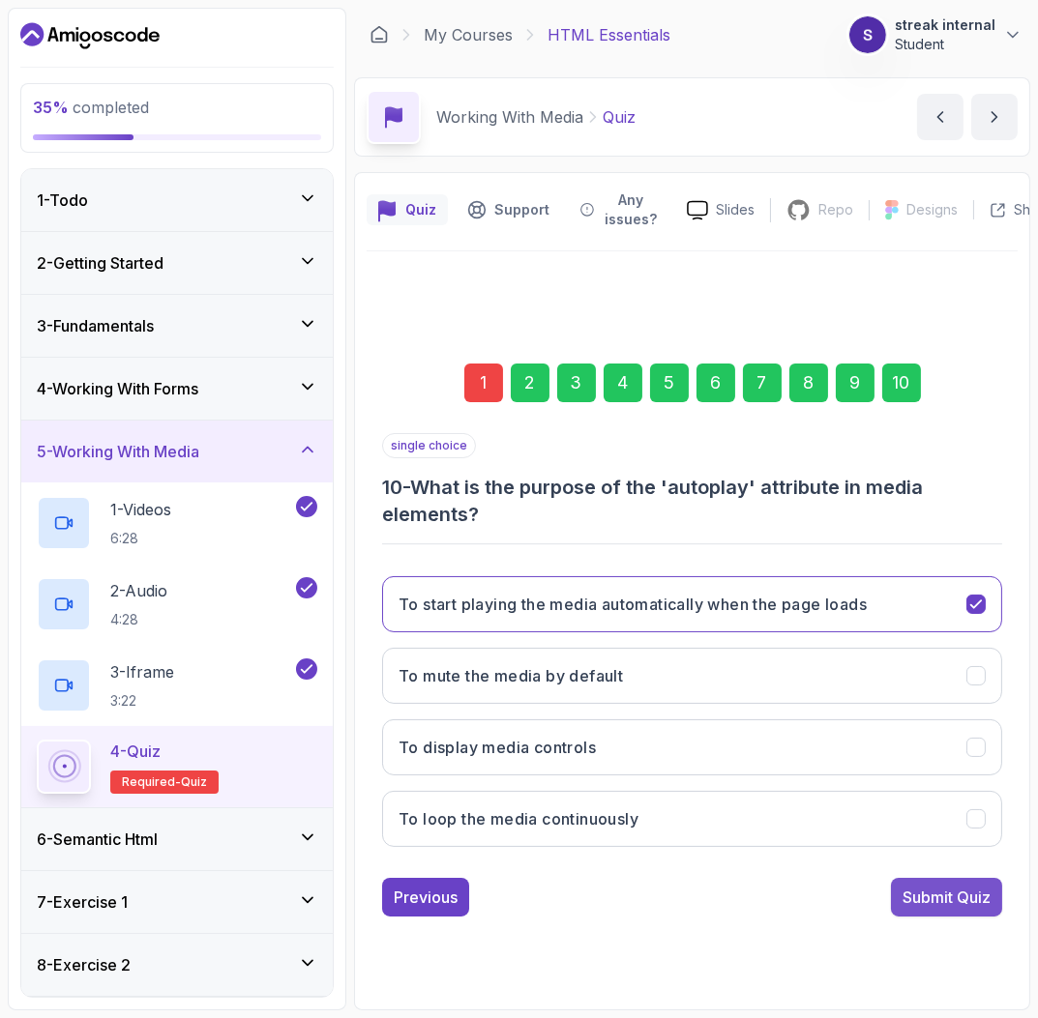
click at [969, 897] on div "Submit Quiz" at bounding box center [946, 897] width 88 height 23
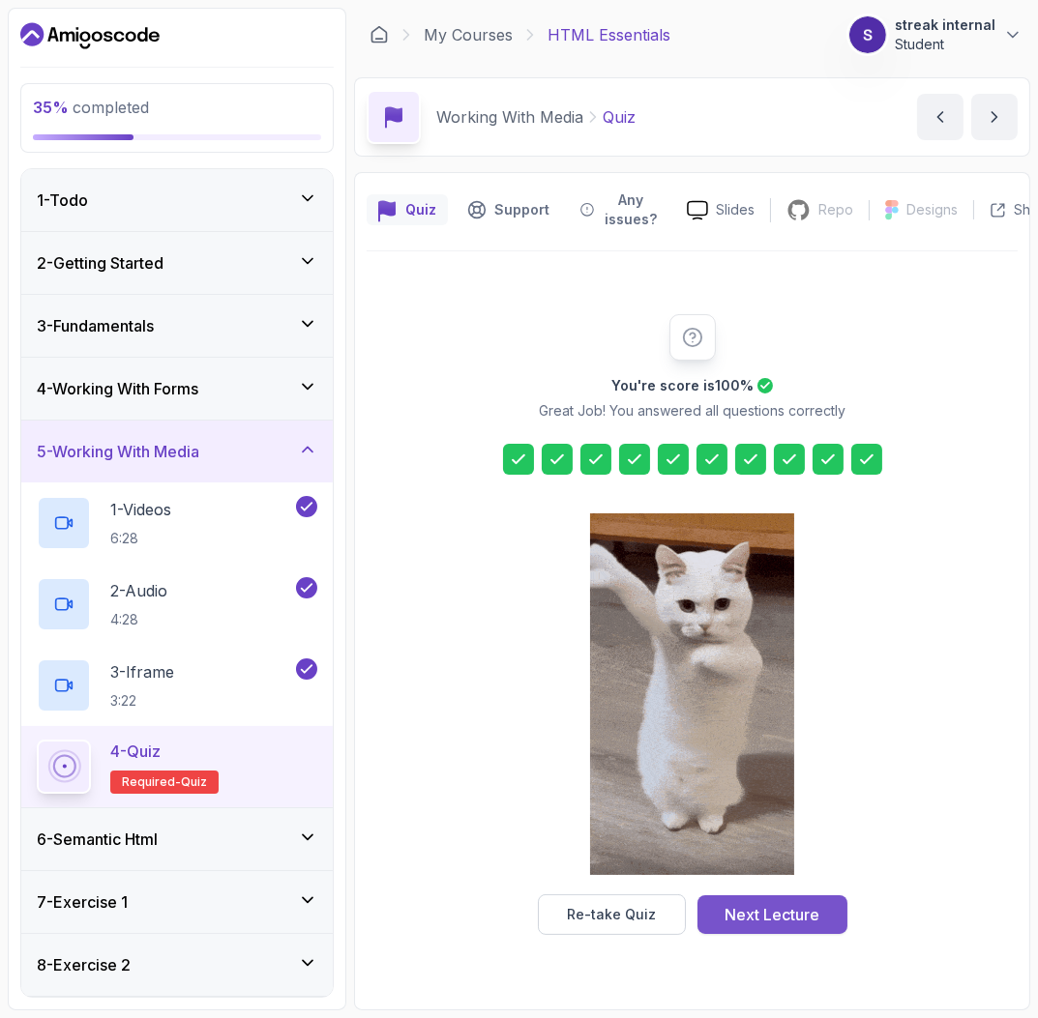
click at [807, 915] on div "Next Lecture" at bounding box center [771, 914] width 95 height 23
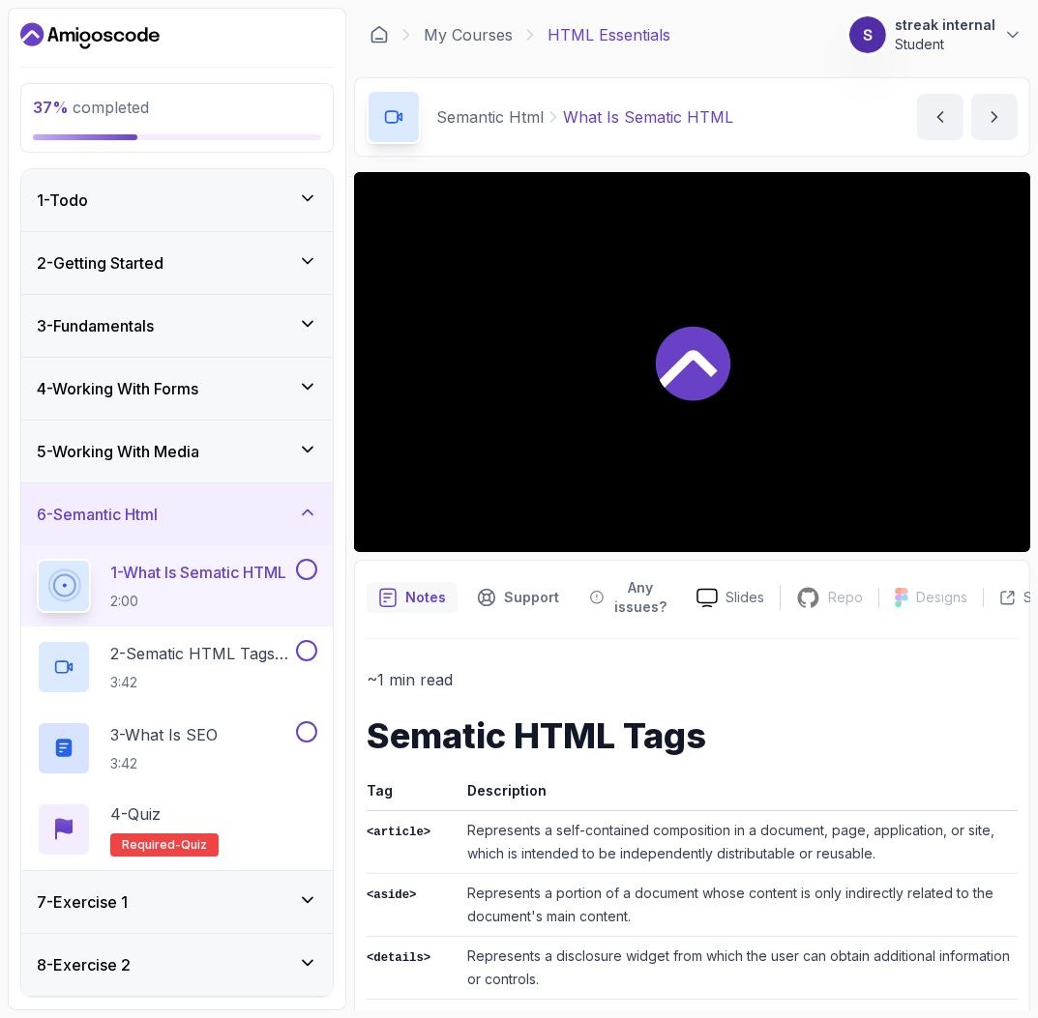
click at [235, 452] on div "5 - Working With Media" at bounding box center [177, 451] width 280 height 23
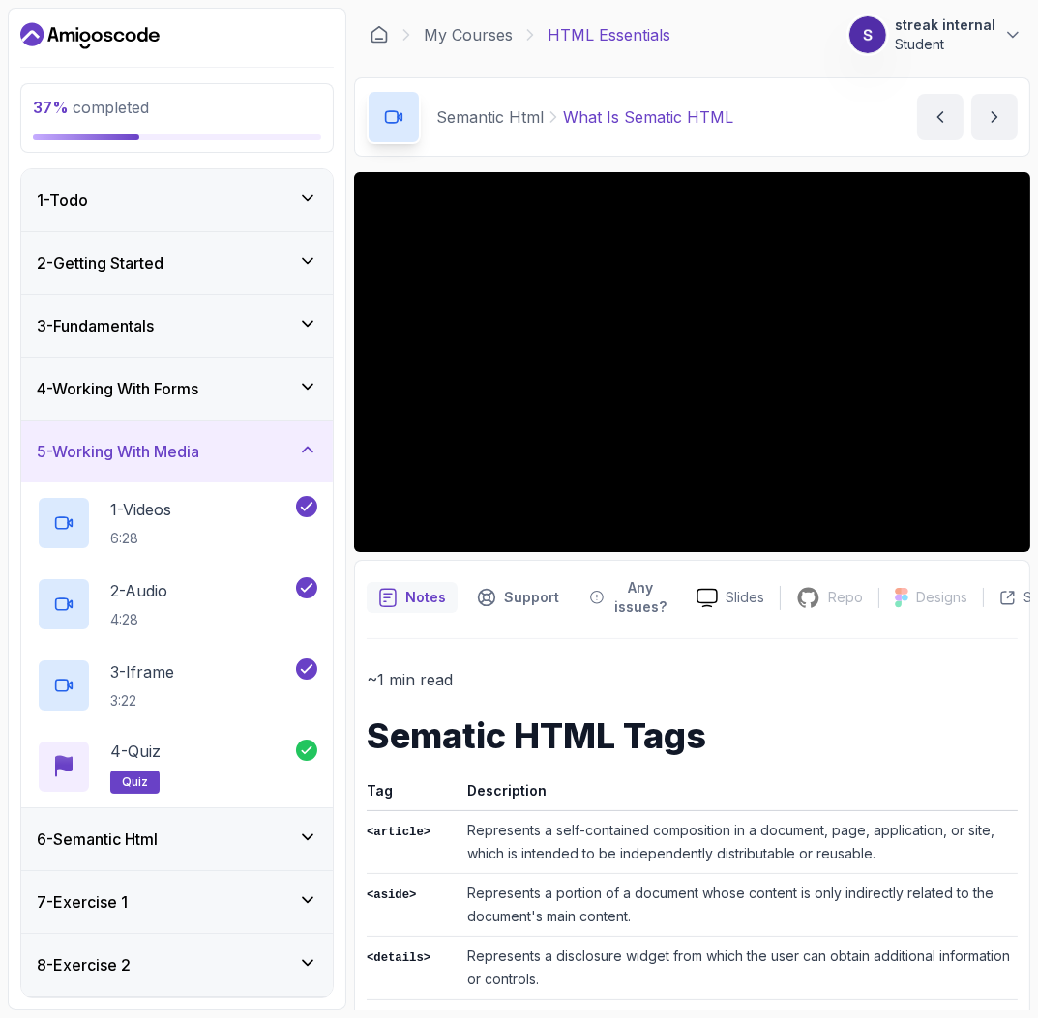
click at [234, 455] on div "5 - Working With Media" at bounding box center [177, 451] width 280 height 23
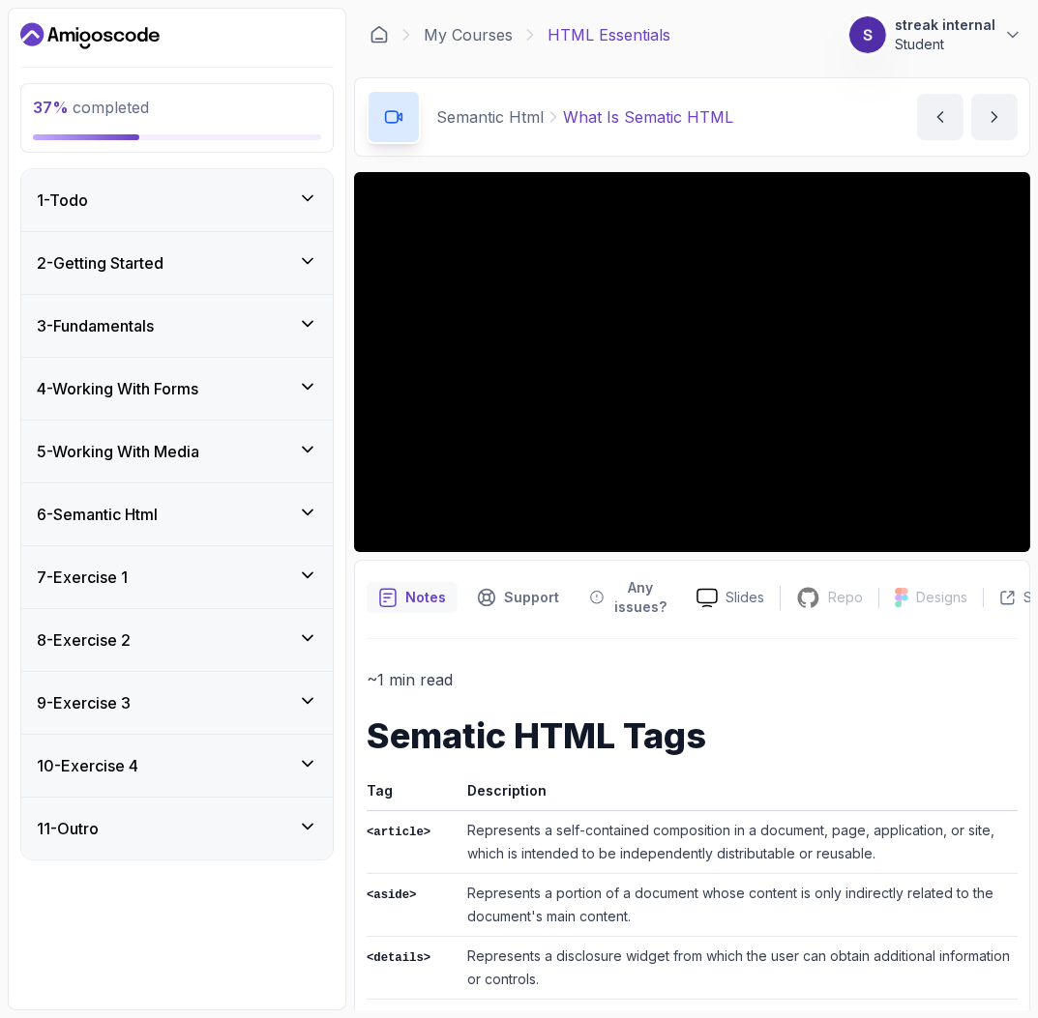
click at [241, 515] on div "6 - Semantic Html" at bounding box center [177, 514] width 280 height 23
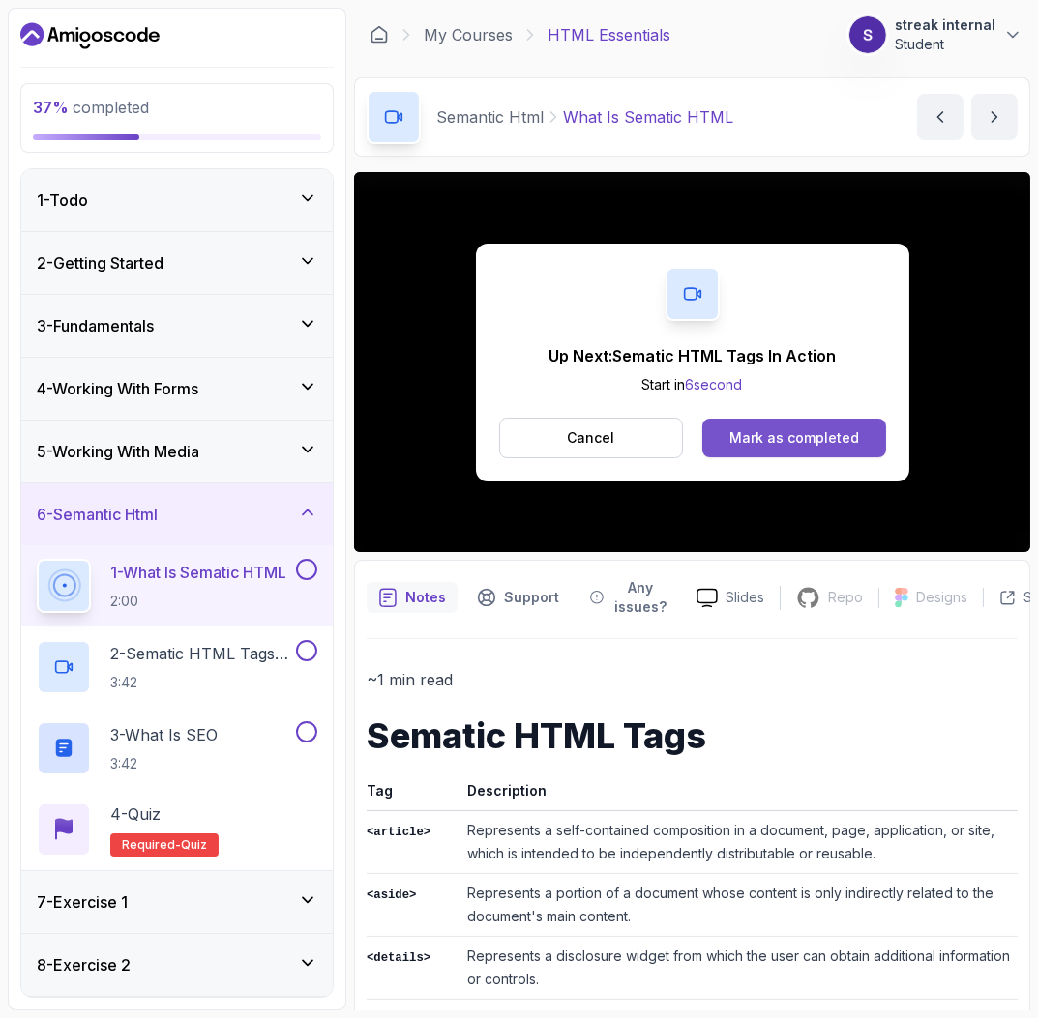
click at [868, 427] on button "Mark as completed" at bounding box center [793, 438] width 183 height 39
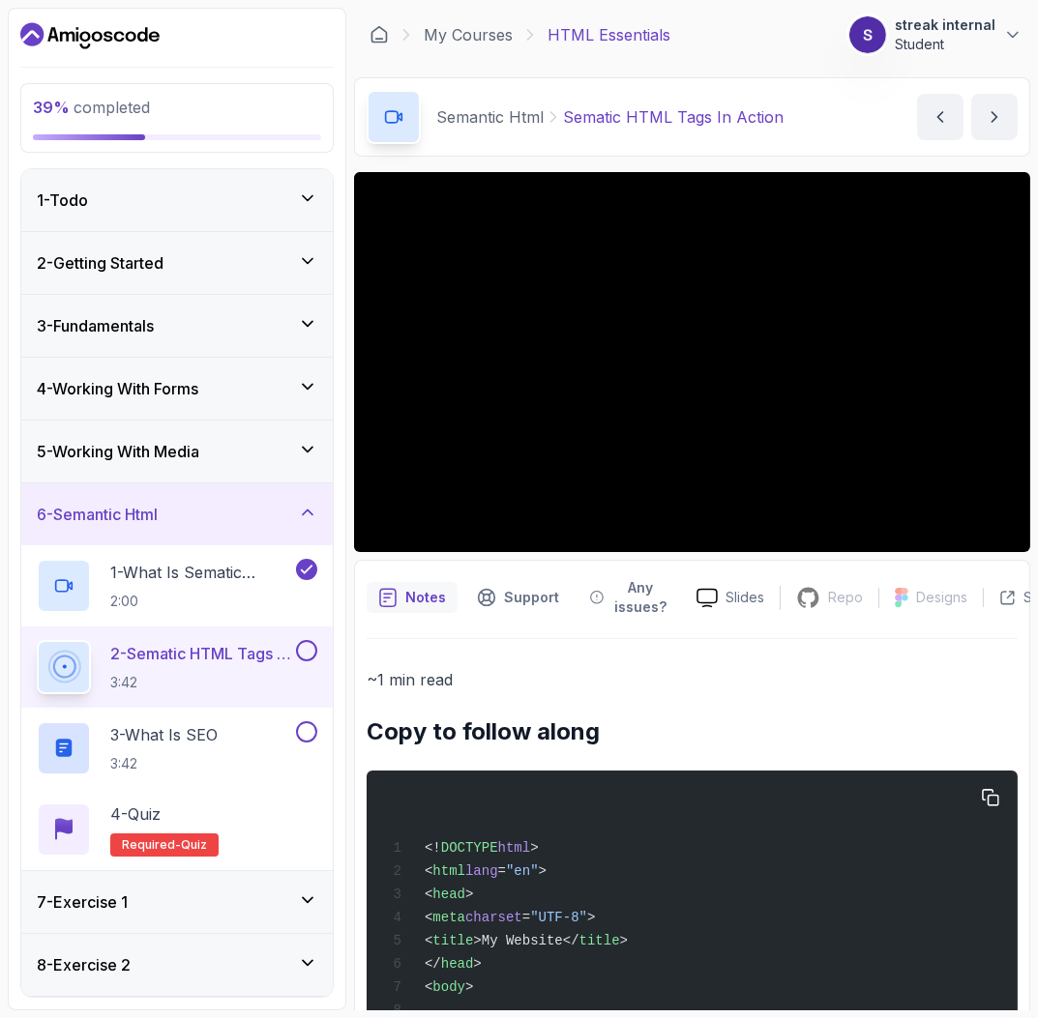
scroll to position [440, 0]
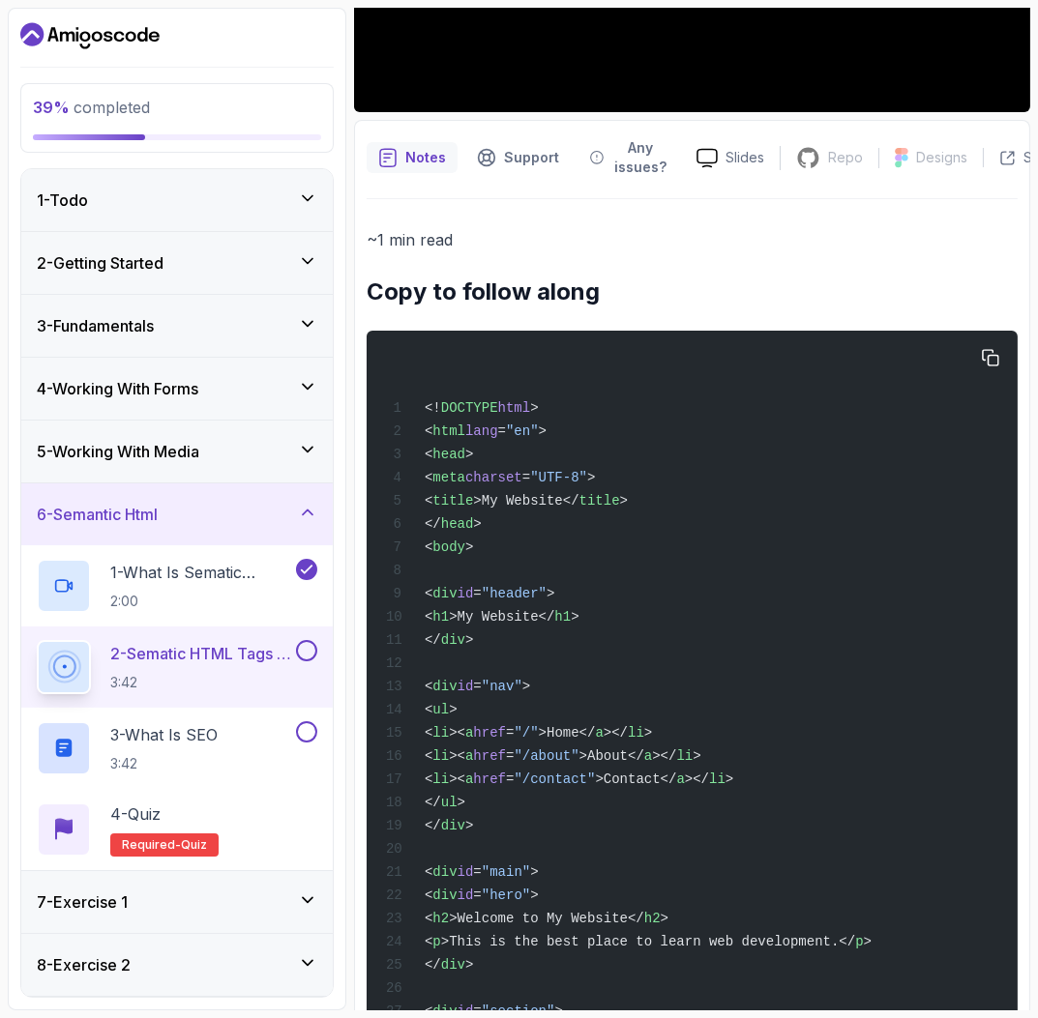
click at [1008, 353] on pre "<! DOCTYPE html > < html lang = "en" > < head > < meta charset = "UTF-8" > < ti…" at bounding box center [692, 812] width 651 height 963
click at [999, 354] on button "button" at bounding box center [990, 357] width 31 height 31
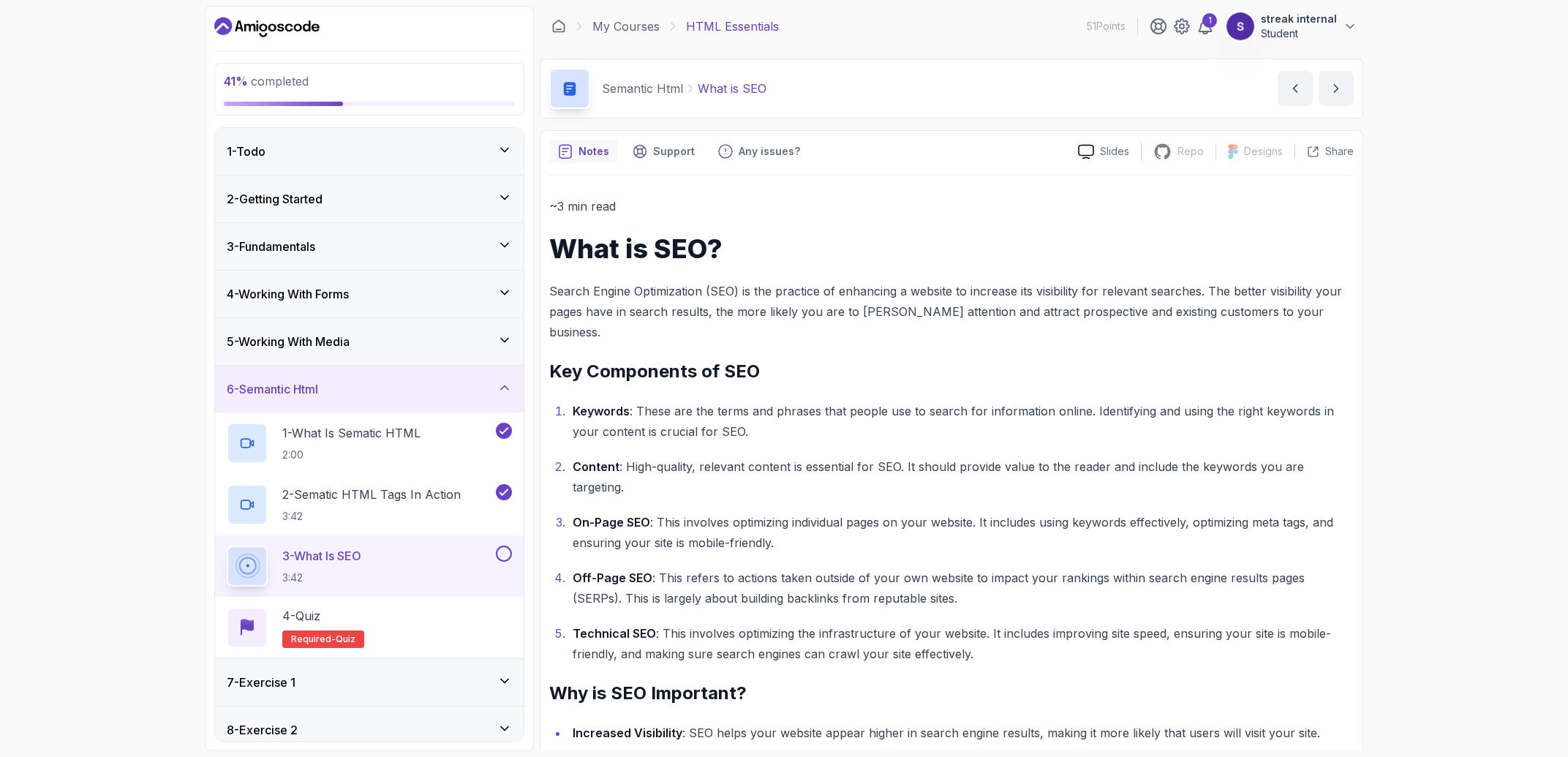
click at [502, 557] on button at bounding box center [504, 554] width 16 height 16
click at [471, 648] on div "4 - Quiz Required- quiz" at bounding box center [369, 628] width 285 height 41
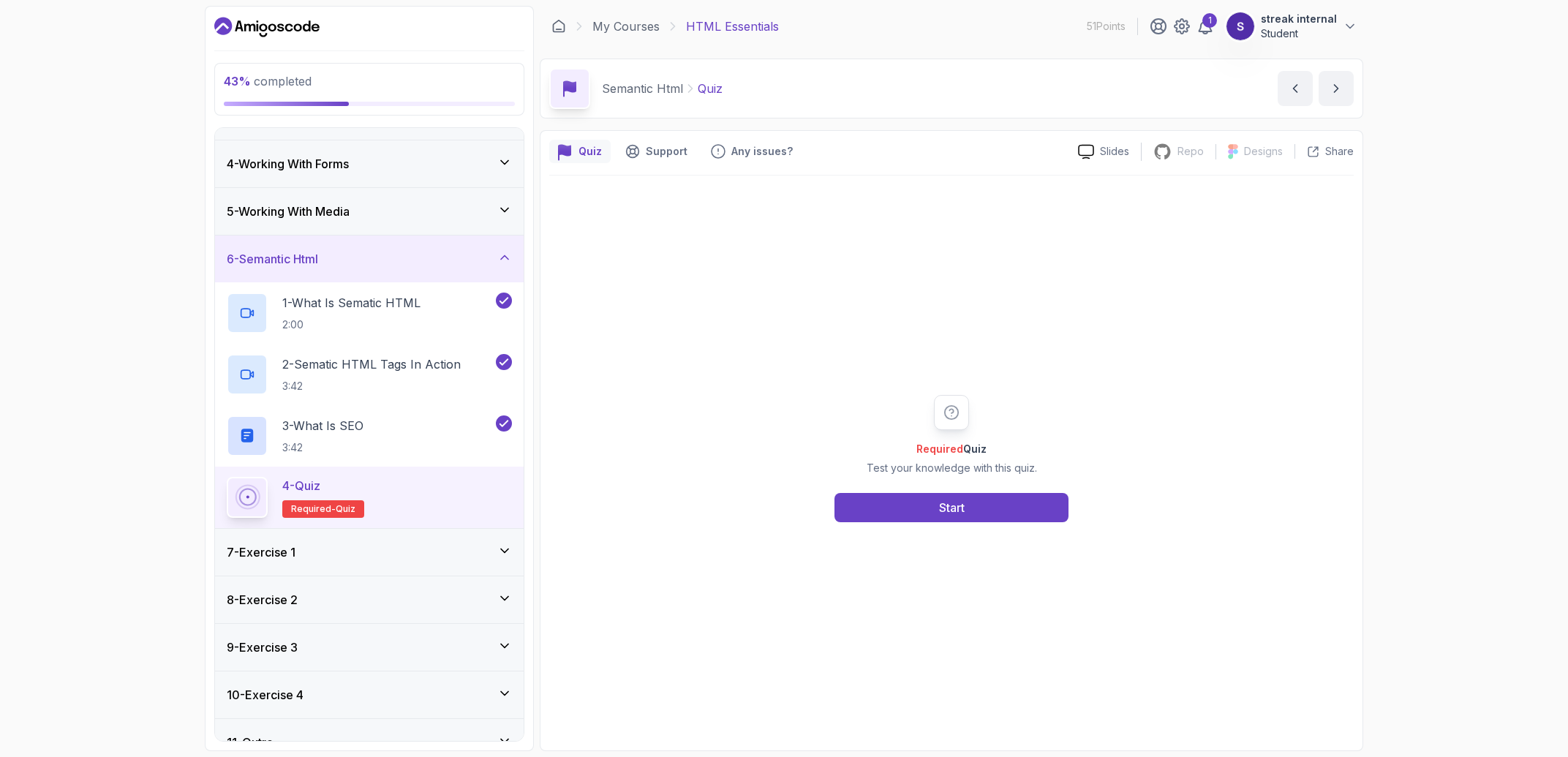
scroll to position [156, 0]
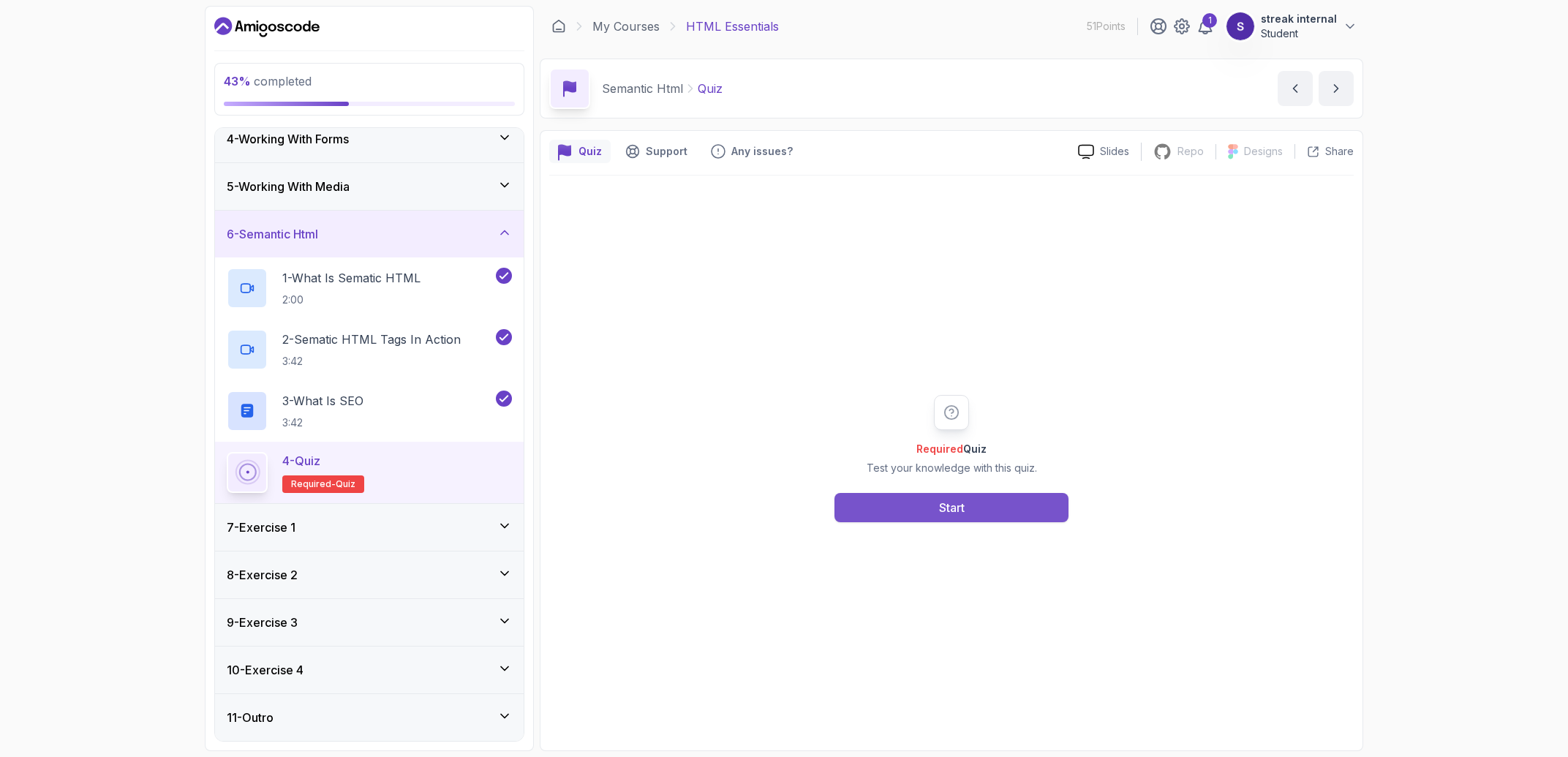
click at [937, 518] on button "Start" at bounding box center [951, 507] width 234 height 29
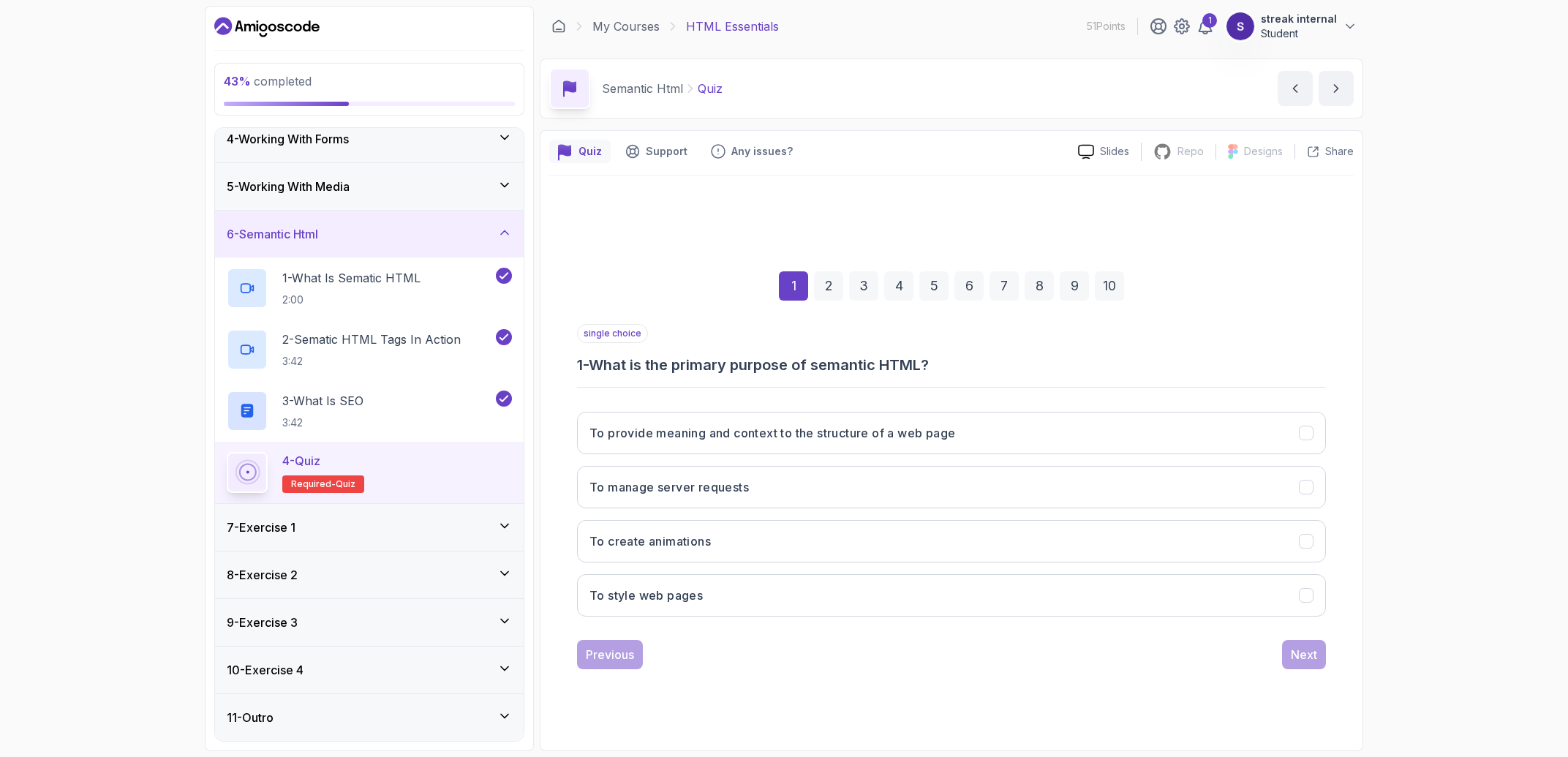
click at [755, 363] on h3 "1 - What is the primary purpose of semantic HTML?" at bounding box center [951, 365] width 748 height 20
click at [755, 362] on h3 "1 - What is the primary purpose of semantic HTML?" at bounding box center [951, 365] width 748 height 20
click at [756, 362] on h3 "1 - What is the primary purpose of semantic HTML?" at bounding box center [951, 365] width 748 height 20
click at [778, 386] on div "single choice 1 - What is the primary purpose of semantic HTML? To provide mean…" at bounding box center [951, 476] width 748 height 304
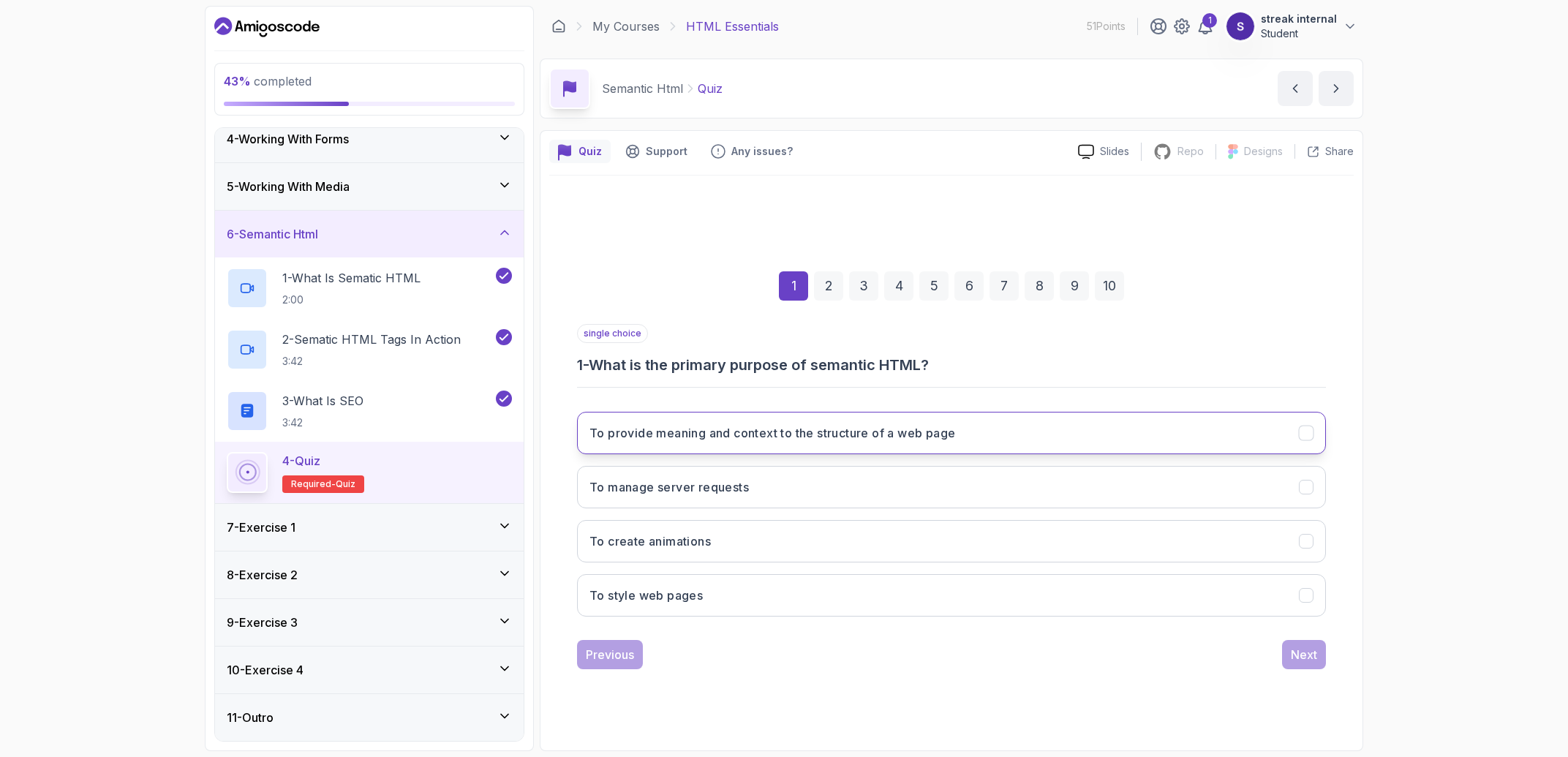
click at [802, 412] on button "To provide meaning and context to the structure of a web page" at bounding box center [951, 433] width 748 height 42
click at [1317, 662] on button "Next" at bounding box center [1303, 654] width 44 height 29
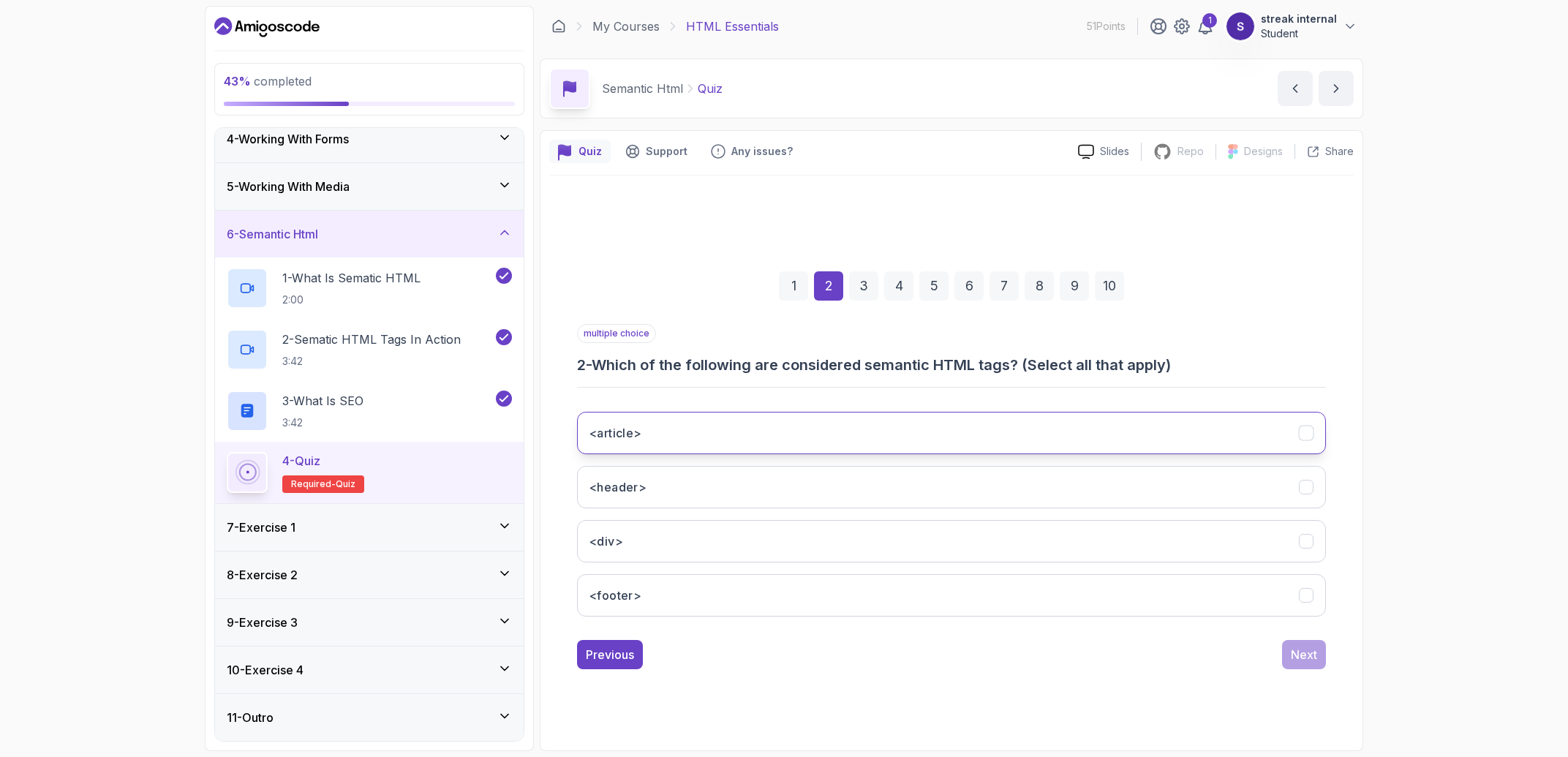
click at [1032, 439] on button "<article>" at bounding box center [951, 433] width 748 height 42
click at [1035, 469] on button "<header>" at bounding box center [951, 487] width 748 height 42
click at [1043, 594] on button "<footer>" at bounding box center [951, 595] width 748 height 42
click at [1306, 653] on div "Next" at bounding box center [1303, 654] width 26 height 17
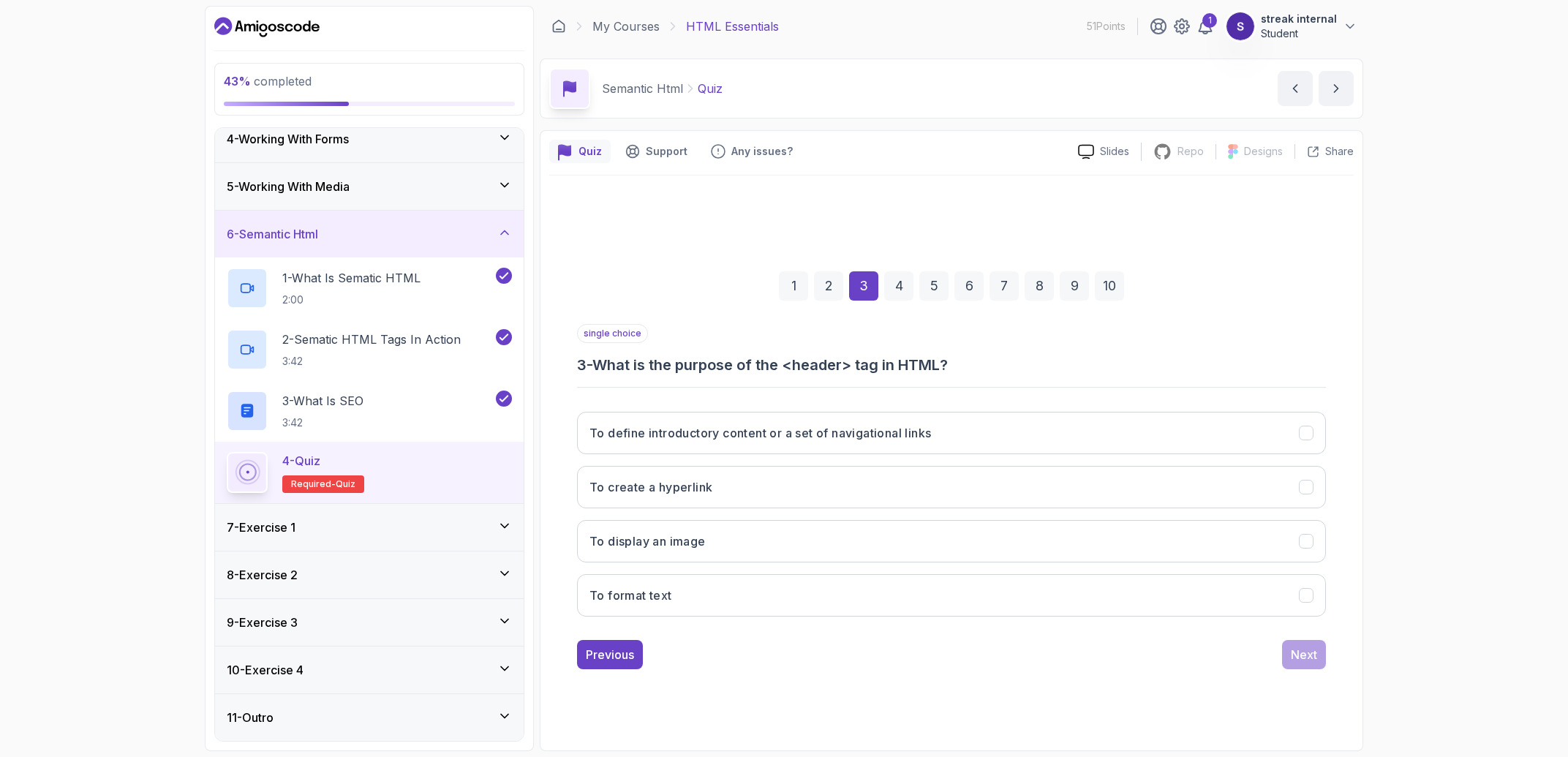
click at [653, 351] on div "single choice 3 - What is the purpose of the <header> tag in HTML?" at bounding box center [951, 349] width 748 height 51
drag, startPoint x: 653, startPoint y: 351, endPoint x: 635, endPoint y: 369, distance: 25.5
click at [646, 363] on div "single choice 3 - What is the purpose of the <header> tag in HTML?" at bounding box center [951, 349] width 748 height 51
click at [635, 369] on h3 "3 - What is the purpose of the <header> tag in HTML?" at bounding box center [951, 365] width 748 height 20
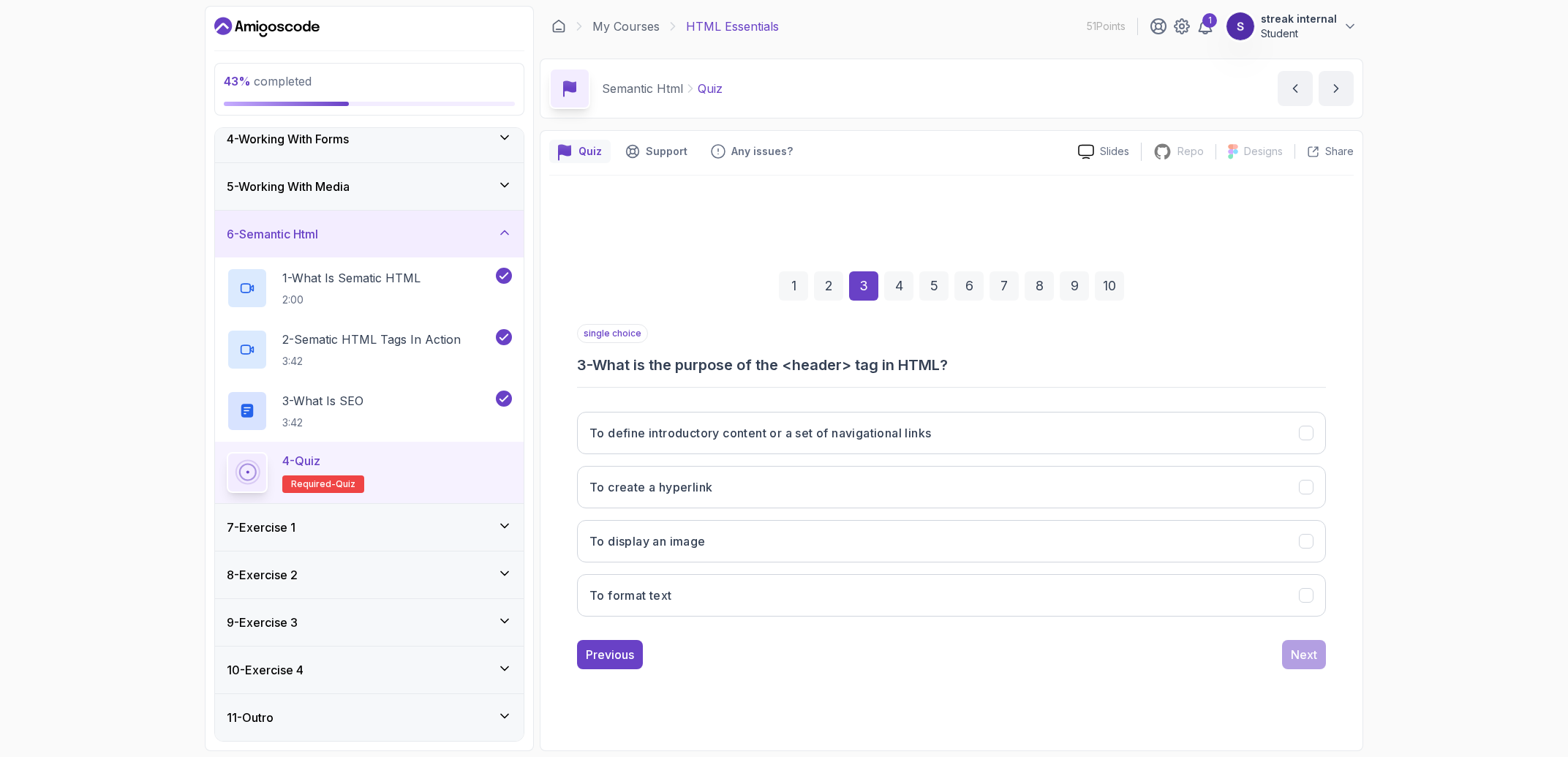
click at [618, 365] on h3 "3 - What is the purpose of the <header> tag in HTML?" at bounding box center [951, 365] width 748 height 20
click at [894, 433] on h3 "To define introductory content or a set of navigational links" at bounding box center [761, 433] width 342 height 17
click at [1303, 656] on div "Next" at bounding box center [1303, 654] width 26 height 17
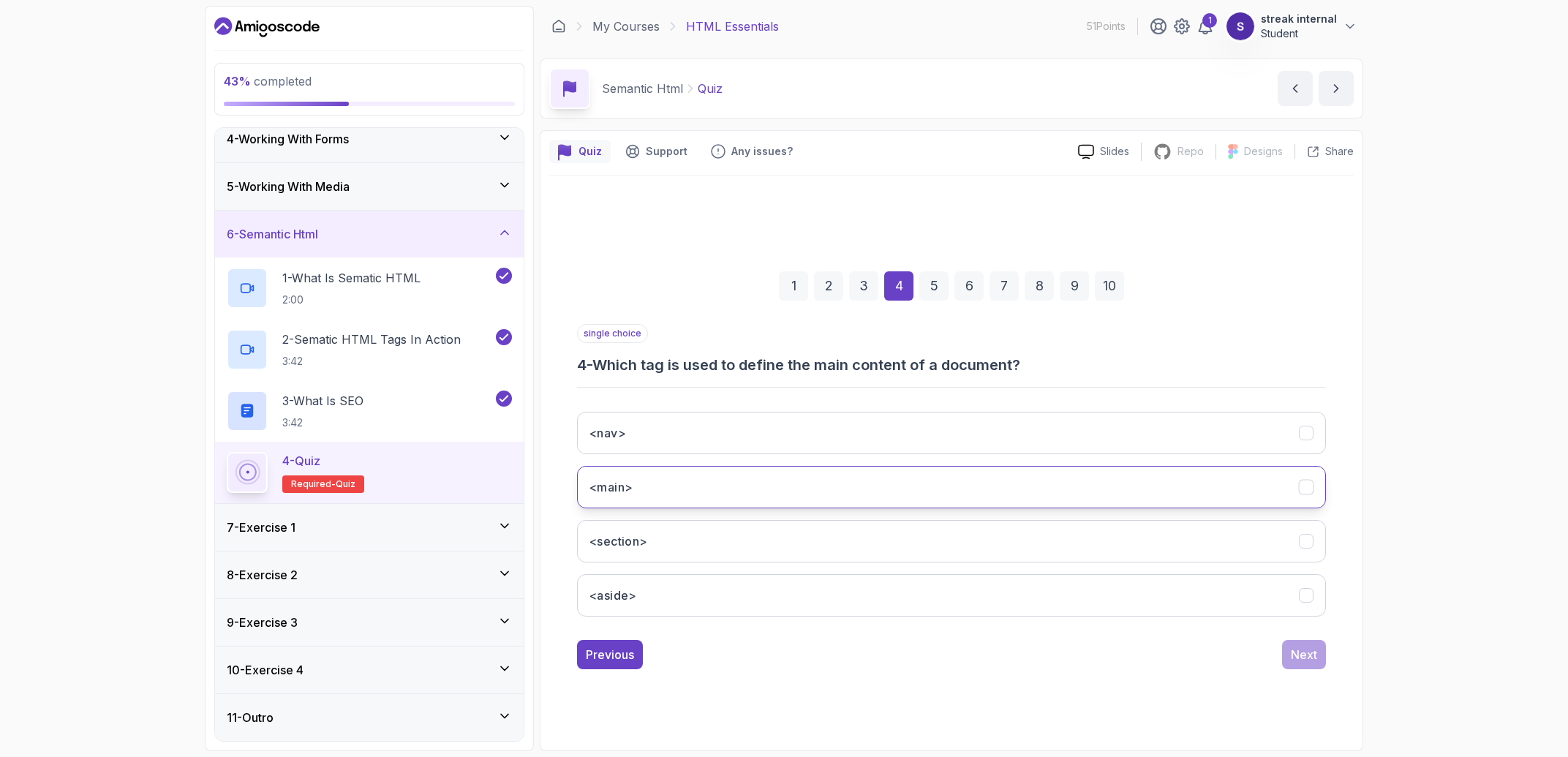
click at [742, 475] on button "<main>" at bounding box center [951, 487] width 748 height 42
click at [1307, 650] on div "Next" at bounding box center [1303, 654] width 26 height 17
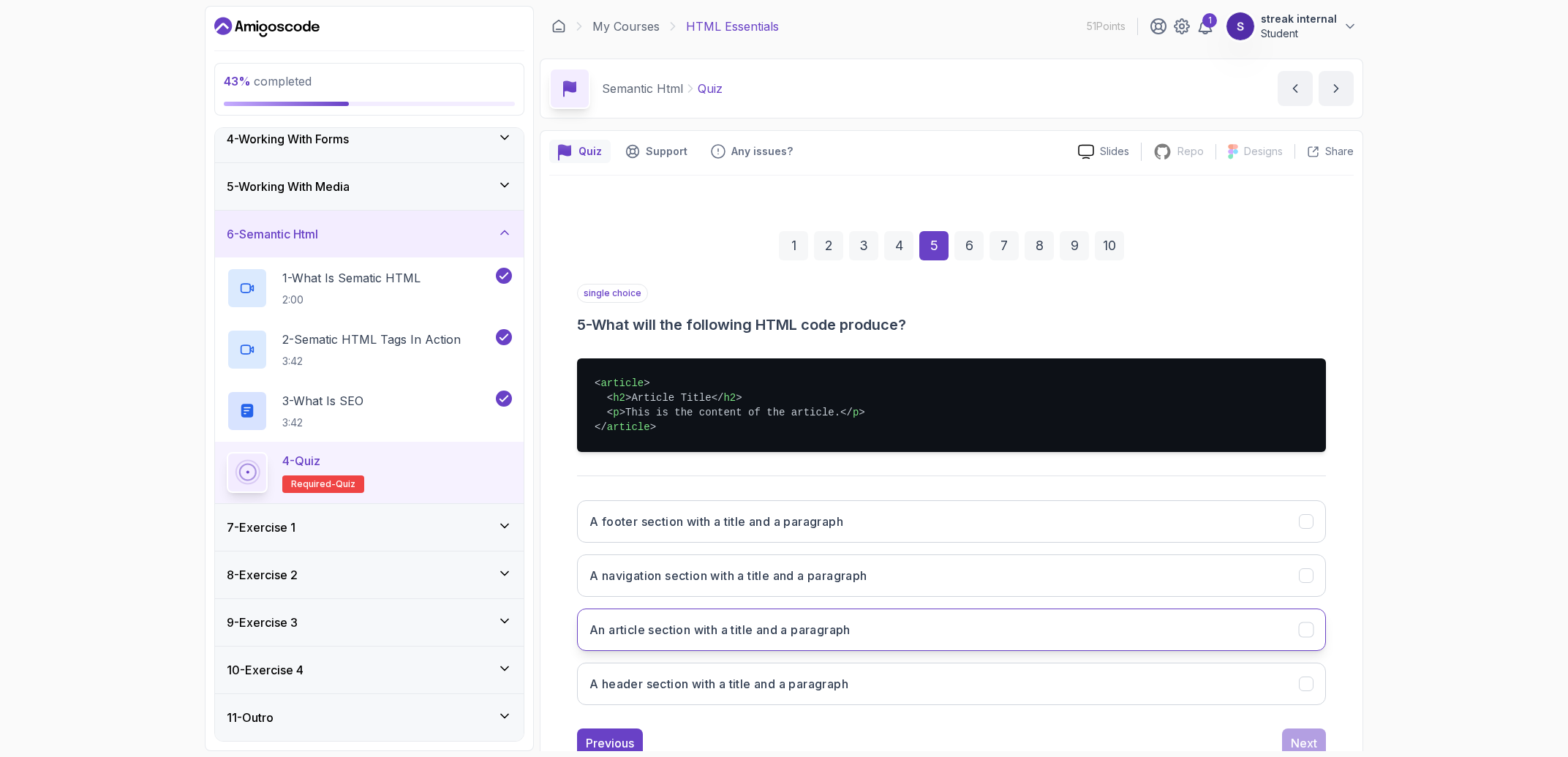
click at [973, 635] on button "An article section with a title and a paragraph" at bounding box center [951, 630] width 748 height 42
click at [1306, 734] on button "Next" at bounding box center [1303, 743] width 44 height 29
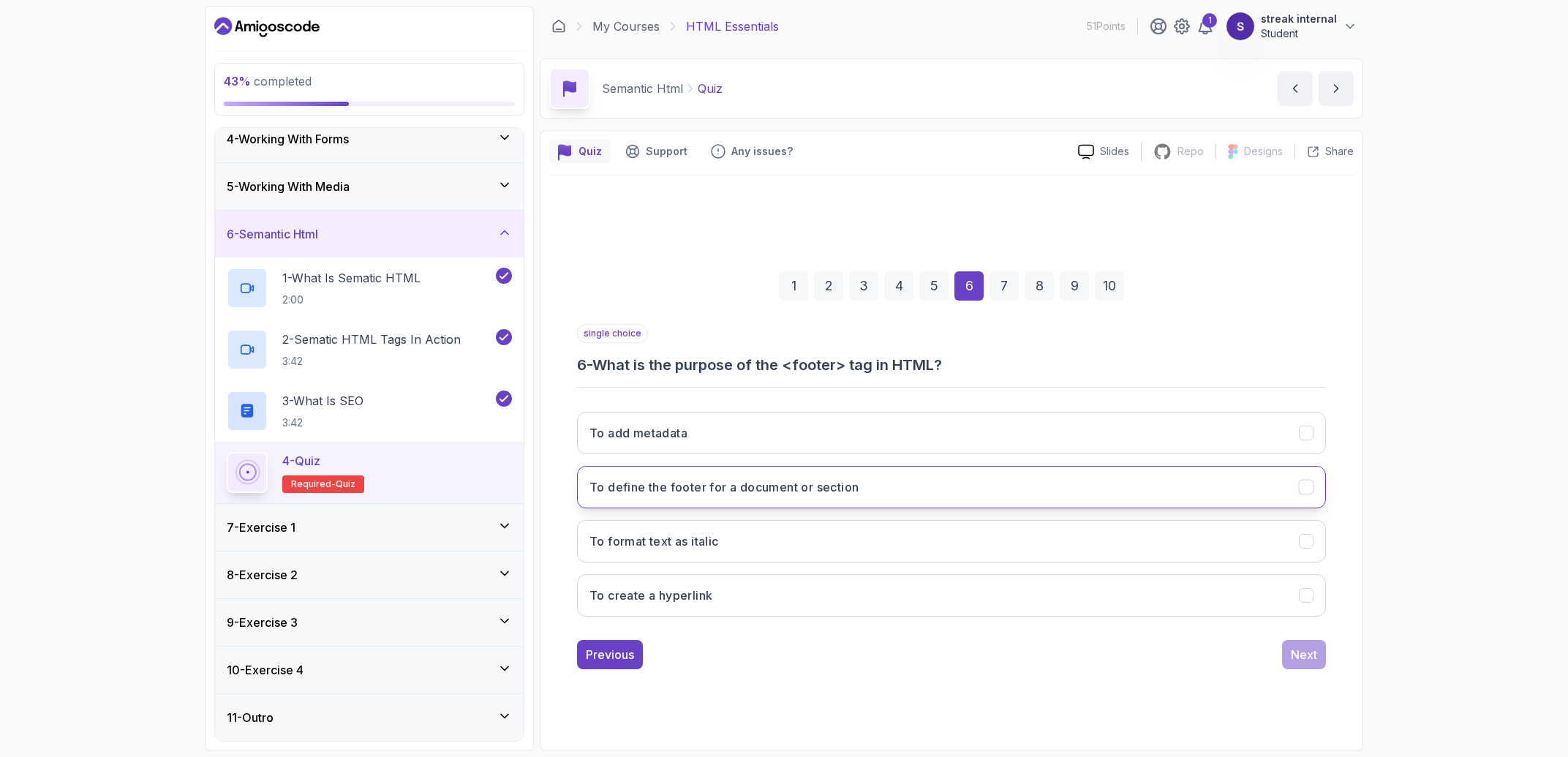
click at [799, 493] on h3 "To define the footer for a document or section" at bounding box center [724, 487] width 269 height 17
click at [1290, 659] on button "Next" at bounding box center [1303, 654] width 44 height 29
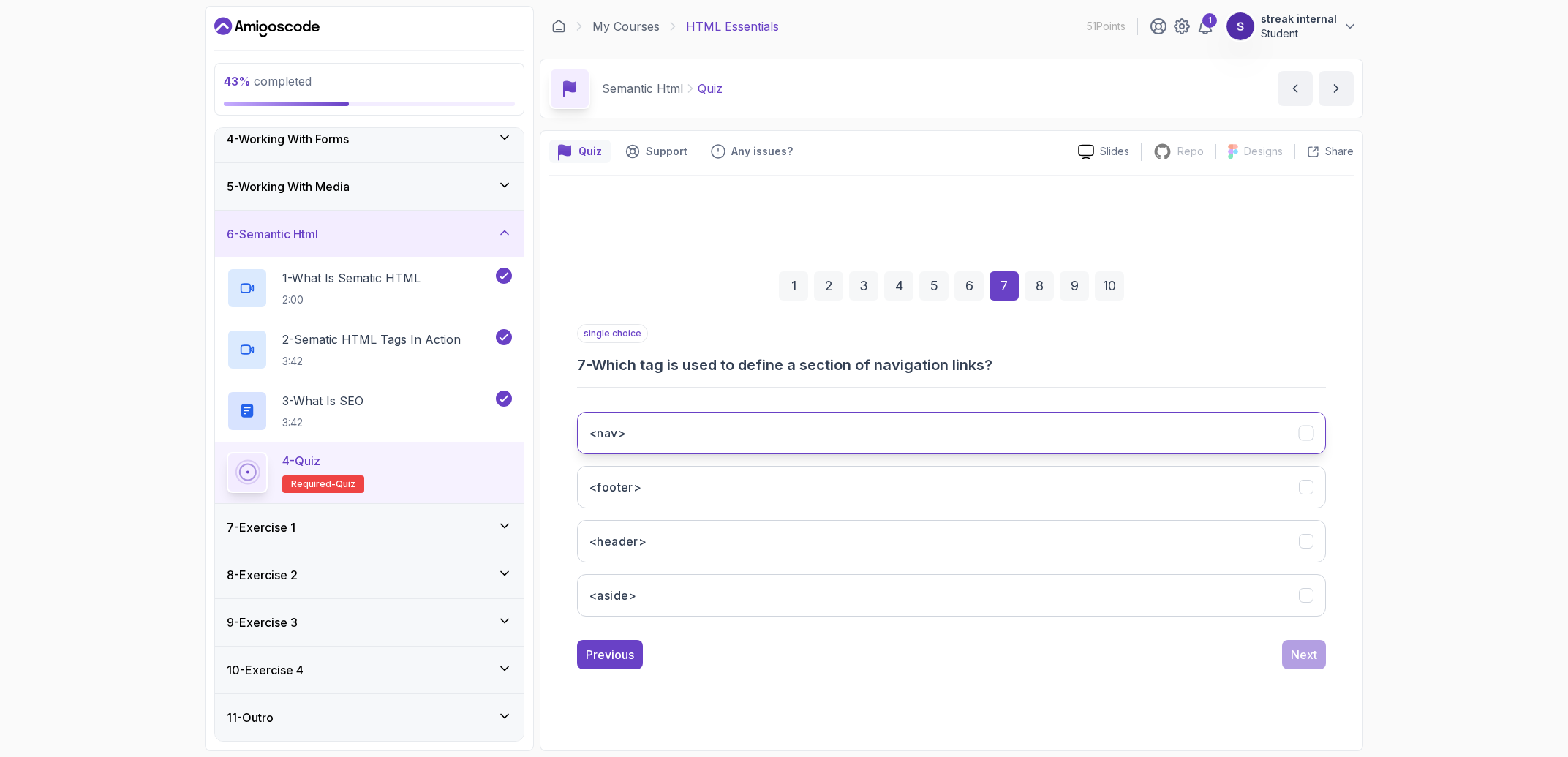
click at [886, 413] on button "<nav>" at bounding box center [951, 433] width 748 height 42
click at [1314, 657] on div "Next" at bounding box center [1303, 654] width 26 height 17
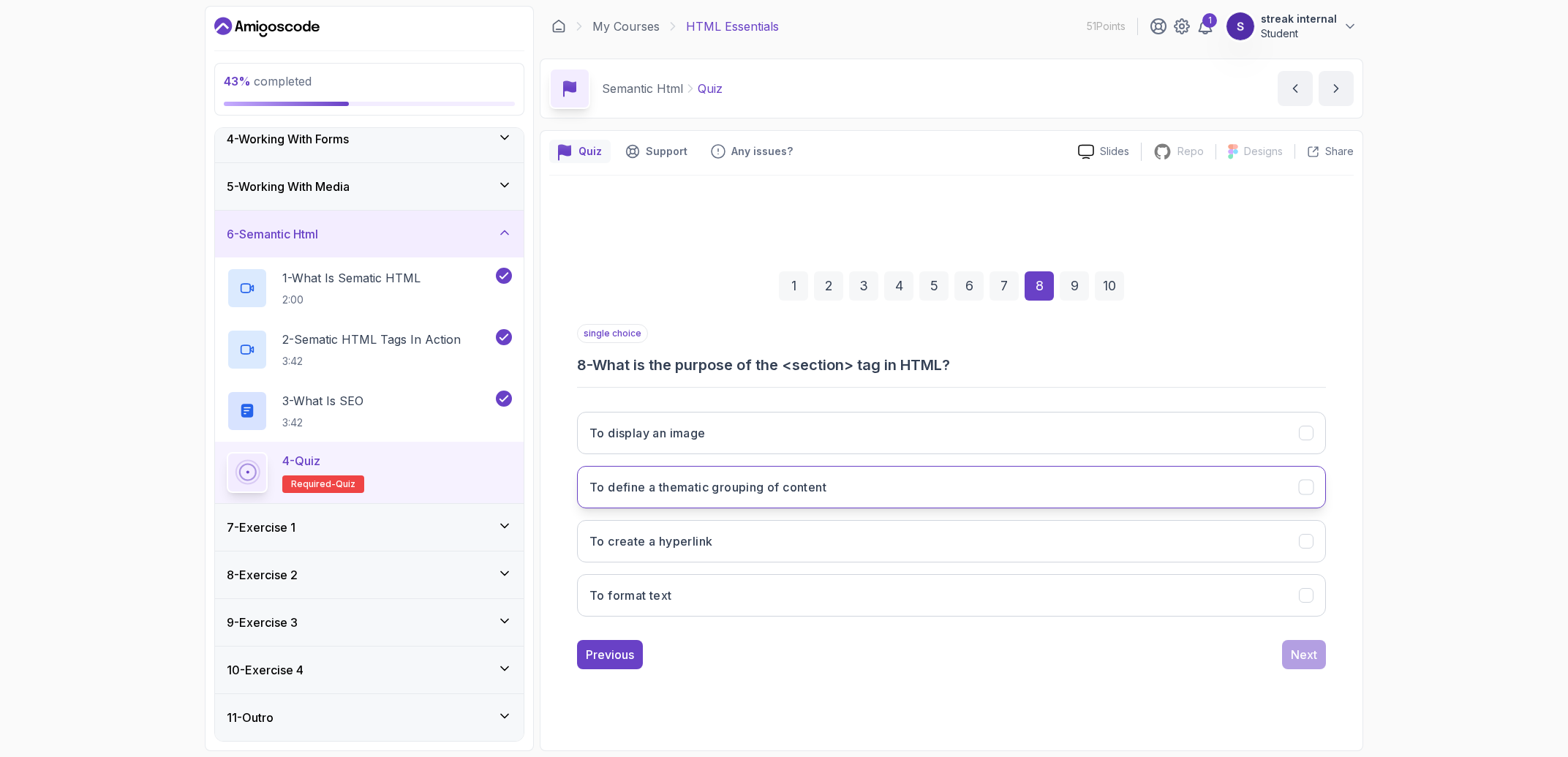
click at [898, 504] on button "To define a thematic grouping of content" at bounding box center [951, 487] width 748 height 42
click at [1292, 665] on button "Next" at bounding box center [1303, 654] width 44 height 29
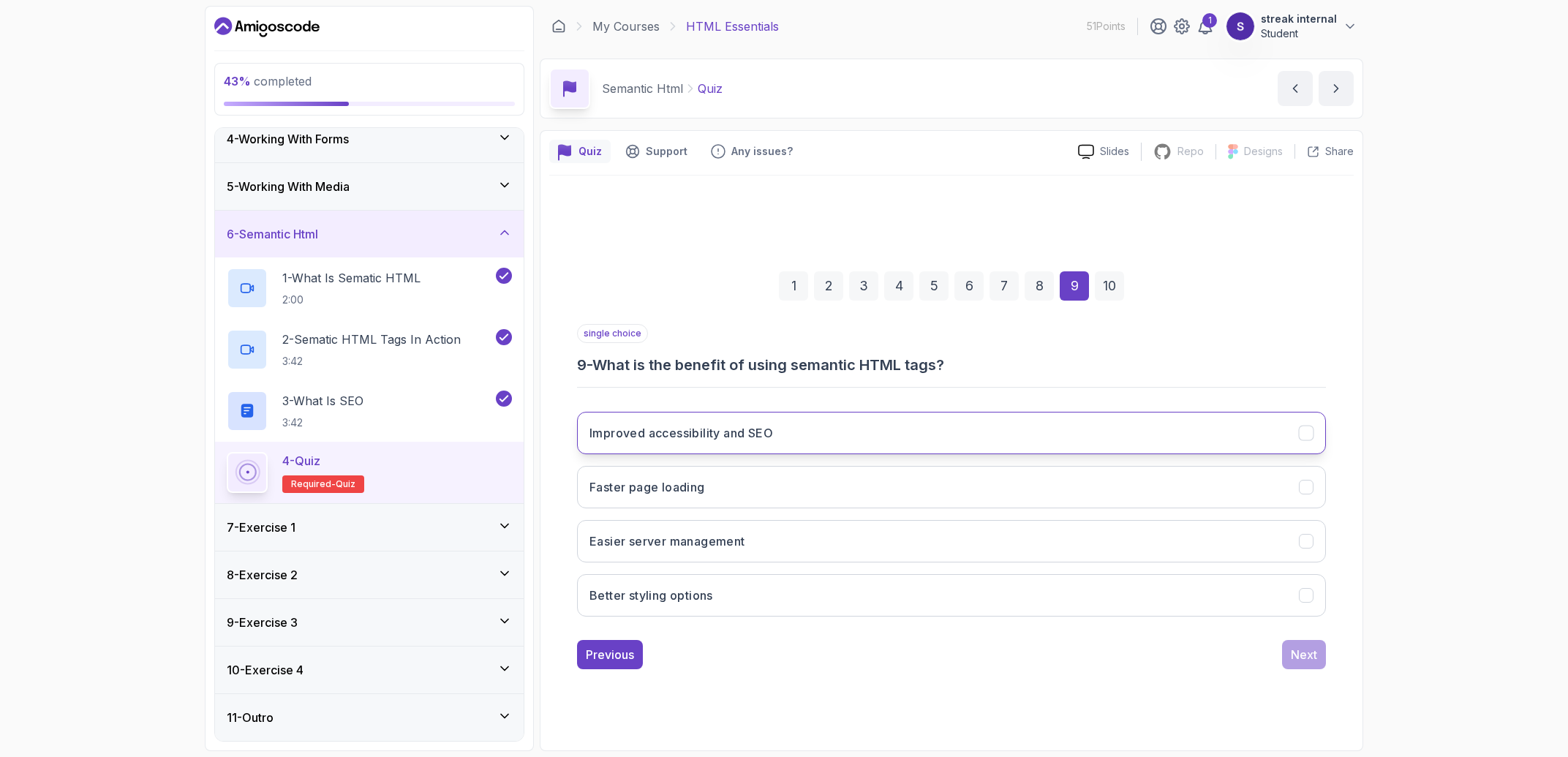
drag, startPoint x: 853, startPoint y: 413, endPoint x: 869, endPoint y: 419, distance: 17.1
click at [854, 413] on button "Improved accessibility and SEO" at bounding box center [951, 433] width 748 height 42
drag, startPoint x: 1303, startPoint y: 652, endPoint x: 1297, endPoint y: 653, distance: 6.1
click at [1297, 653] on div "Next" at bounding box center [1303, 654] width 26 height 17
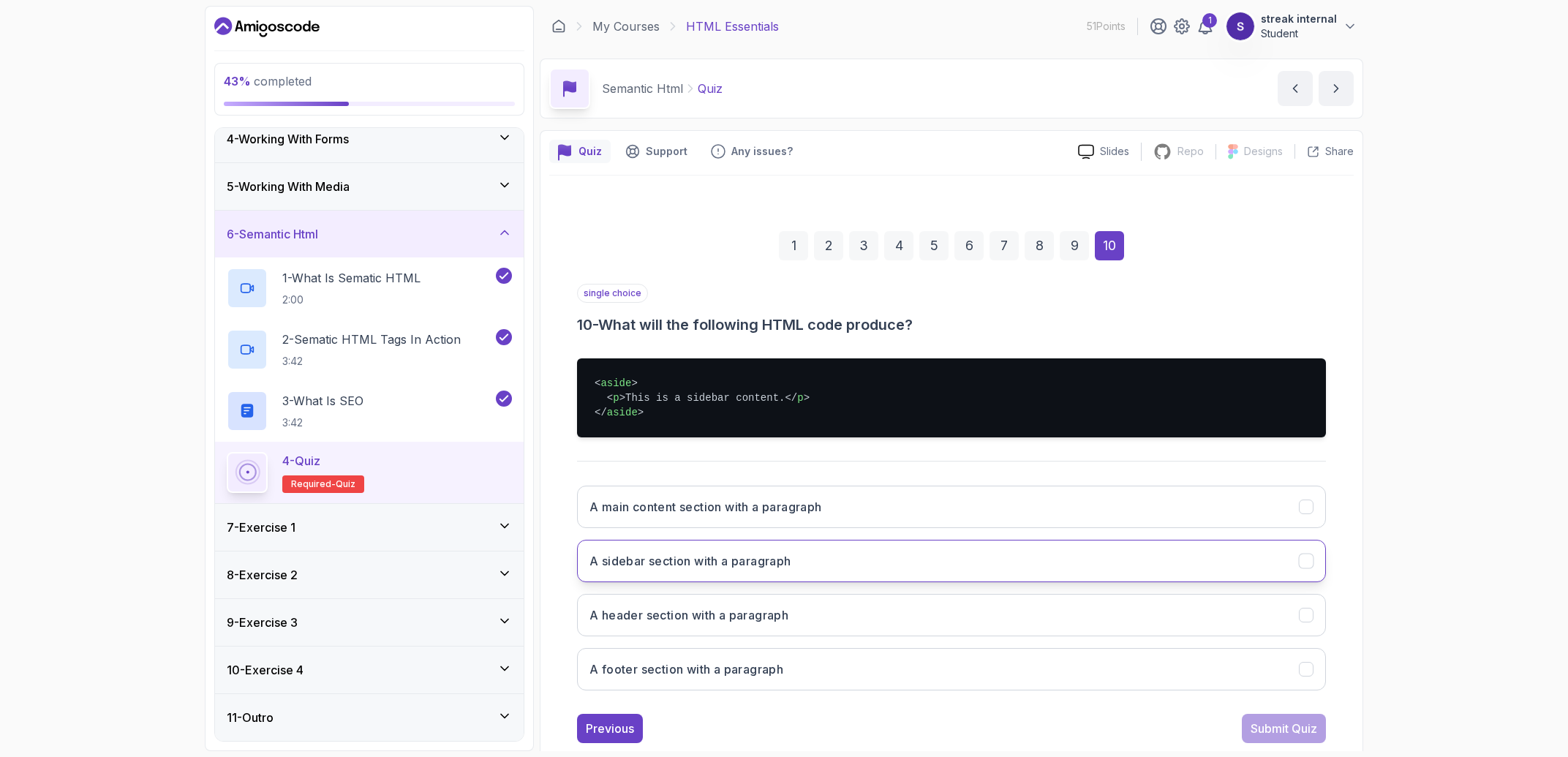
click at [856, 569] on button "A sidebar section with a paragraph" at bounding box center [951, 561] width 748 height 42
click at [1280, 729] on div "Submit Quiz" at bounding box center [1284, 728] width 67 height 17
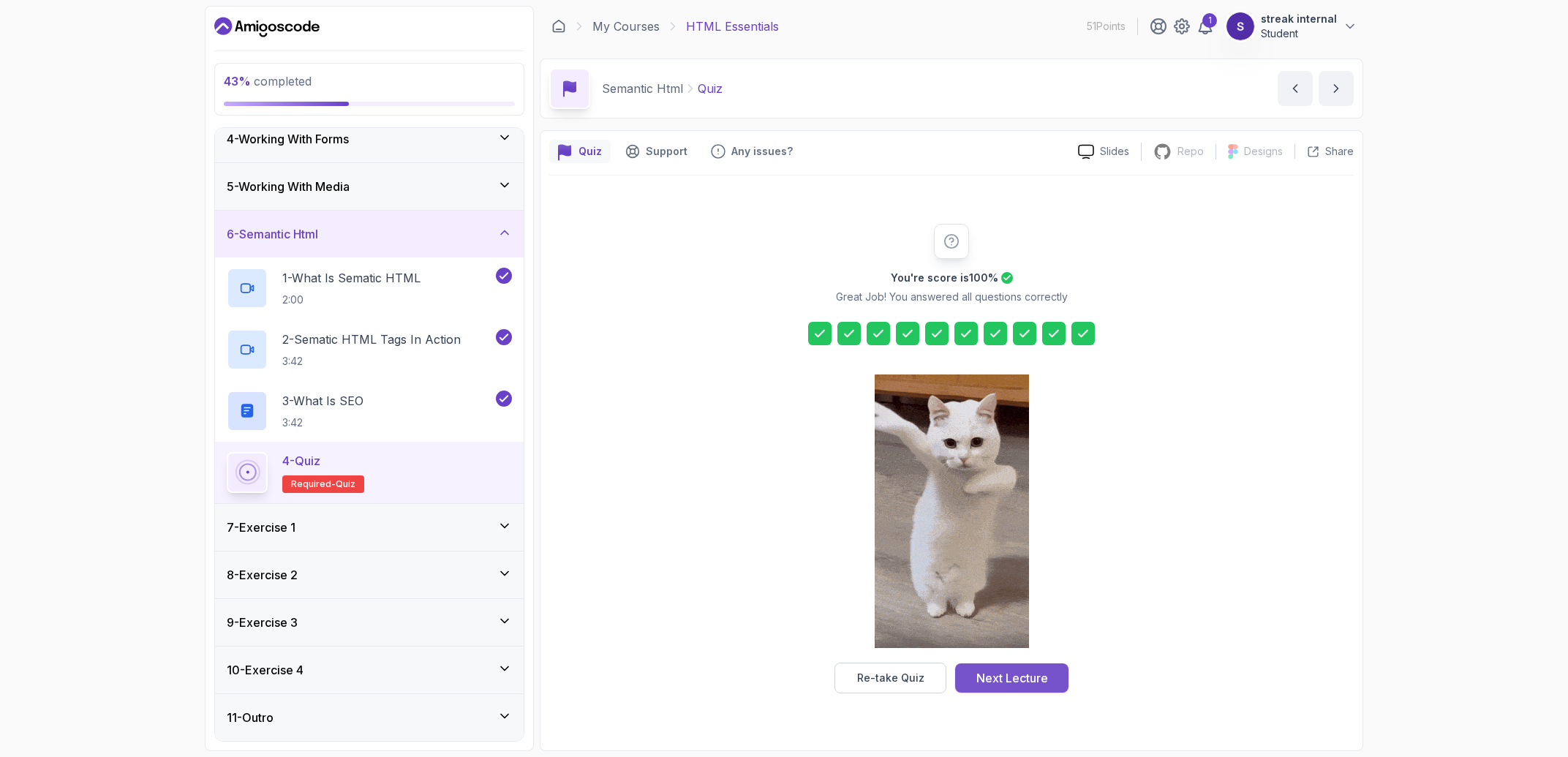
click at [1050, 674] on button "Next Lecture" at bounding box center [1012, 678] width 113 height 29
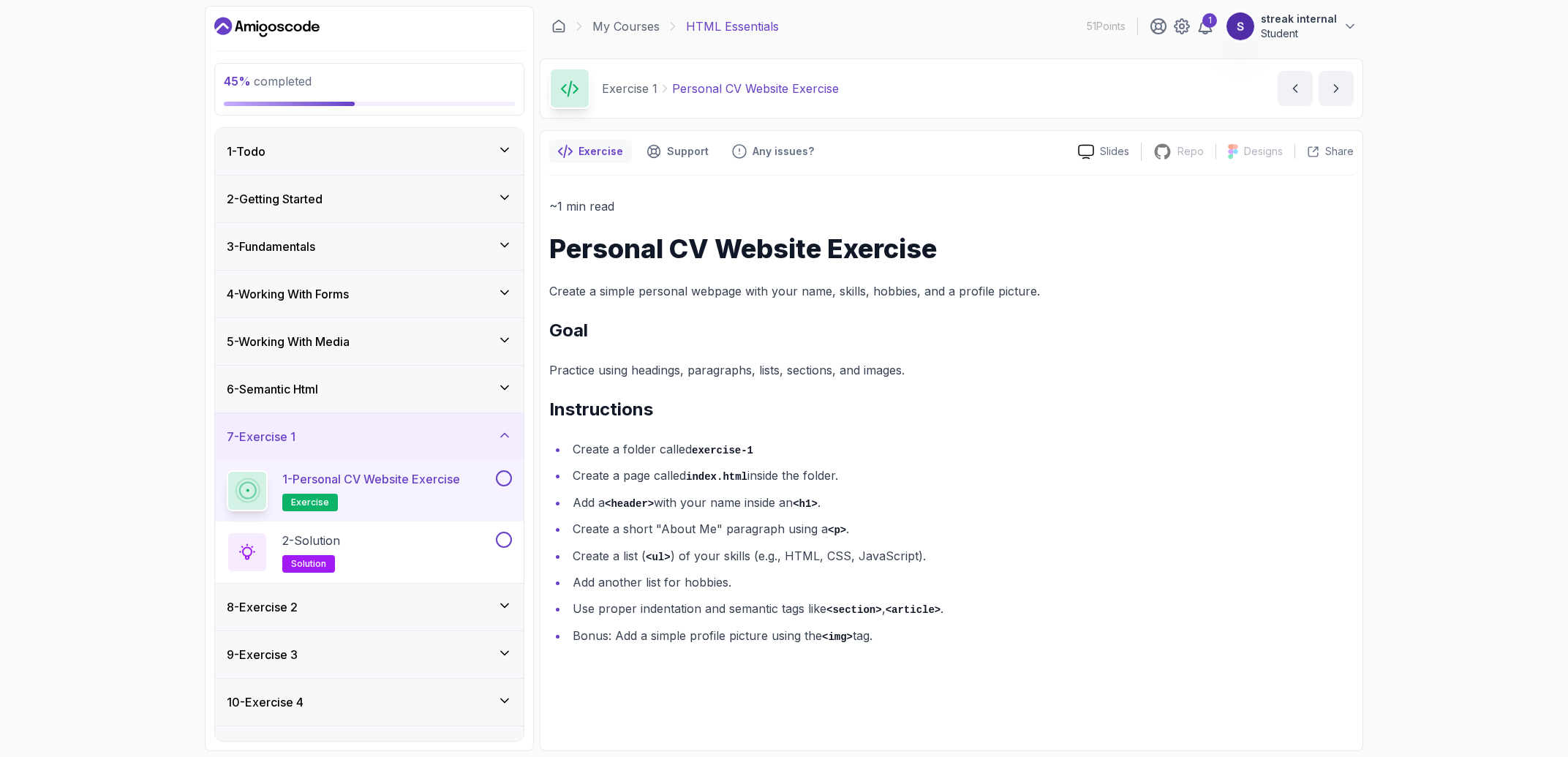
click at [350, 392] on div "6 - Semantic Html" at bounding box center [369, 389] width 285 height 17
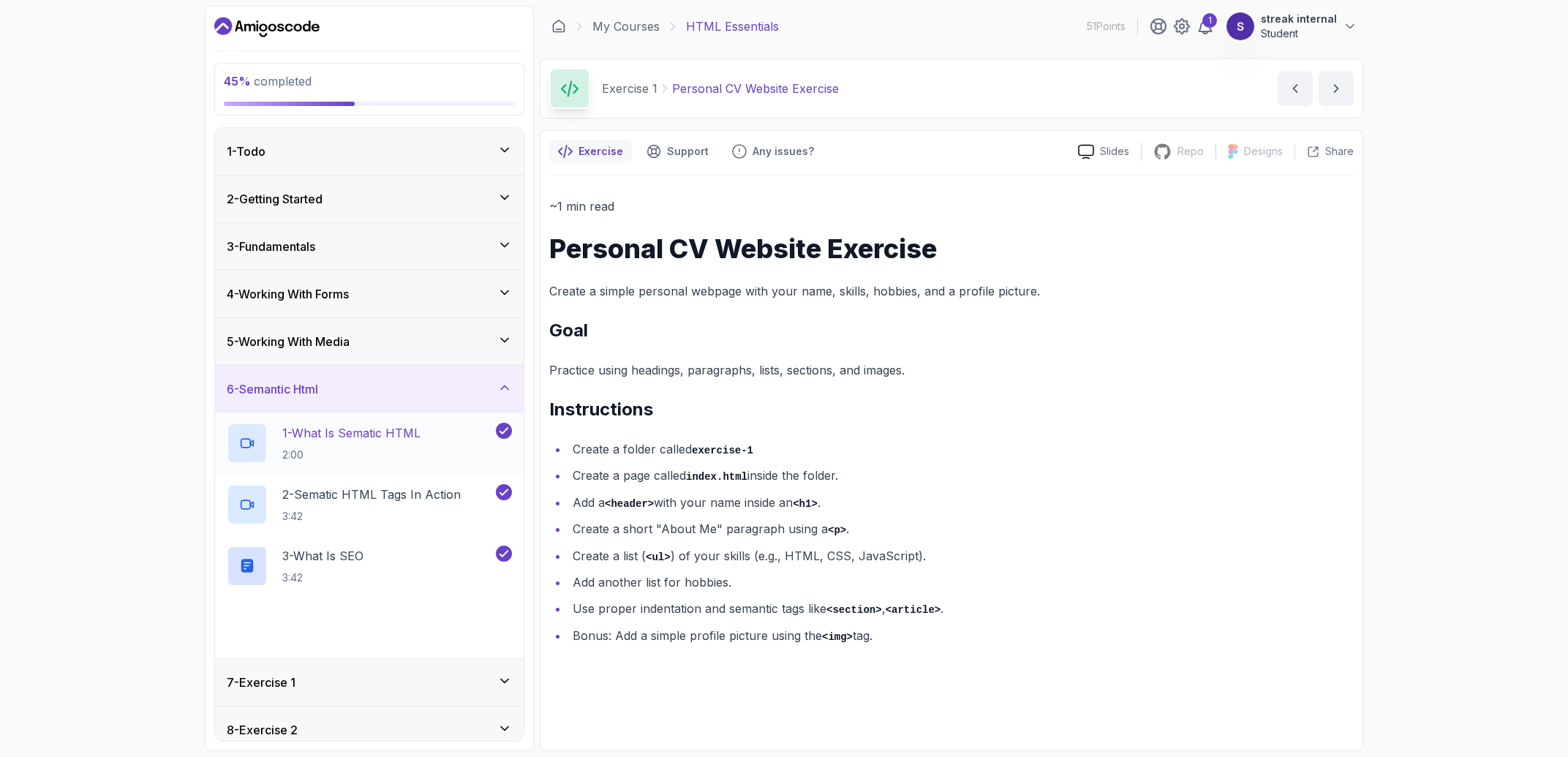
click at [341, 434] on p "1 - What Is Sematic HTML" at bounding box center [351, 433] width 138 height 17
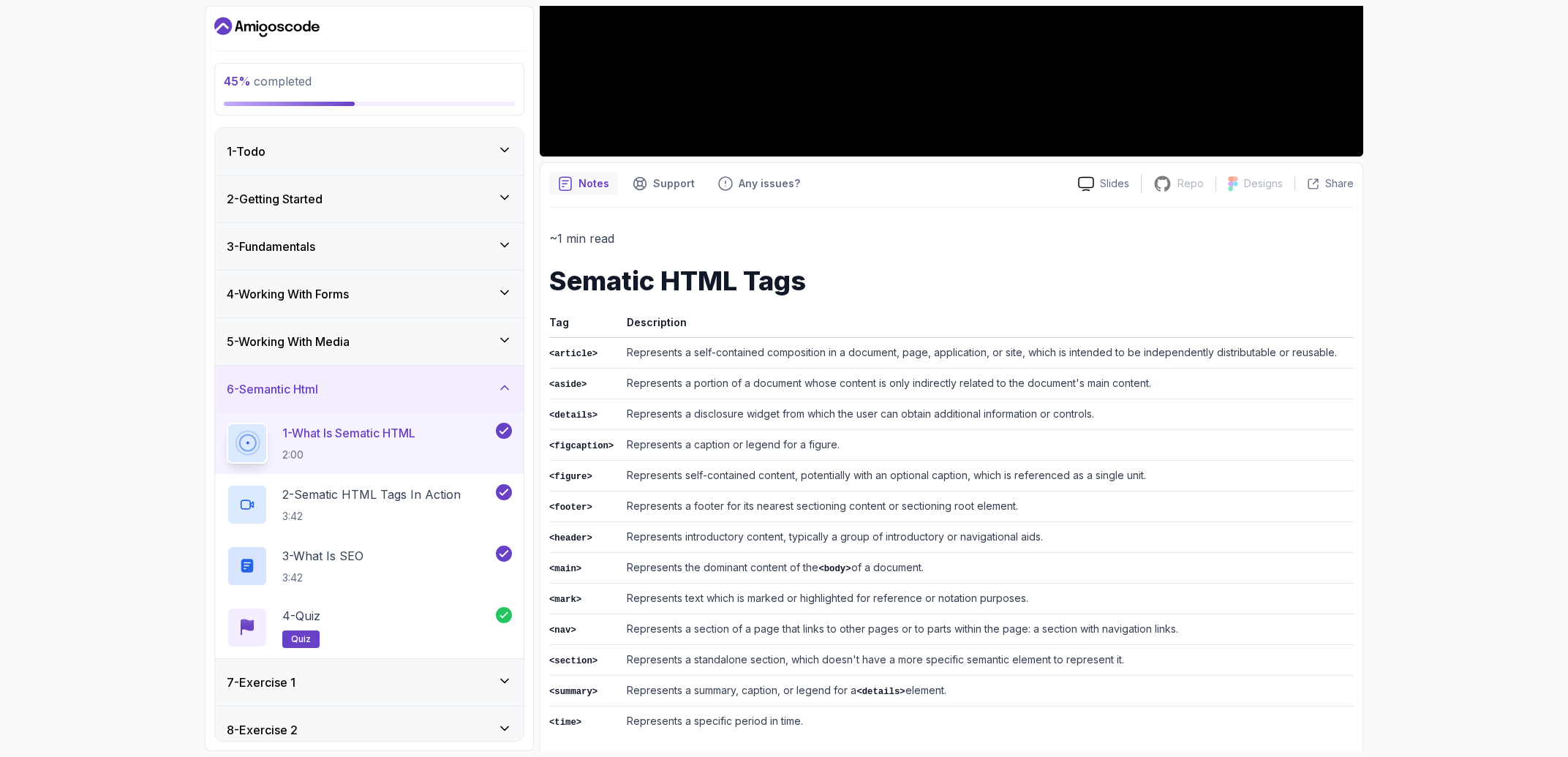
scroll to position [444, 0]
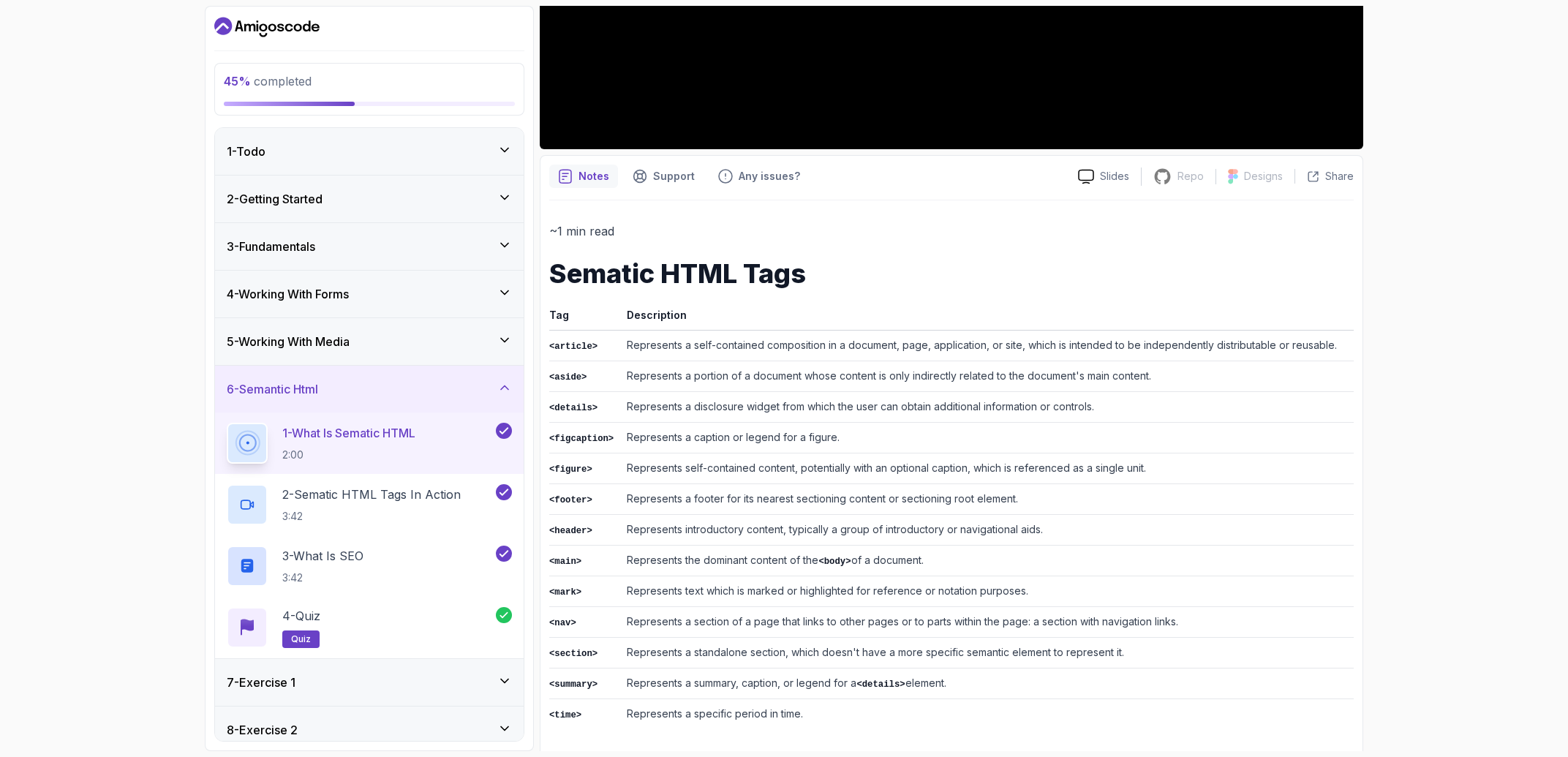
click at [450, 663] on div "7 - Exercise 1" at bounding box center [369, 682] width 308 height 47
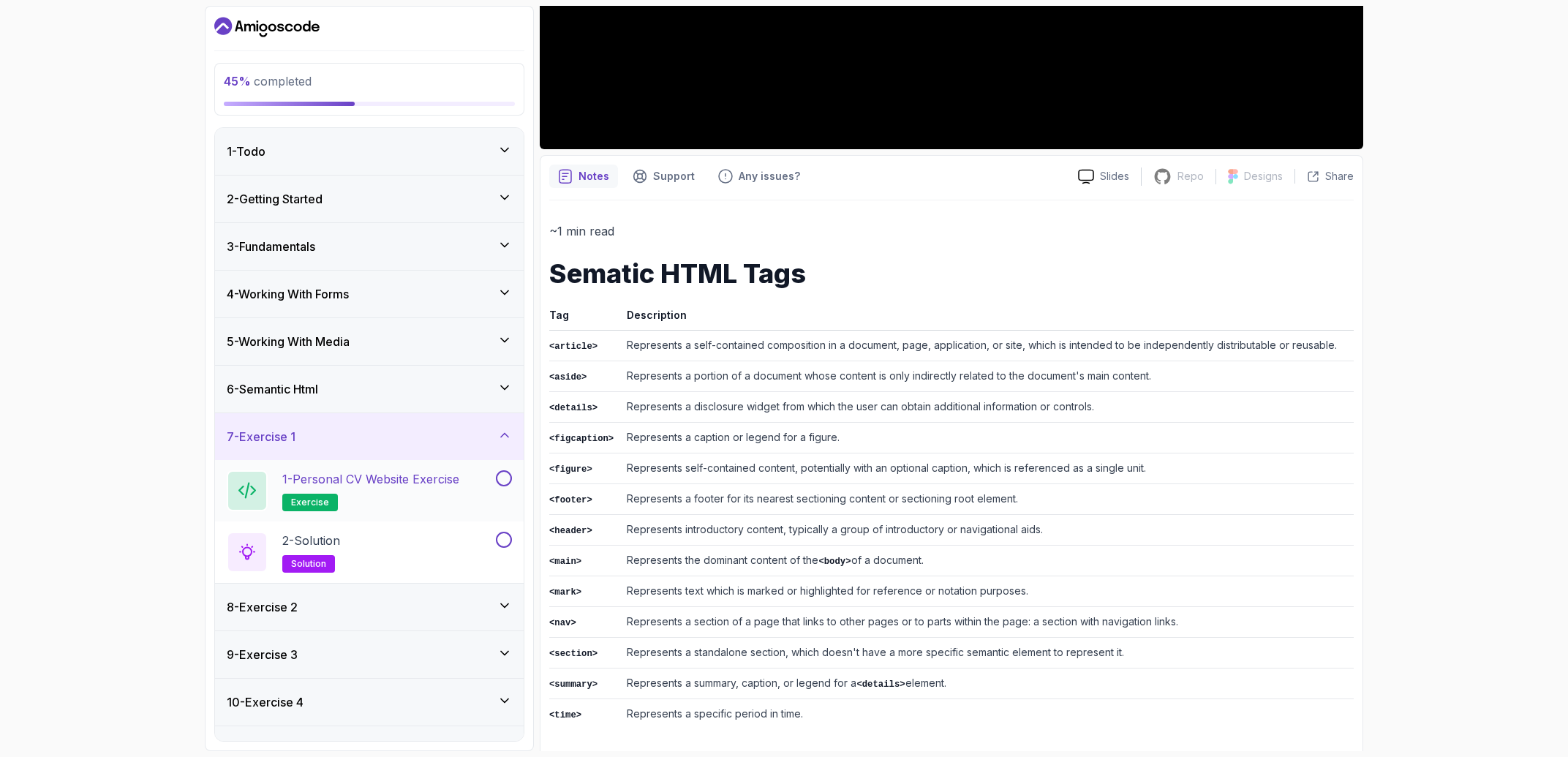
click at [495, 488] on button "1 - Personal CV Website Exercise exercise" at bounding box center [369, 491] width 285 height 41
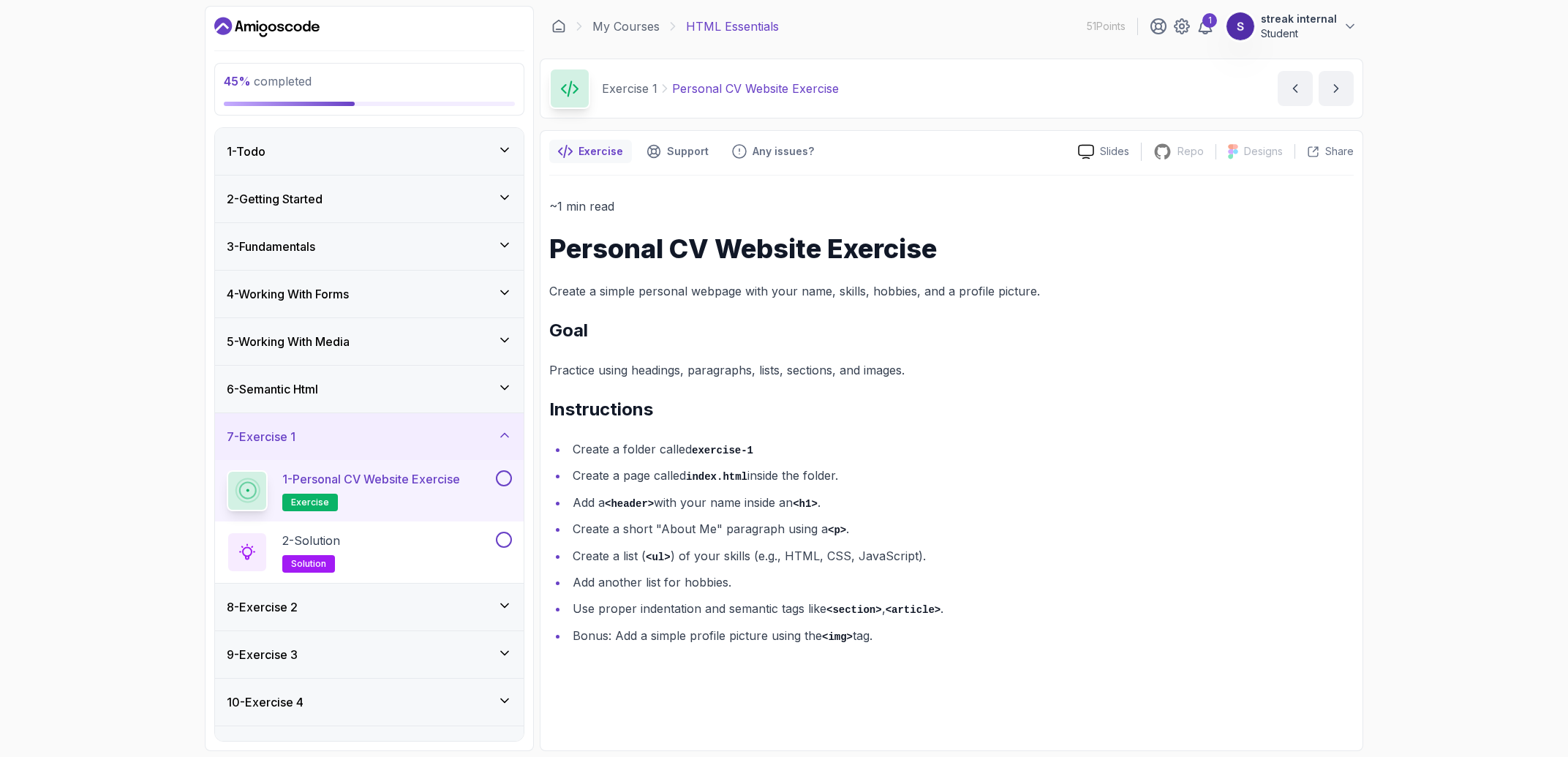
click at [503, 482] on button at bounding box center [504, 478] width 16 height 16
click at [364, 546] on div "2 - Solution solution" at bounding box center [360, 552] width 266 height 41
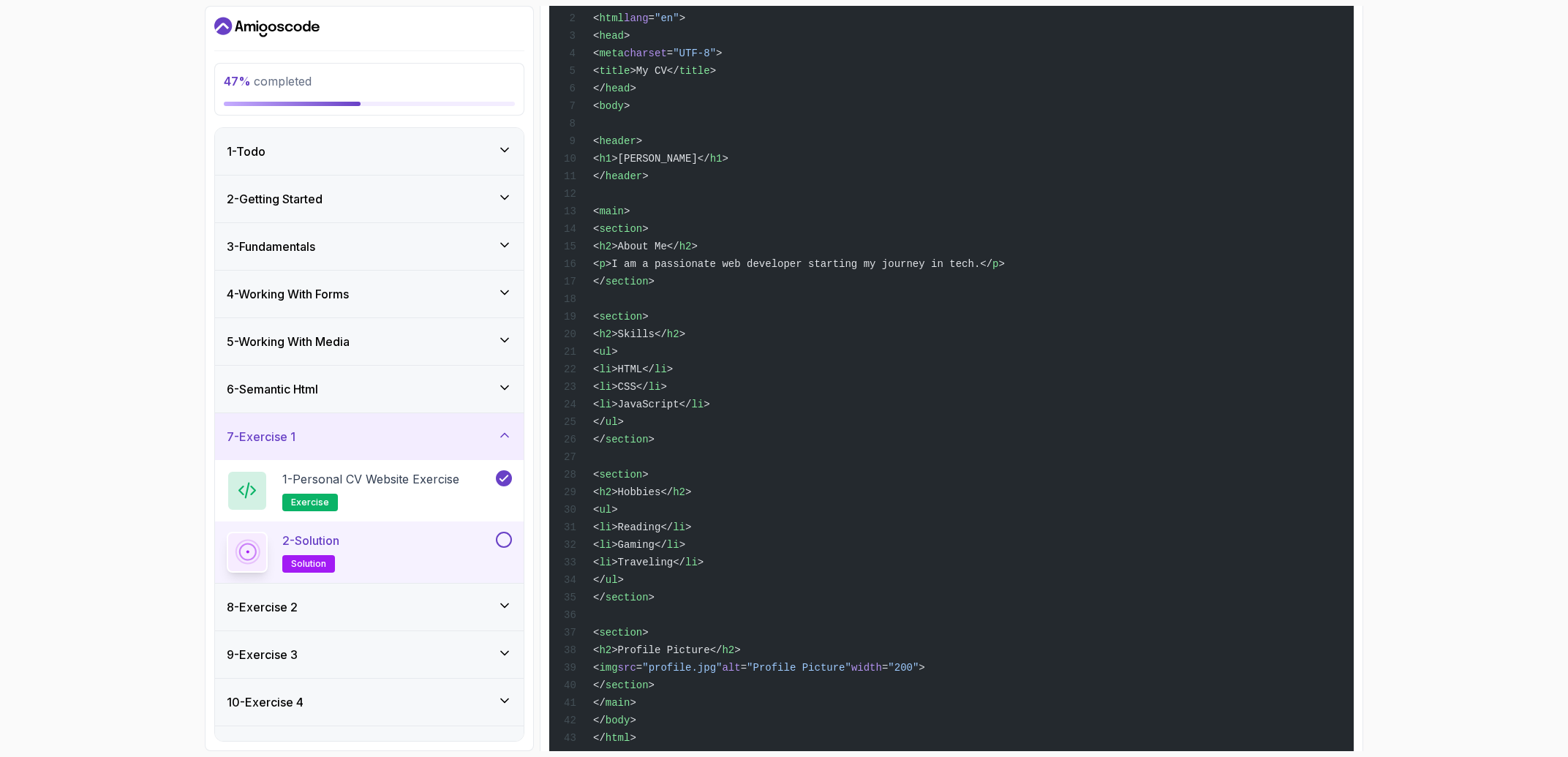
scroll to position [388, 0]
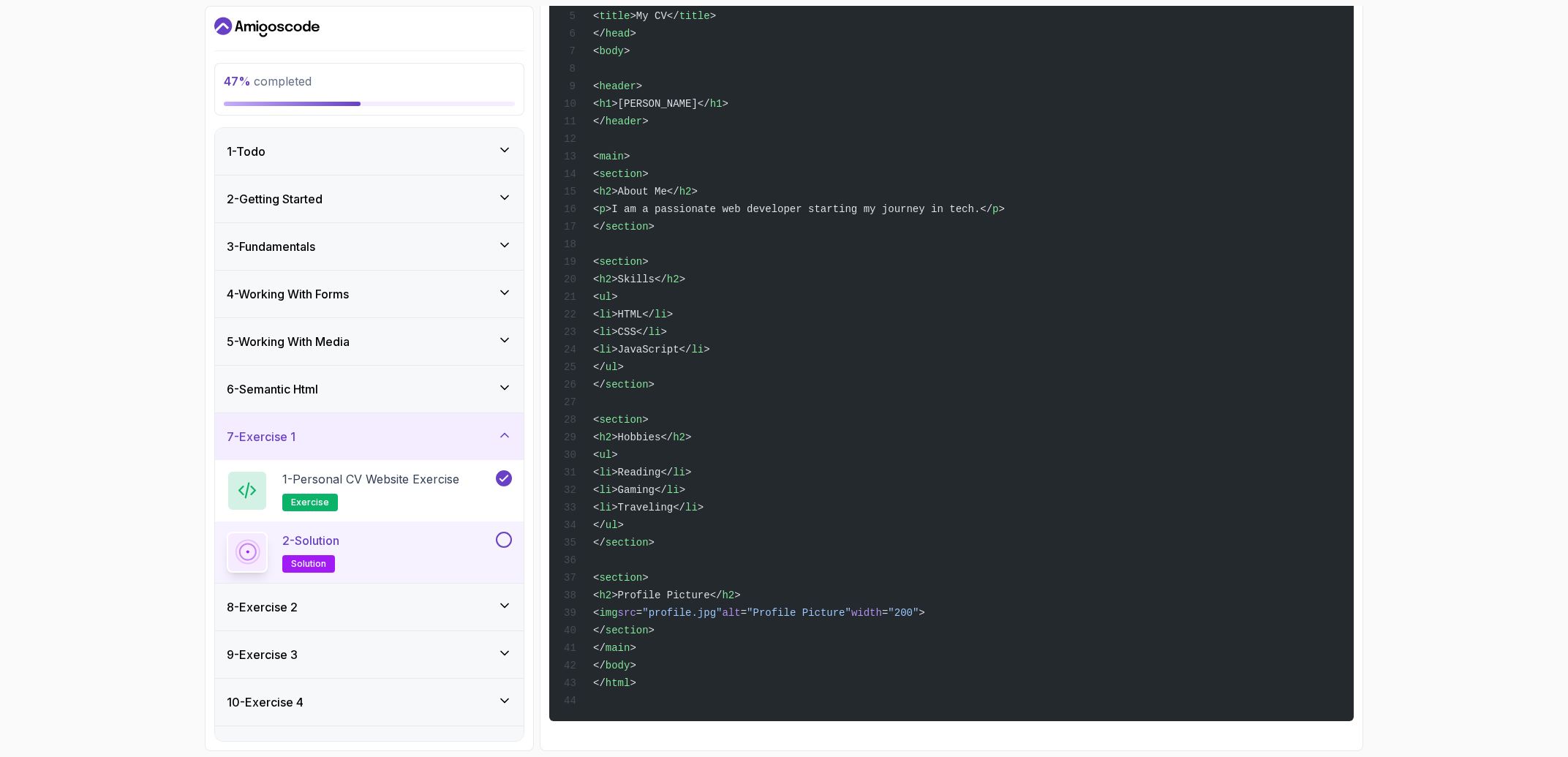
click at [499, 546] on div at bounding box center [502, 539] width 19 height 16
click at [491, 544] on div "2 - Solution solution" at bounding box center [360, 552] width 266 height 41
click at [504, 544] on button at bounding box center [504, 539] width 16 height 16
click at [367, 600] on div "8 - Exercise 2" at bounding box center [369, 607] width 285 height 17
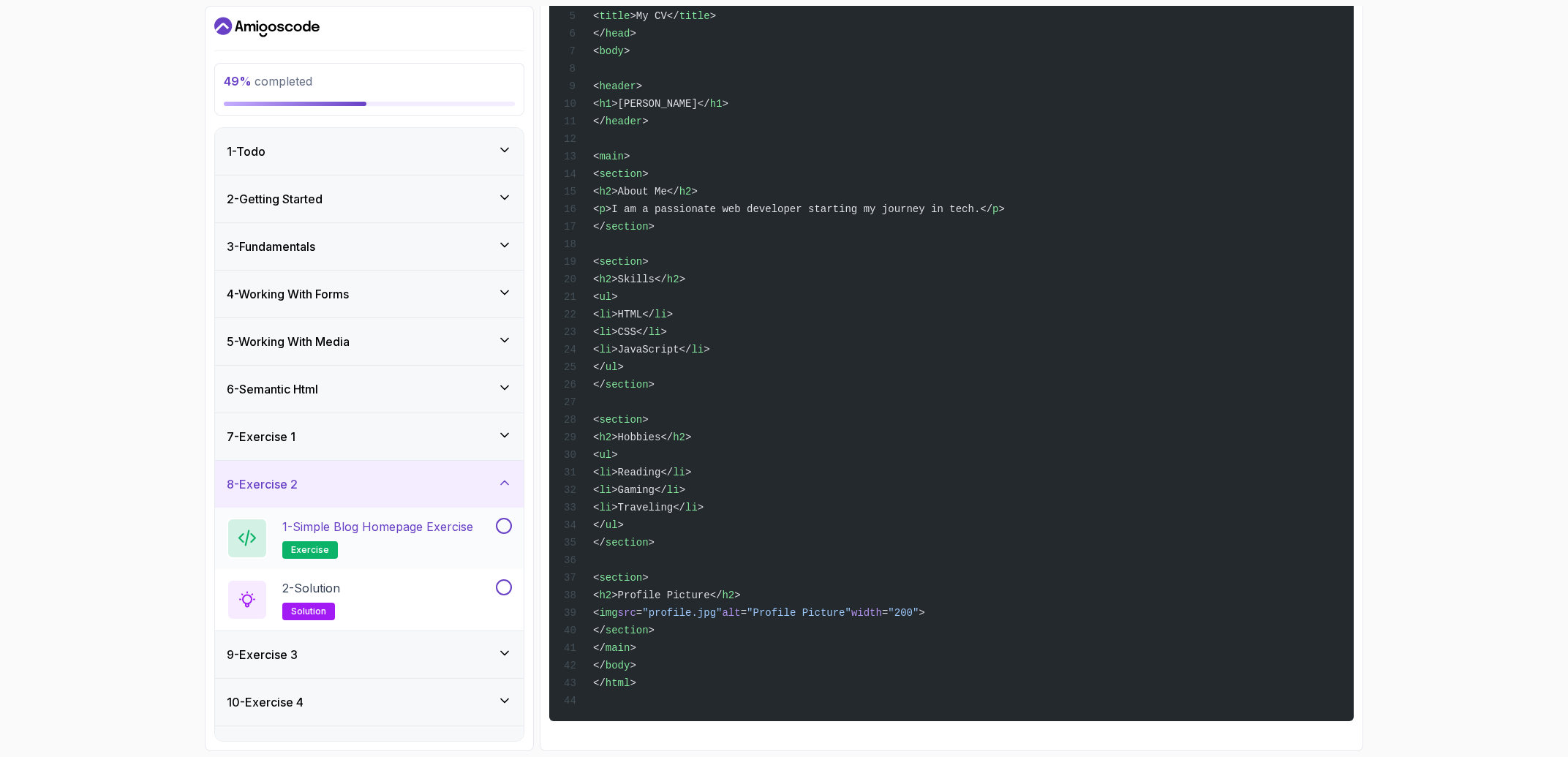
click at [376, 551] on h2 "1 - Simple Blog Homepage Exercise exercise" at bounding box center [377, 538] width 191 height 41
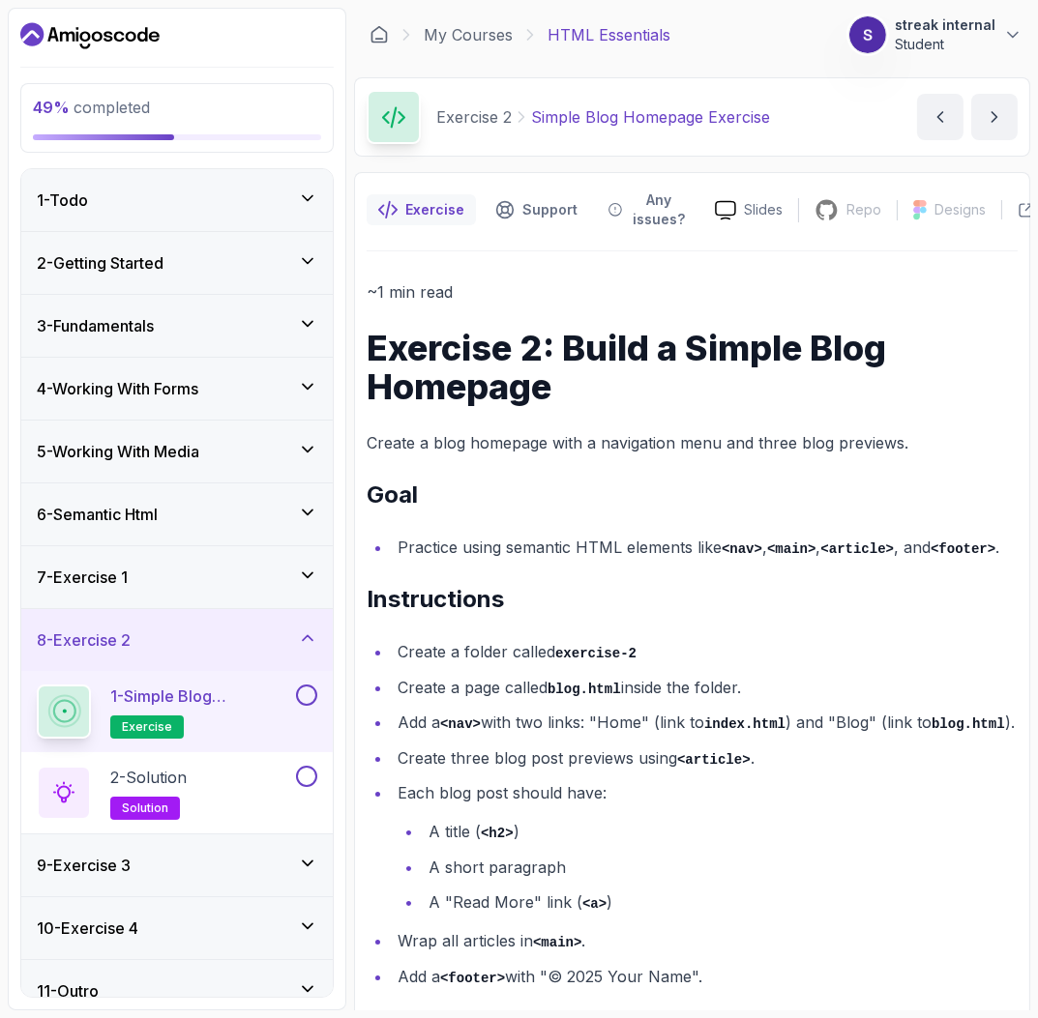
scroll to position [29, 0]
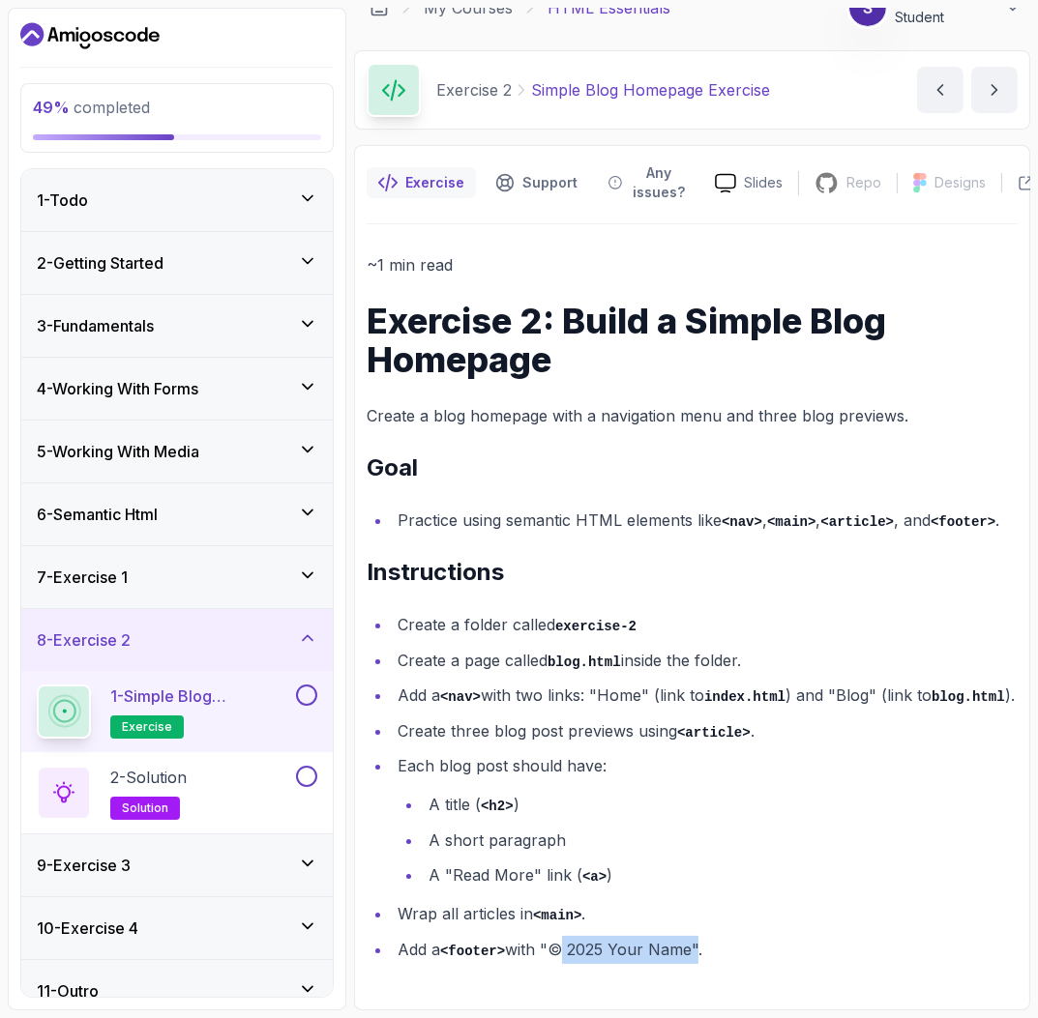
drag, startPoint x: 555, startPoint y: 950, endPoint x: 693, endPoint y: 951, distance: 138.3
click at [693, 951] on li "Add a <footer> with "© 2025 Your Name"." at bounding box center [705, 950] width 626 height 28
copy li "© 2025 Your Name"
click at [316, 700] on button at bounding box center [306, 695] width 21 height 21
click at [269, 785] on div "2 - Solution solution" at bounding box center [164, 793] width 255 height 54
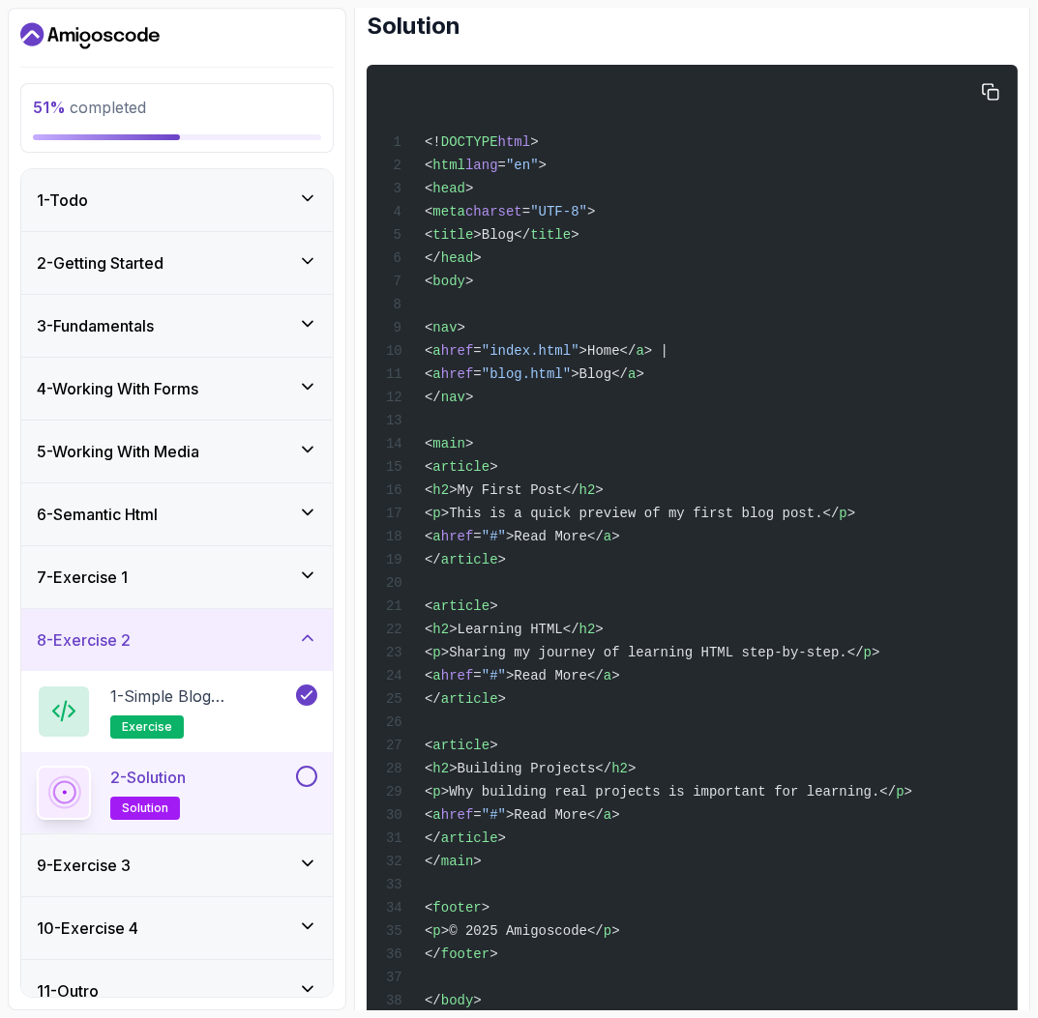
scroll to position [359, 0]
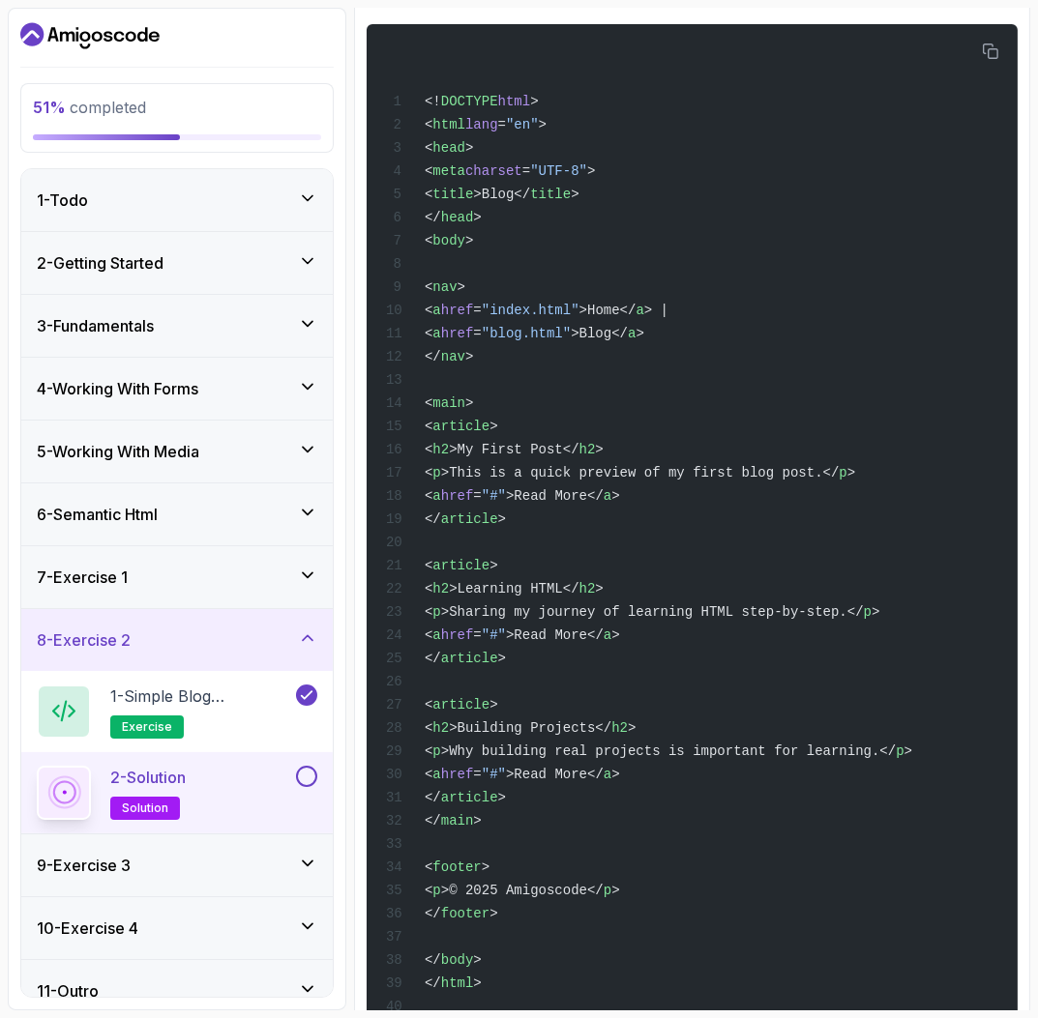
click at [304, 777] on button at bounding box center [306, 776] width 21 height 21
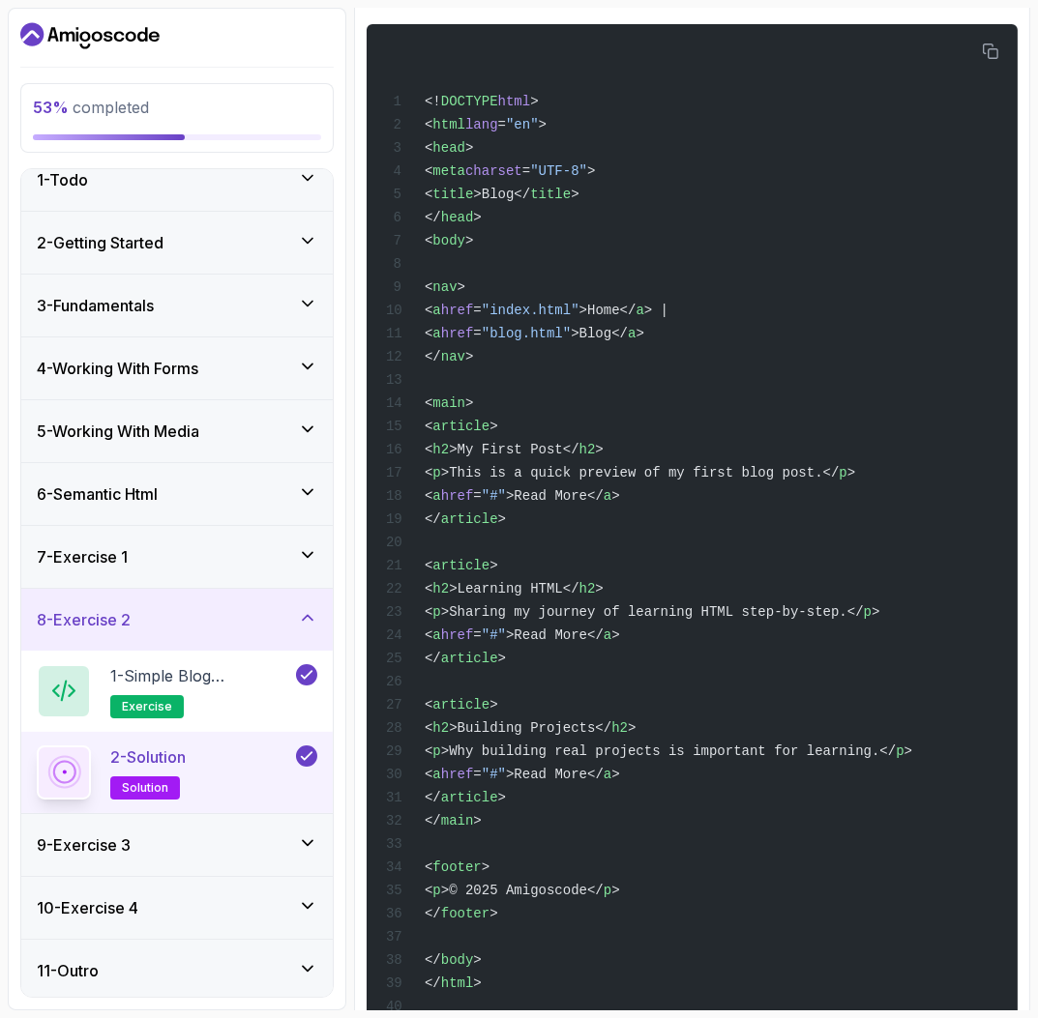
scroll to position [26, 0]
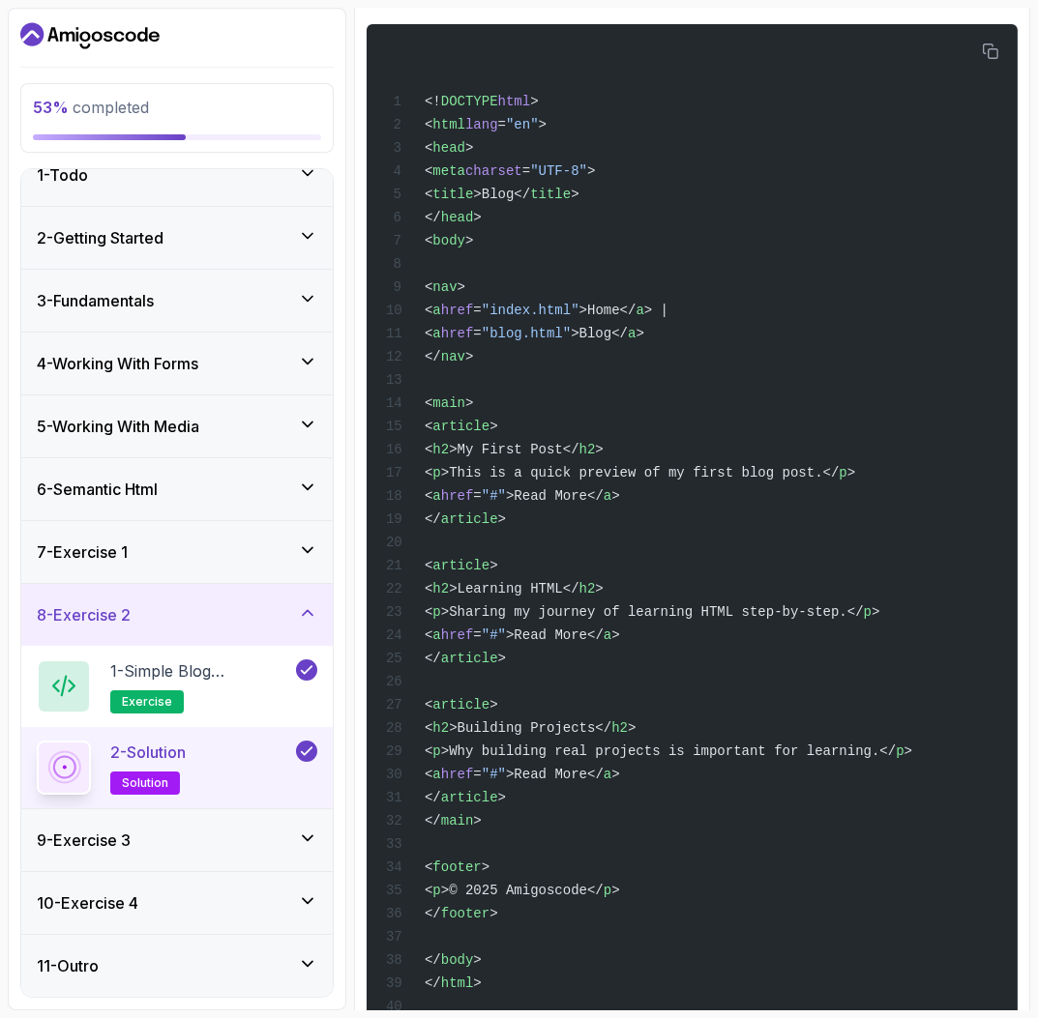
click at [290, 846] on div "9 - Exercise 3" at bounding box center [177, 840] width 280 height 23
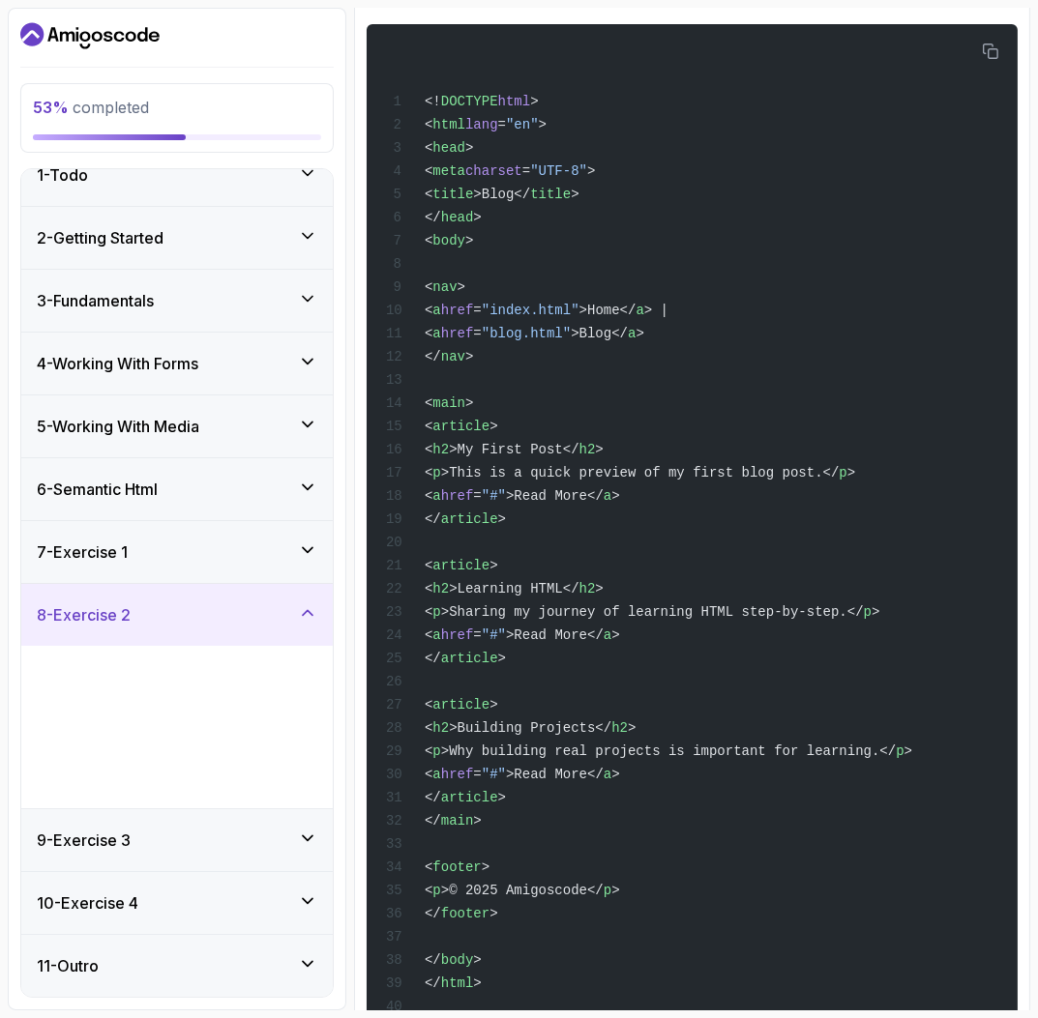
scroll to position [0, 0]
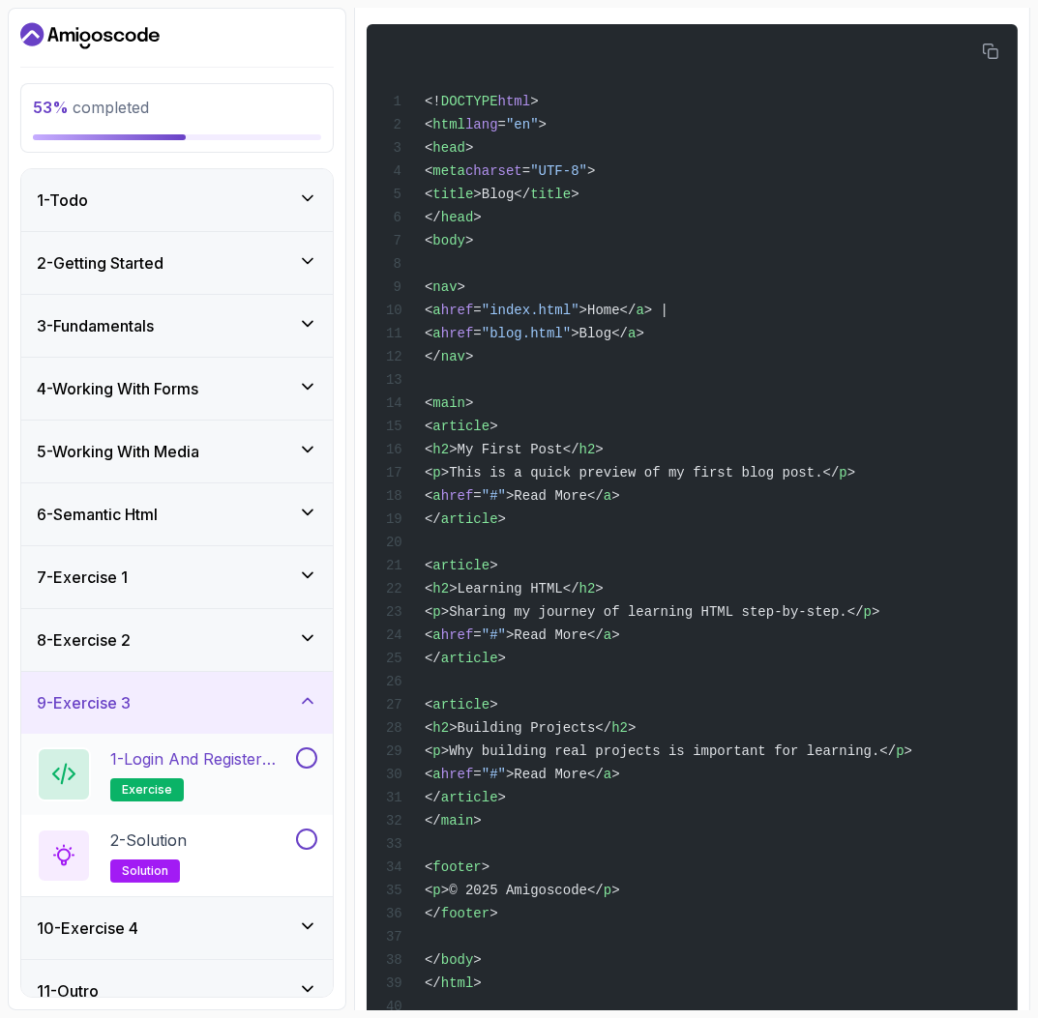
click at [217, 780] on h2 "1 - Login and Register Form Exercise exercise" at bounding box center [201, 775] width 182 height 54
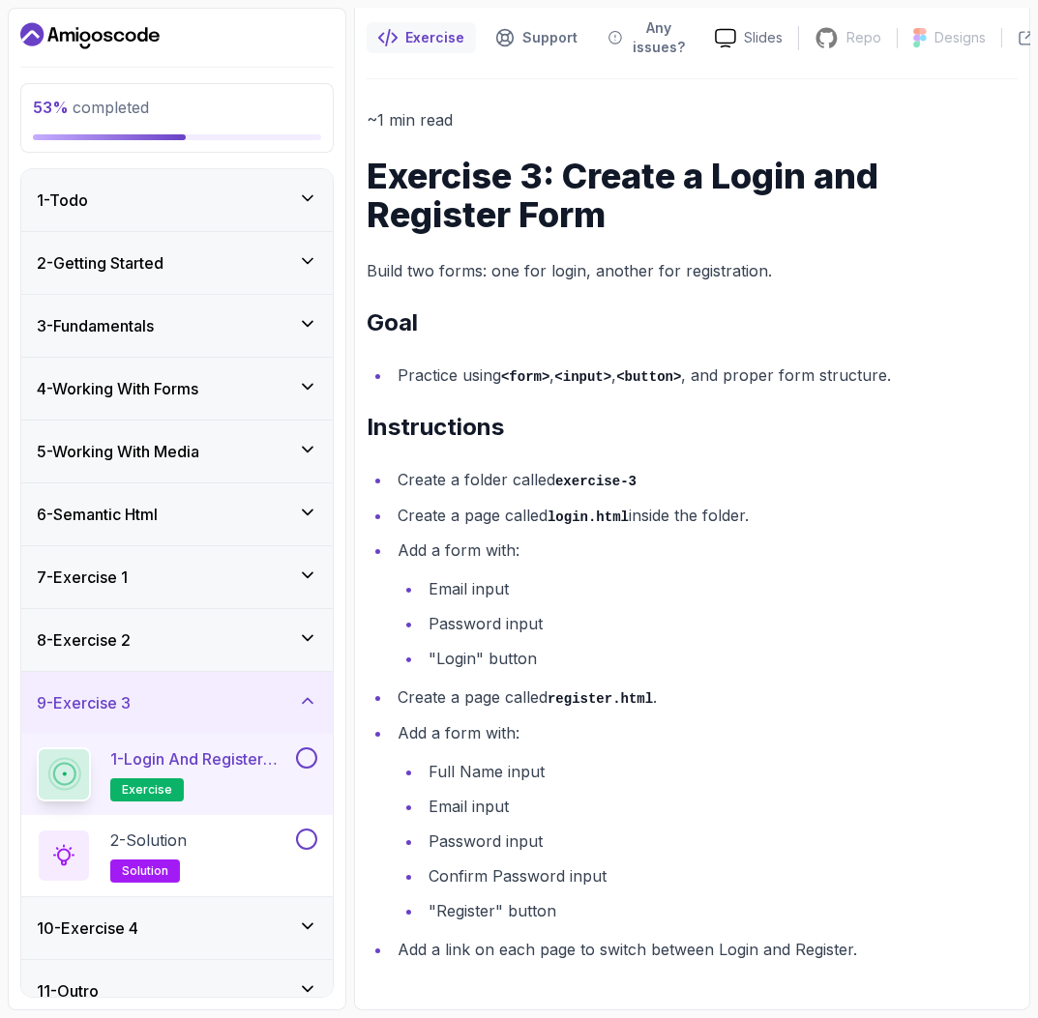
click at [304, 772] on button "1 - Login and Register Form Exercise exercise" at bounding box center [177, 775] width 280 height 54
click at [300, 760] on button at bounding box center [306, 758] width 21 height 21
click at [269, 842] on div "2 - Solution solution" at bounding box center [164, 856] width 255 height 54
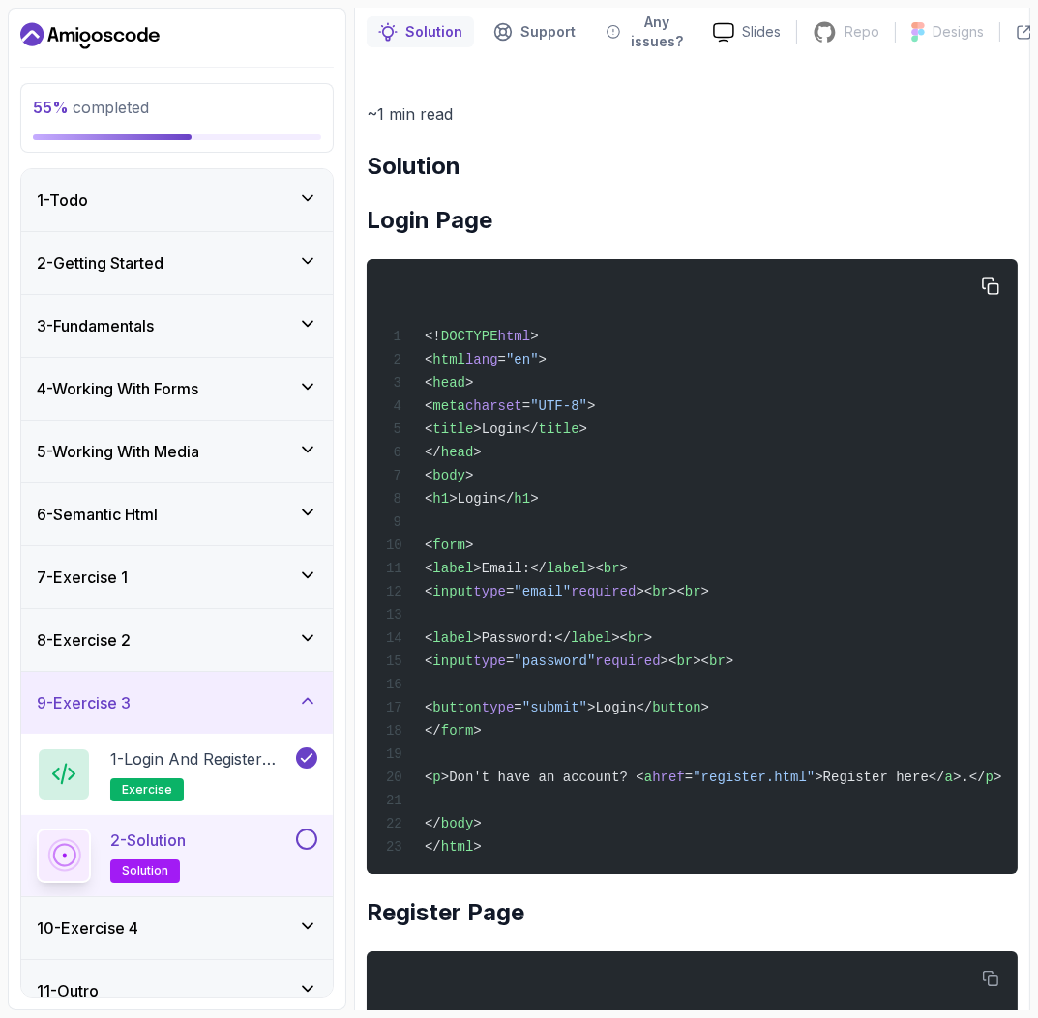
drag, startPoint x: 640, startPoint y: 780, endPoint x: 456, endPoint y: 784, distance: 183.8
click at [456, 784] on span "< p >Don't have an account? < a href = "register.html" >Register here</ a >.</ …" at bounding box center [694, 777] width 616 height 15
drag, startPoint x: 992, startPoint y: 795, endPoint x: 972, endPoint y: 800, distance: 20.9
click at [989, 797] on div "<! DOCTYPE html > < html lang = "en" > < head > < meta charset = "UTF-8" > < ti…" at bounding box center [692, 567] width 620 height 592
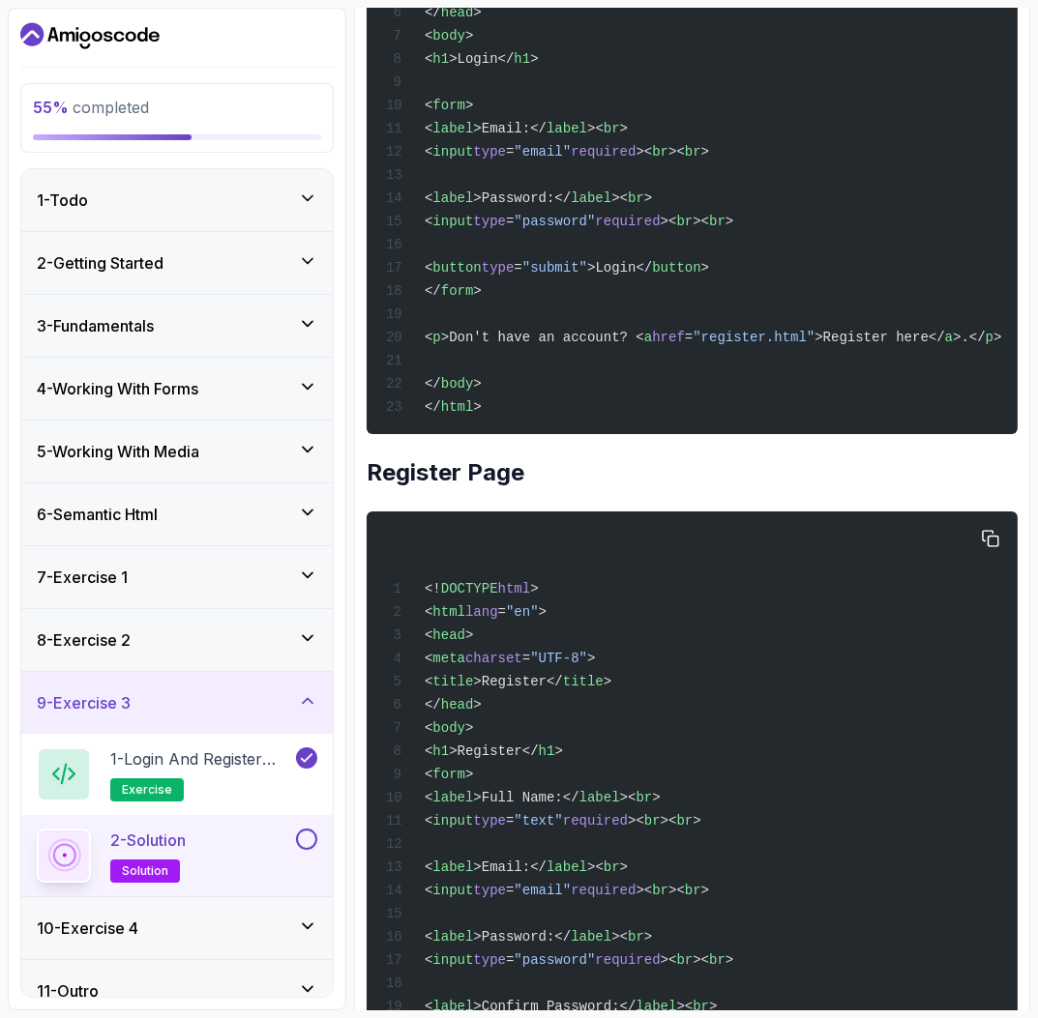
scroll to position [867, 0]
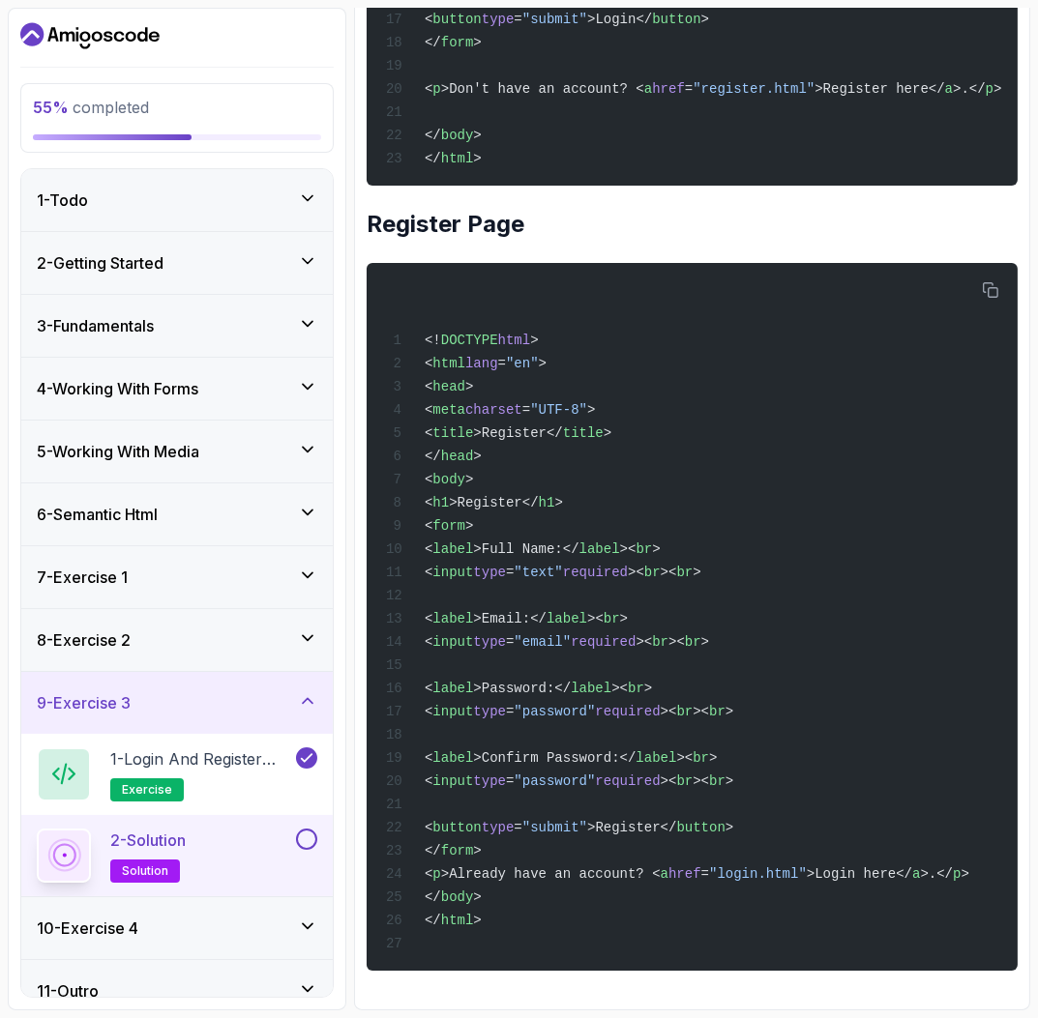
click at [307, 849] on button at bounding box center [306, 839] width 21 height 21
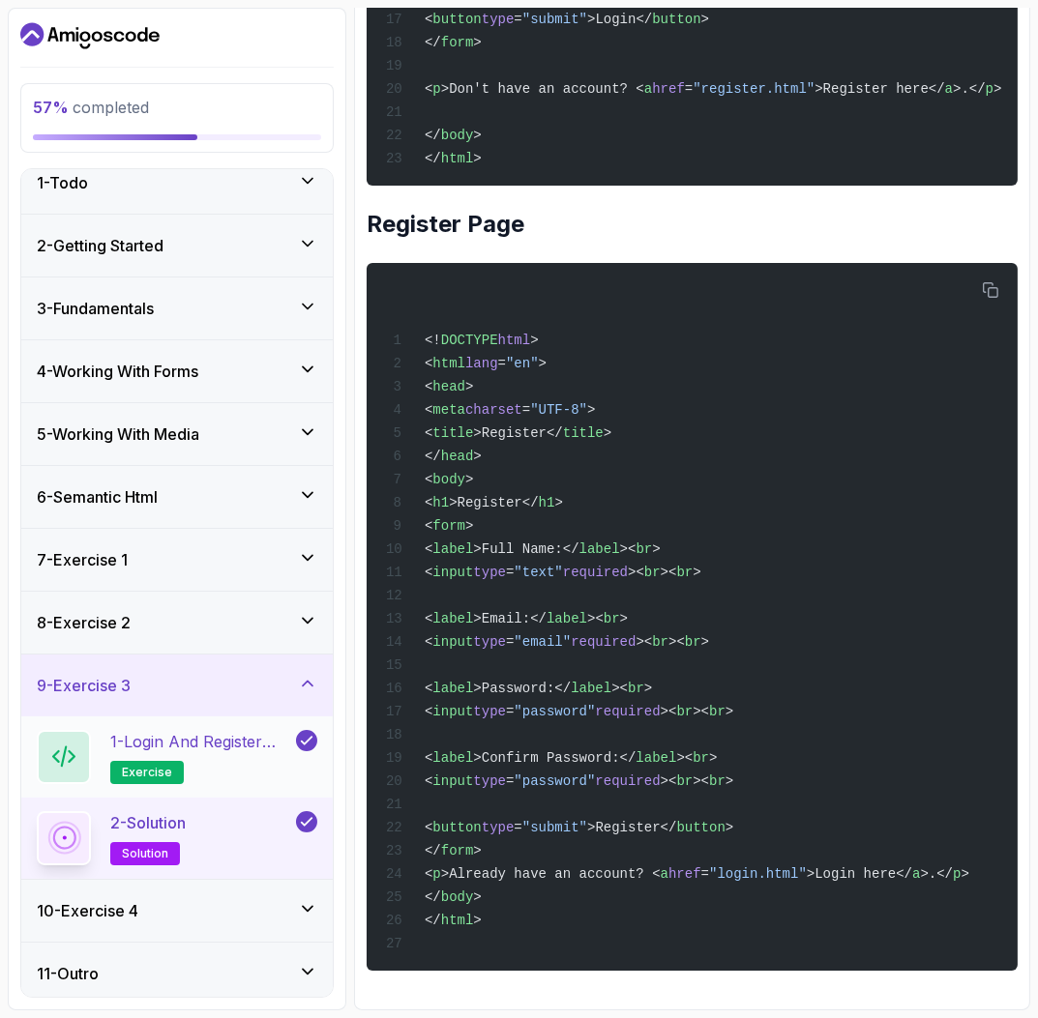
scroll to position [26, 0]
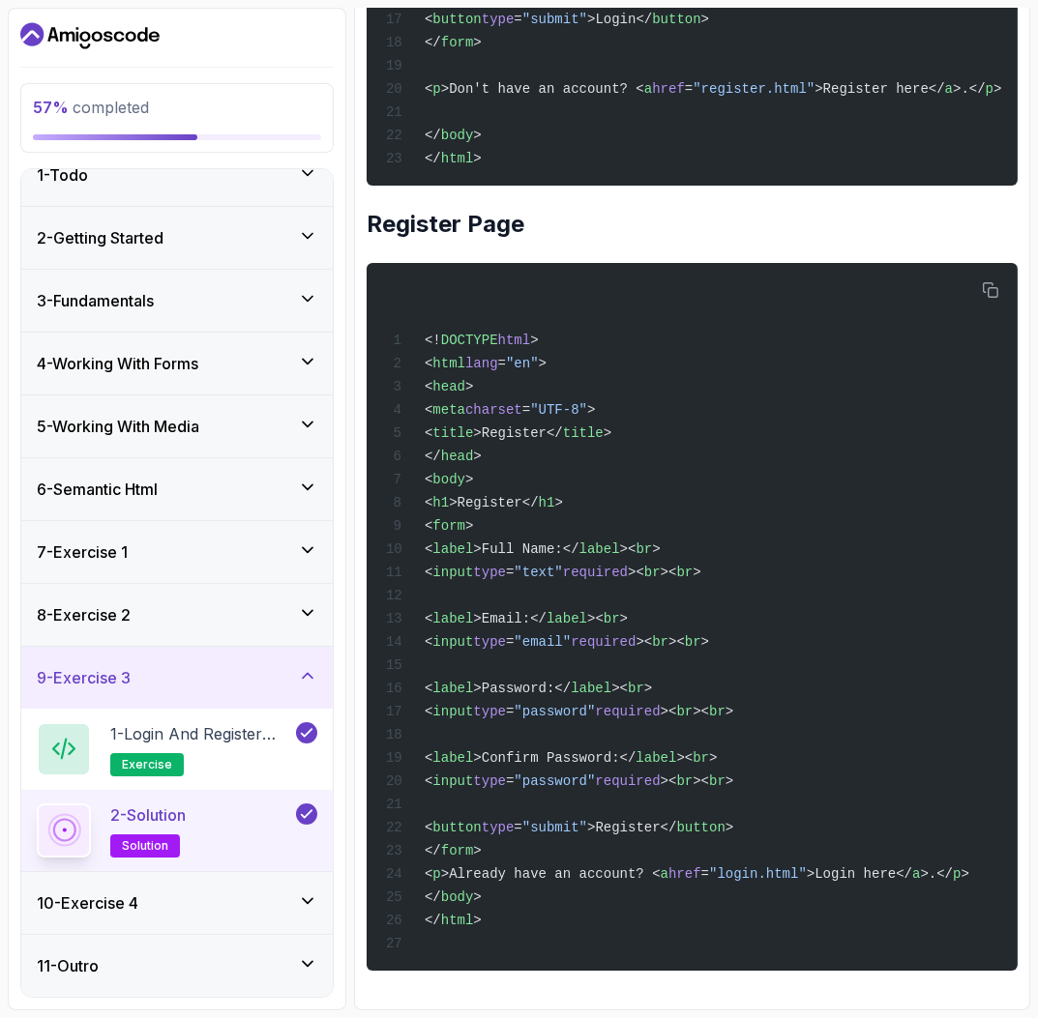
click at [222, 905] on div "10 - Exercise 4" at bounding box center [177, 903] width 280 height 23
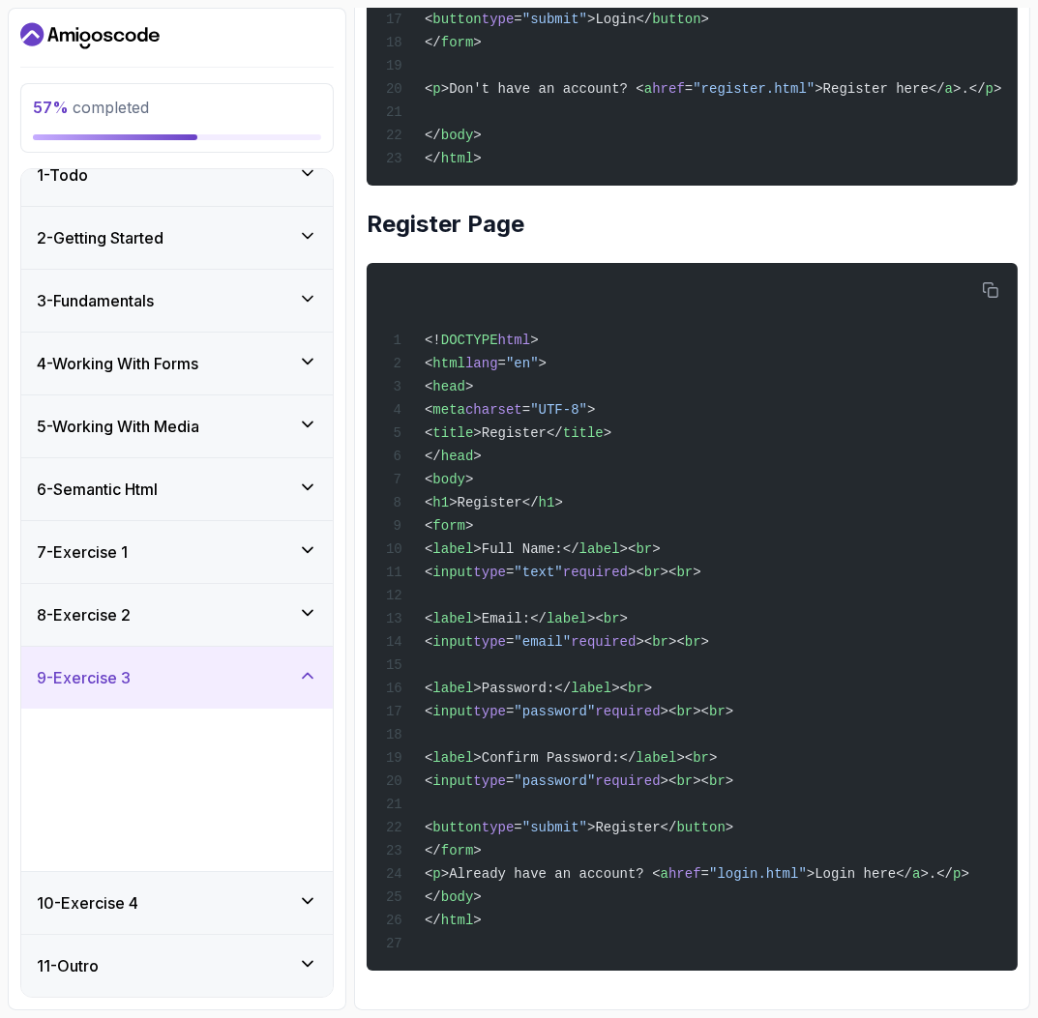
scroll to position [0, 0]
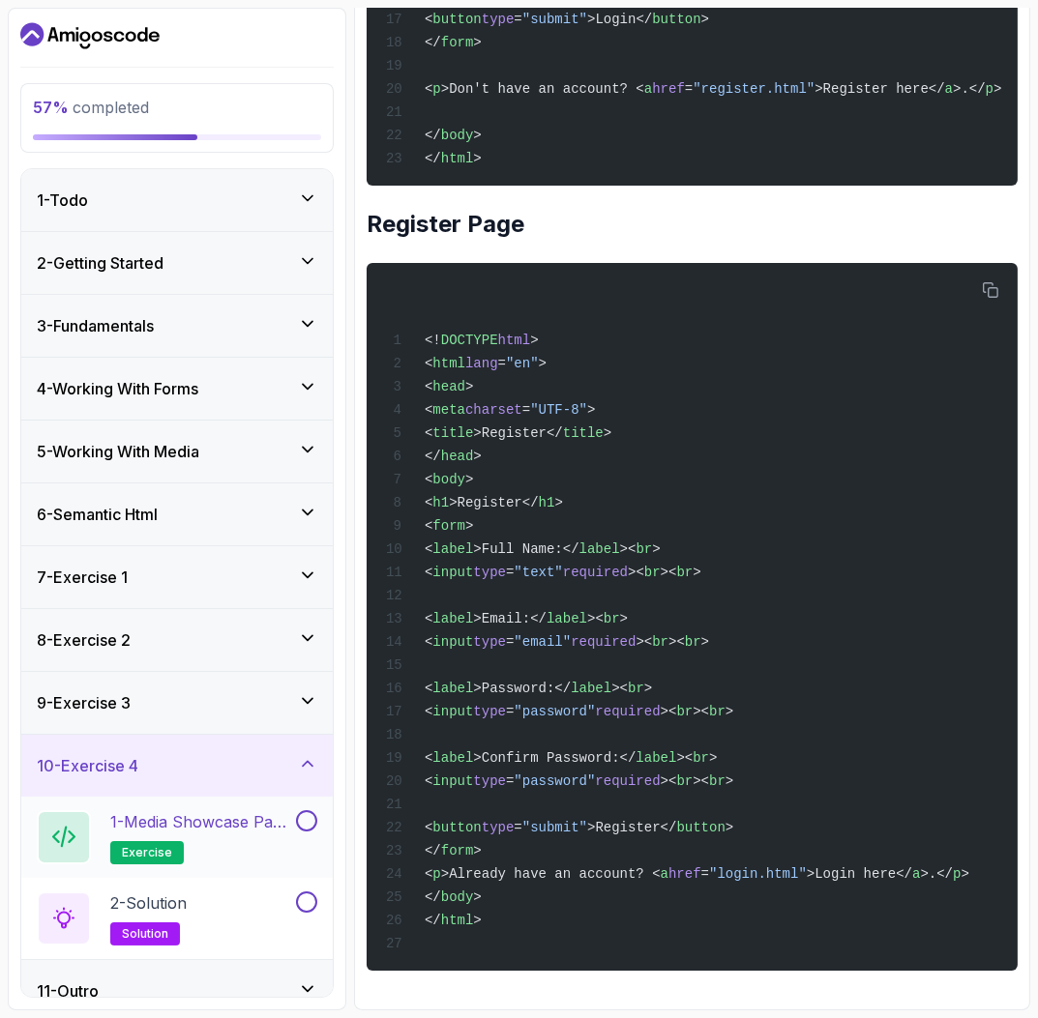
click at [135, 817] on p "1 - Media Showcase Page Exercise" at bounding box center [201, 821] width 182 height 23
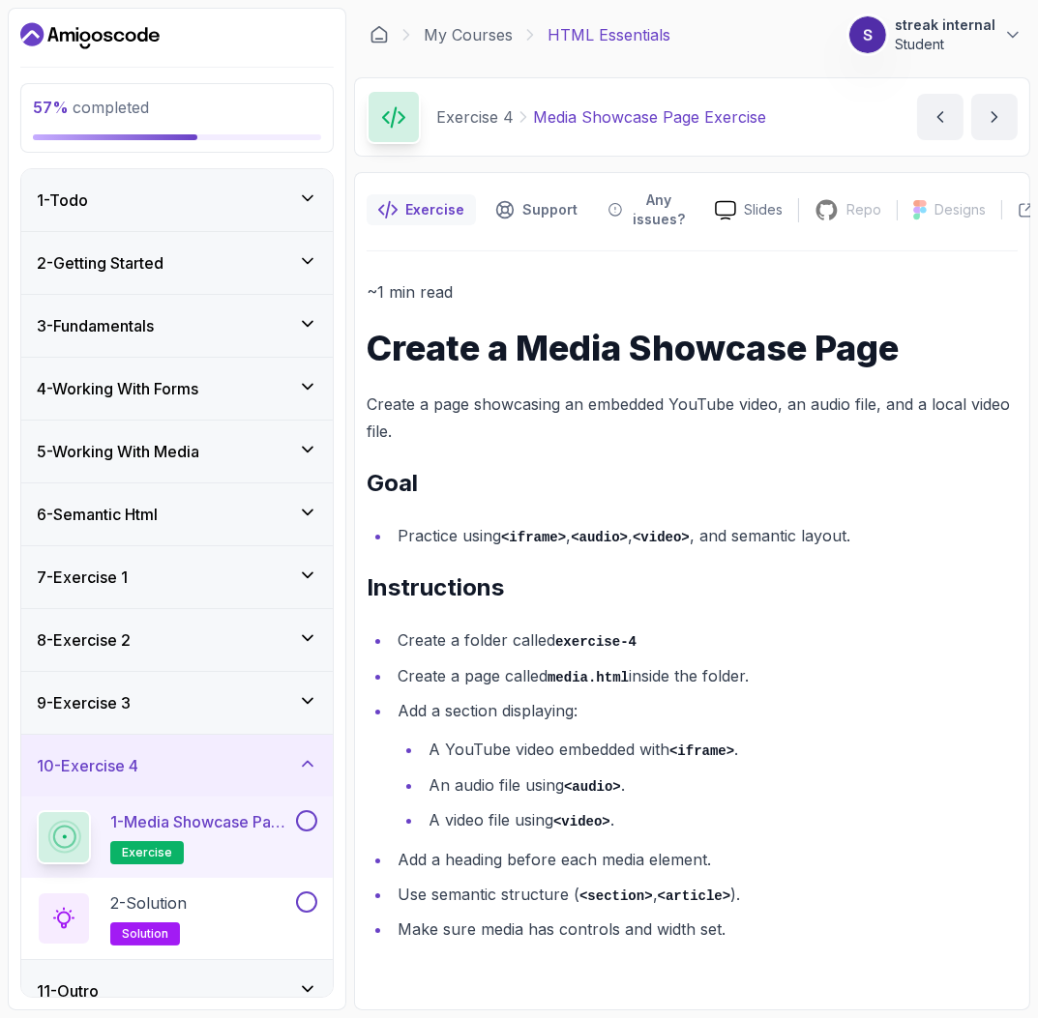
click at [305, 818] on button at bounding box center [306, 820] width 21 height 21
click at [187, 907] on p "2 - Solution" at bounding box center [148, 903] width 76 height 23
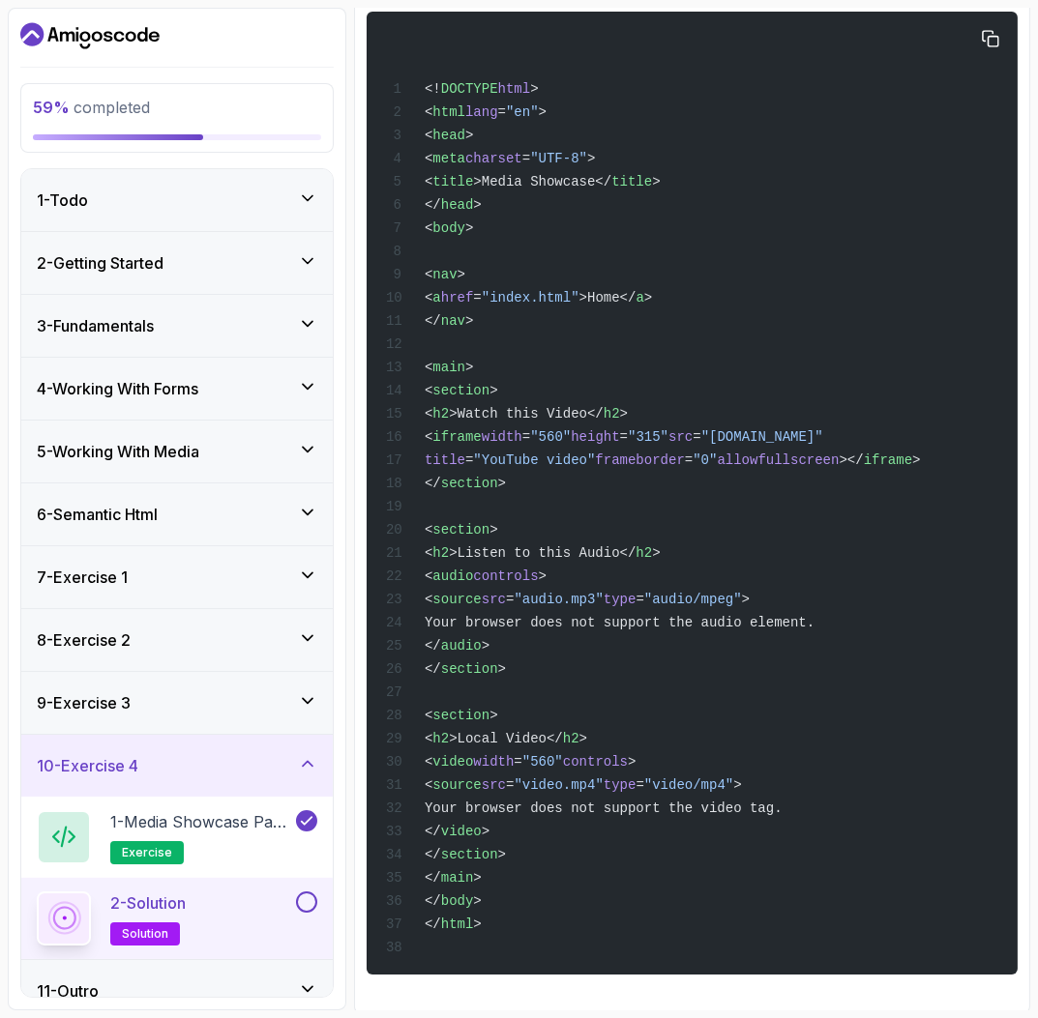
scroll to position [375, 0]
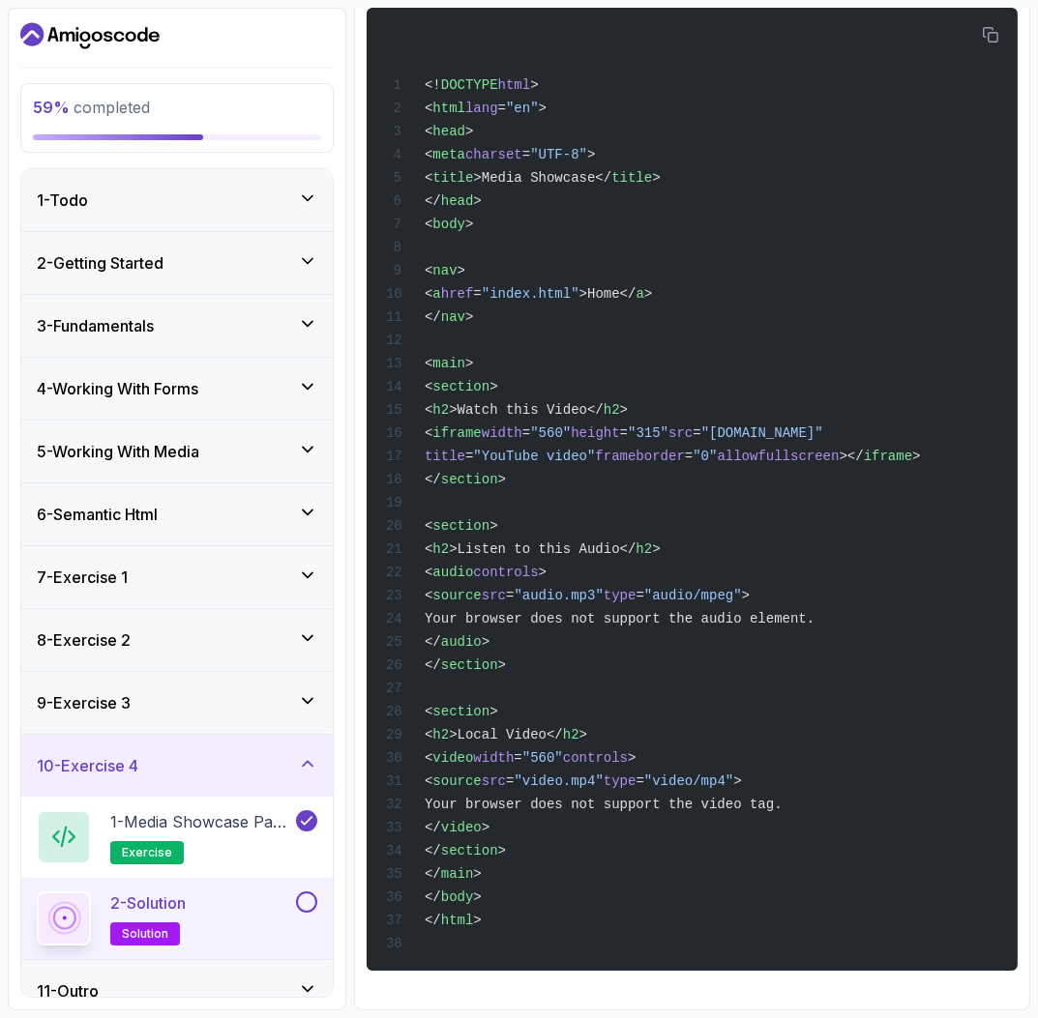
click at [297, 913] on div at bounding box center [304, 902] width 25 height 21
click at [309, 900] on button at bounding box center [306, 902] width 21 height 21
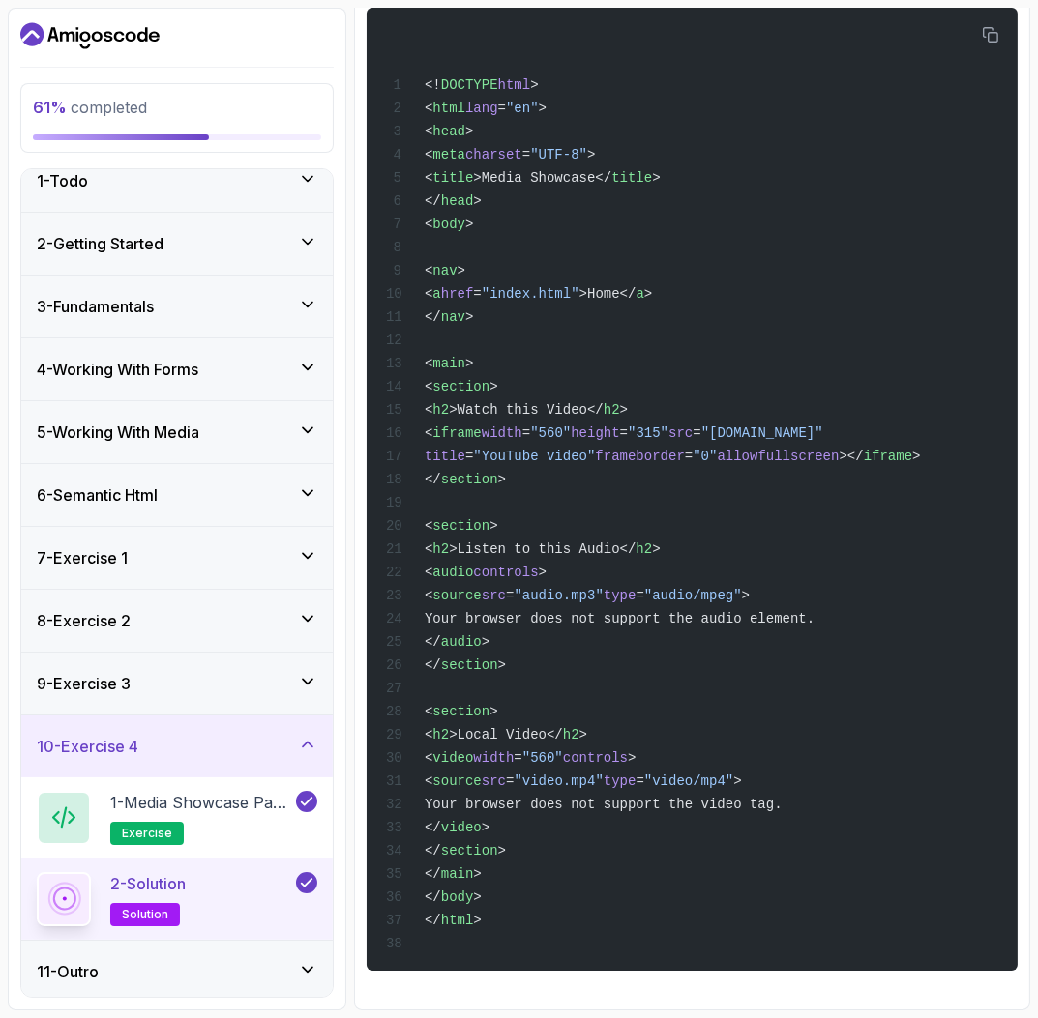
scroll to position [26, 0]
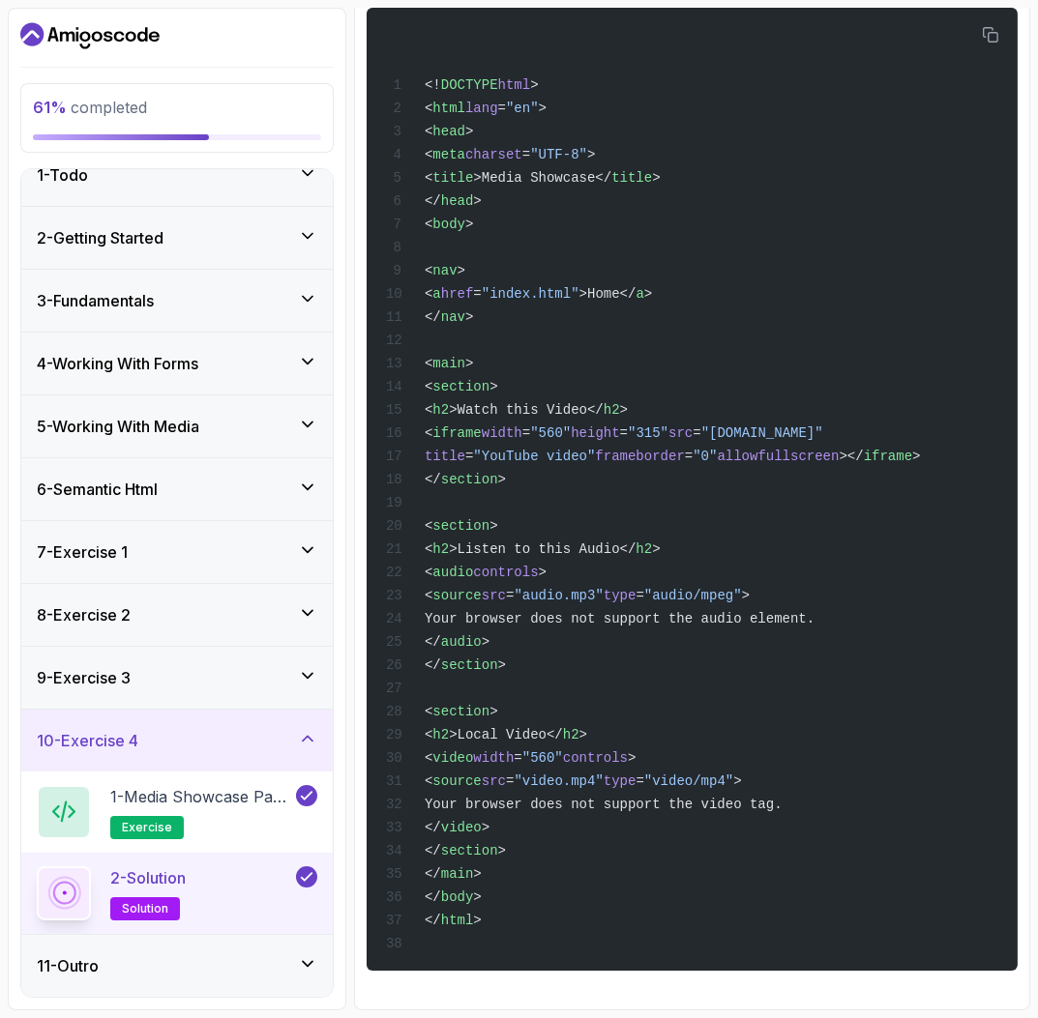
click at [311, 980] on div "11 - Outro" at bounding box center [176, 966] width 311 height 62
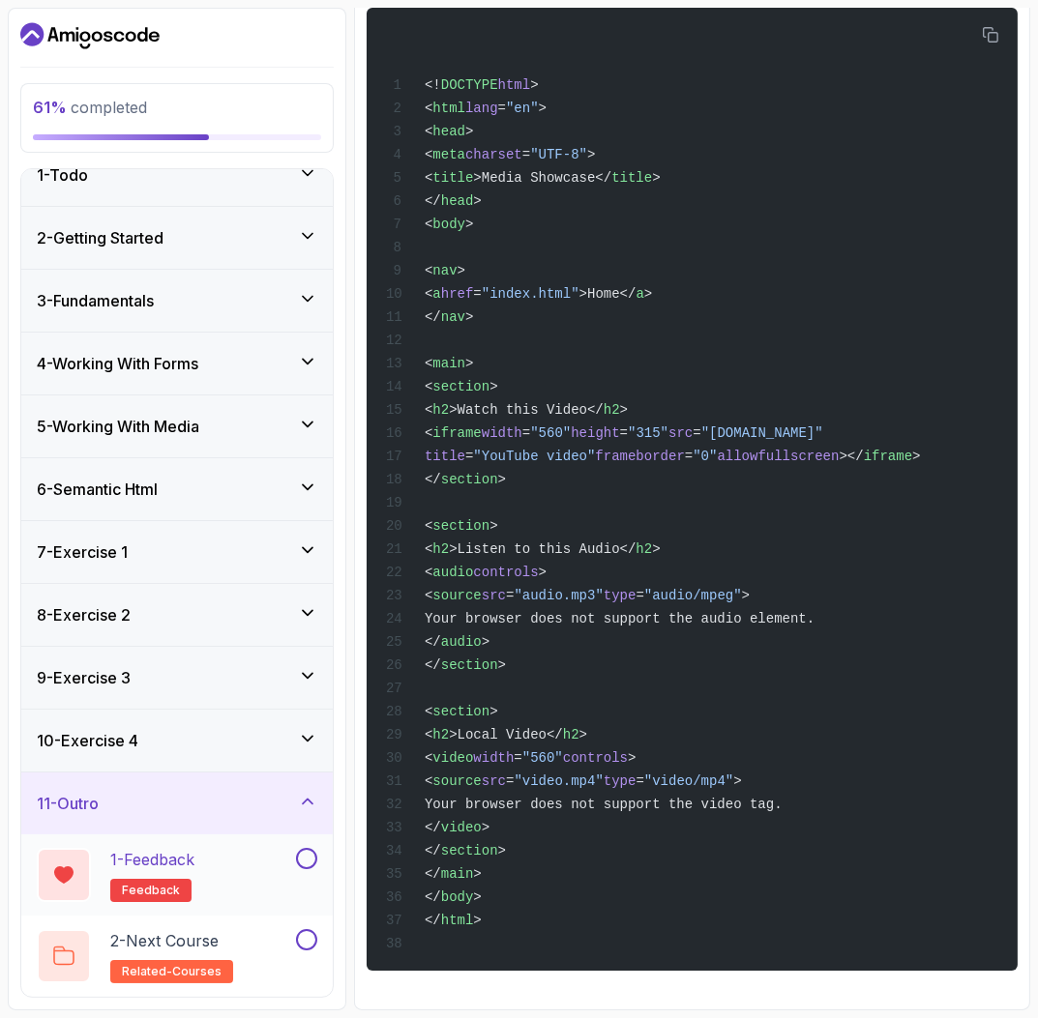
click at [259, 873] on div "1 - Feedback feedback" at bounding box center [164, 875] width 255 height 54
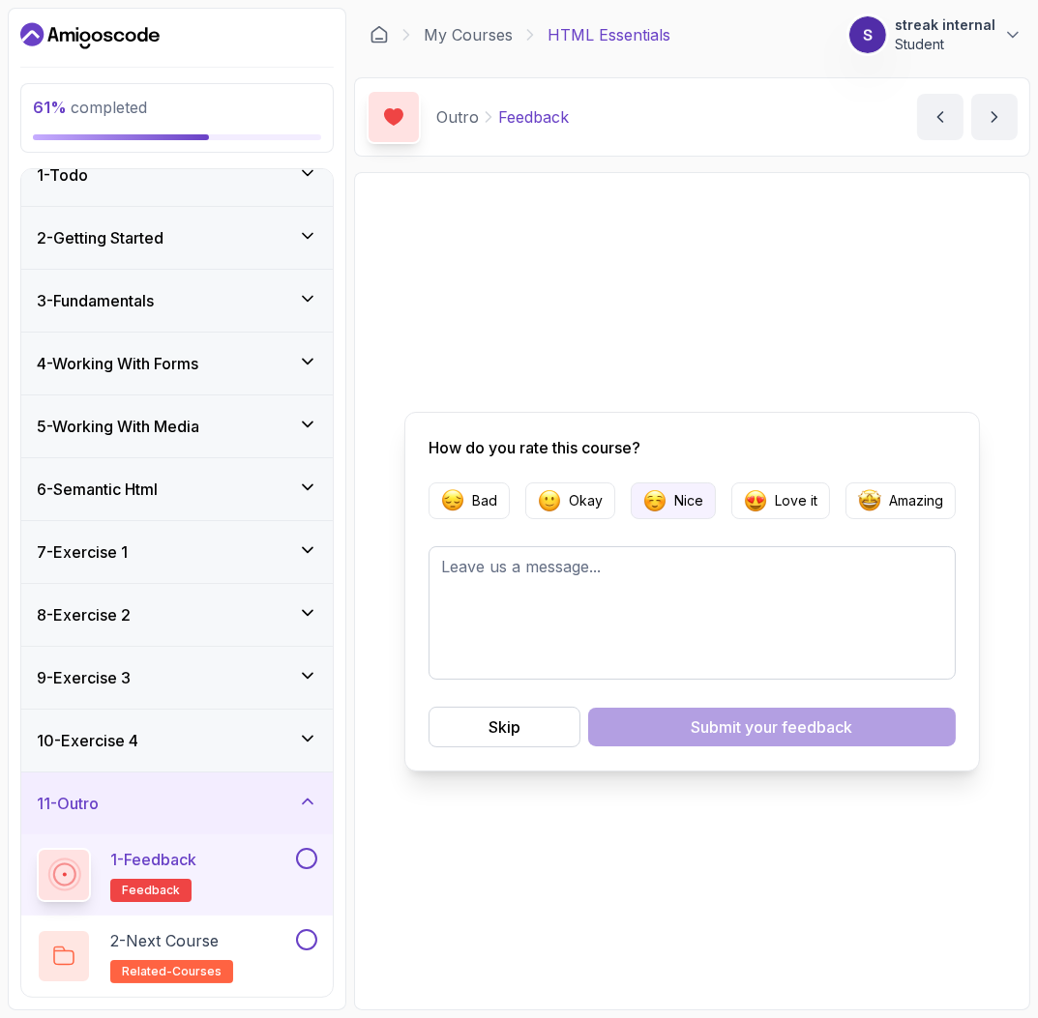
click at [665, 499] on button "Nice" at bounding box center [673, 501] width 85 height 37
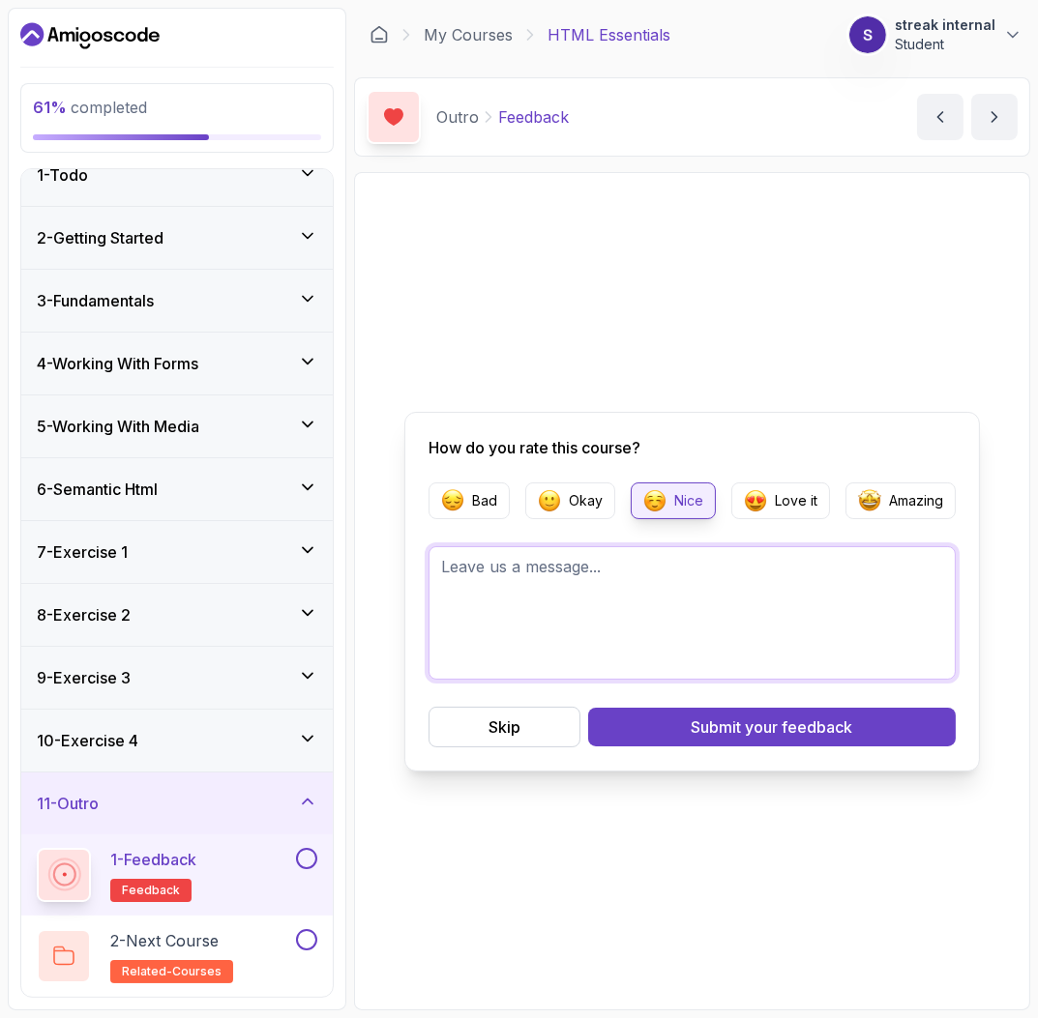
click at [633, 585] on textarea at bounding box center [691, 612] width 527 height 133
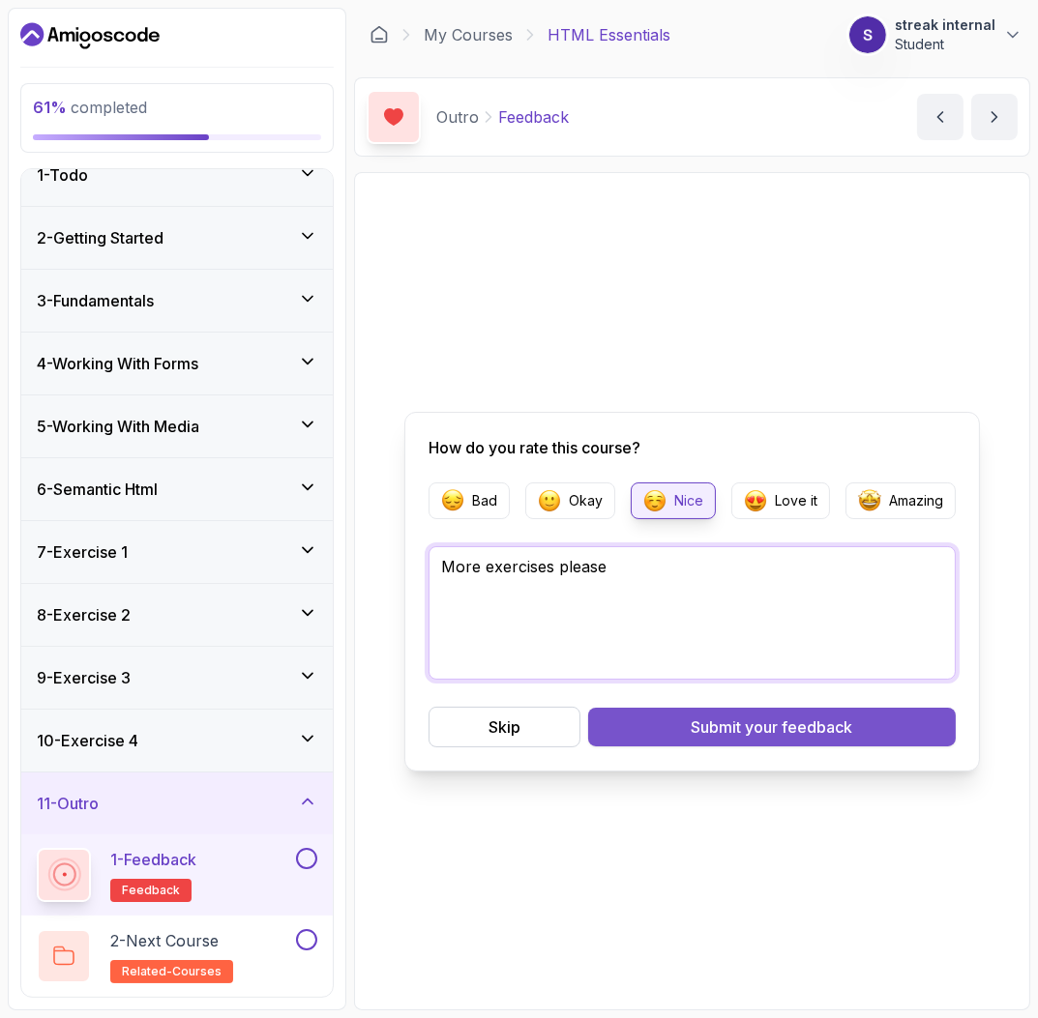
type textarea "More exercises please"
click at [775, 722] on span "your feedback" at bounding box center [799, 727] width 107 height 23
